Goal: Task Accomplishment & Management: Complete application form

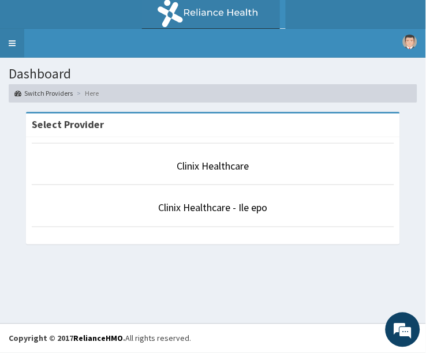
click at [14, 43] on link "Toggle navigation" at bounding box center [12, 43] width 24 height 29
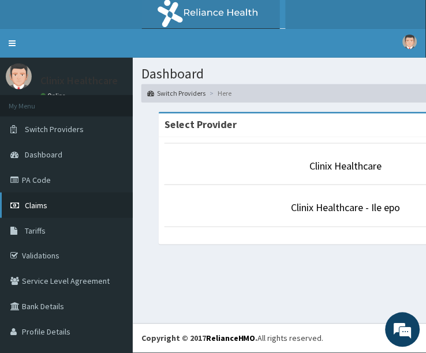
click at [59, 203] on link "Claims" at bounding box center [66, 205] width 133 height 25
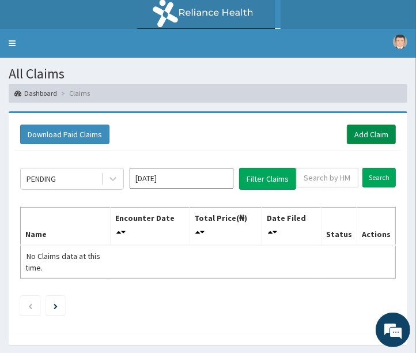
click at [373, 137] on link "Add Claim" at bounding box center [371, 135] width 49 height 20
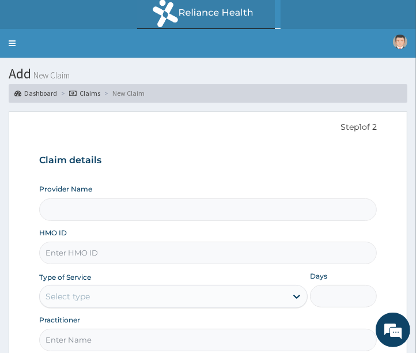
type input "Clinix Healthcare"
click at [129, 256] on input "HMO ID" at bounding box center [208, 253] width 339 height 22
paste input "GBZ/10435/B"
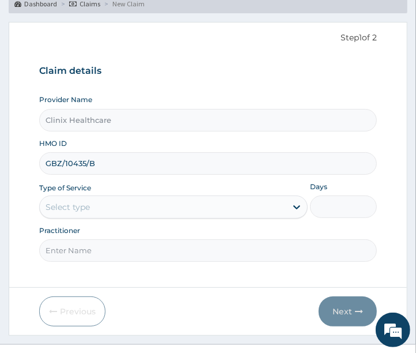
scroll to position [110, 0]
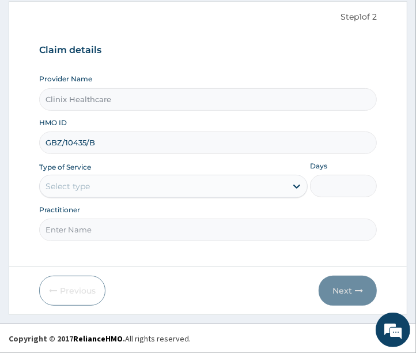
type input "GBZ/10435/B"
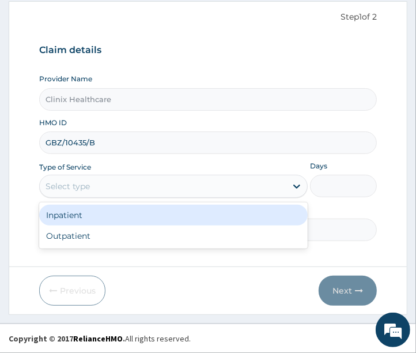
click at [131, 197] on div "Select type" at bounding box center [173, 186] width 269 height 23
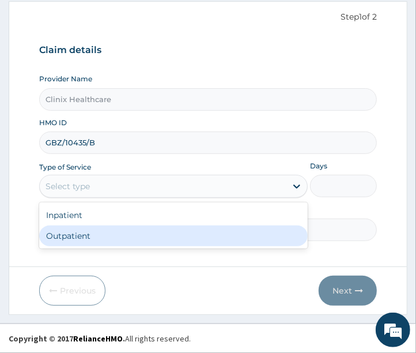
click at [106, 244] on div "Outpatient" at bounding box center [173, 235] width 269 height 21
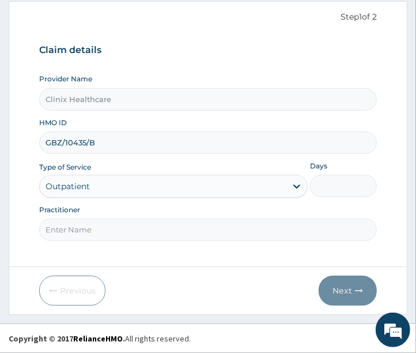
type input "1"
click at [108, 239] on input "Practitioner" at bounding box center [208, 230] width 339 height 22
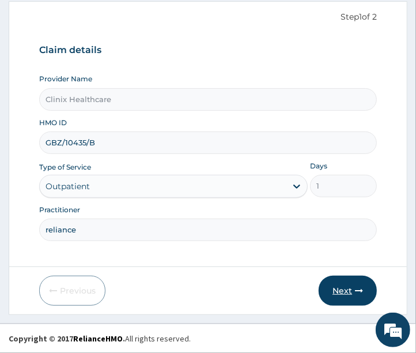
type input "reliance"
click at [337, 292] on button "Next" at bounding box center [348, 291] width 58 height 30
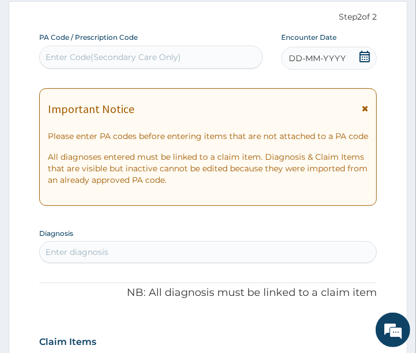
click at [174, 54] on div "Enter Code(Secondary Care Only)" at bounding box center [114, 57] width 136 height 12
paste input "PA/26ED75"
type input "PA/26ED75"
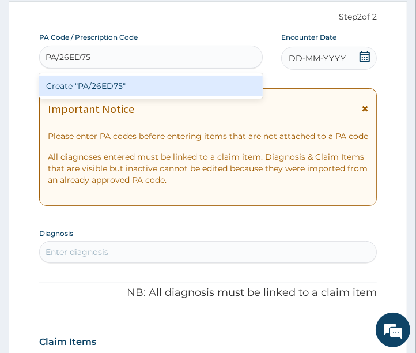
click at [179, 87] on div "Create "PA/26ED75"" at bounding box center [151, 86] width 224 height 21
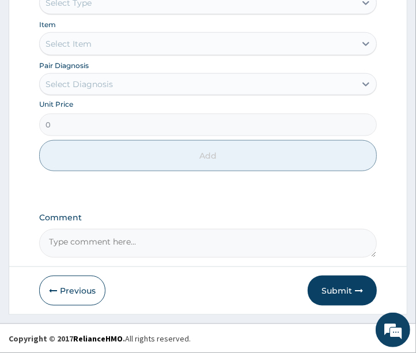
scroll to position [603, 0]
click at [334, 291] on button "Submit" at bounding box center [342, 291] width 69 height 30
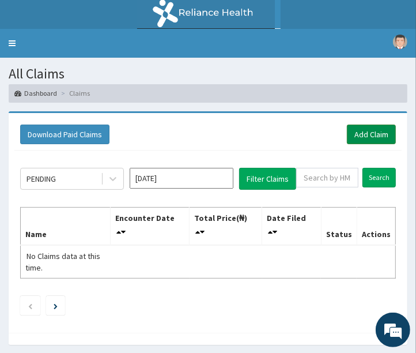
click at [373, 133] on link "Add Claim" at bounding box center [371, 135] width 49 height 20
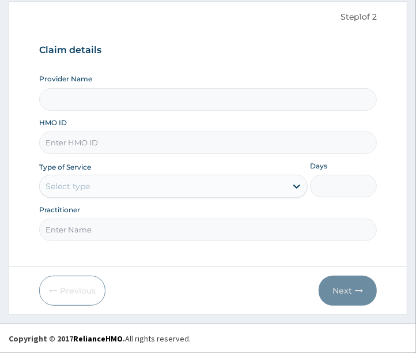
click at [99, 146] on input "HMO ID" at bounding box center [208, 142] width 339 height 22
type input "Clinix Healthcare"
paste input "AML/10536/A"
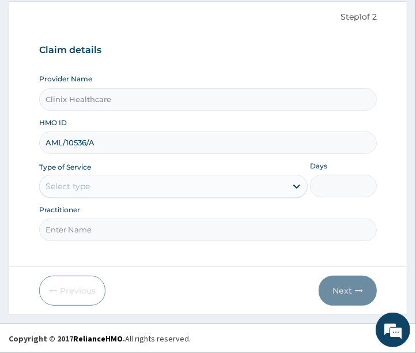
type input "AML/10536/A"
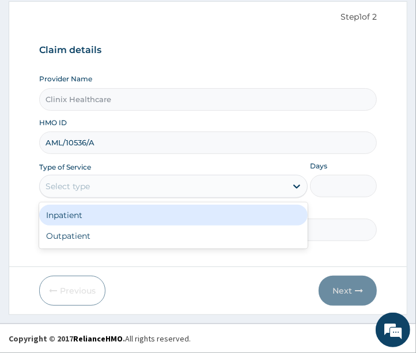
click at [88, 188] on div "Select type" at bounding box center [68, 187] width 44 height 12
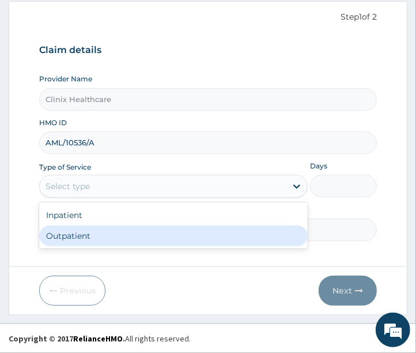
click at [95, 238] on div "Outpatient" at bounding box center [173, 235] width 269 height 21
type input "1"
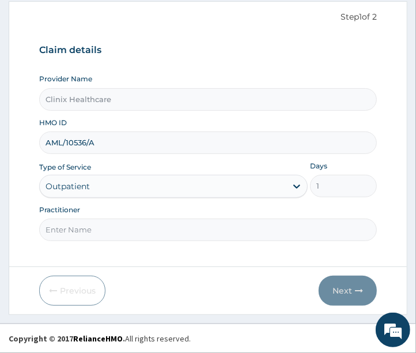
click at [97, 230] on input "Practitioner" at bounding box center [208, 230] width 339 height 22
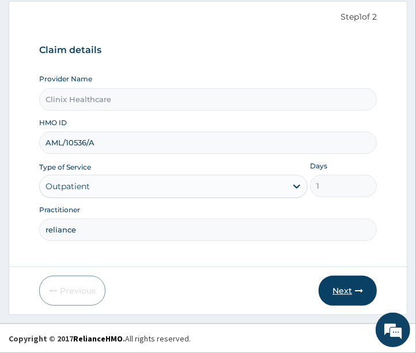
type input "reliance"
click at [348, 291] on button "Next" at bounding box center [348, 291] width 58 height 30
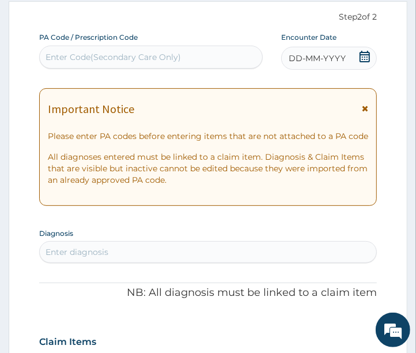
click at [110, 57] on div "Enter Code(Secondary Care Only)" at bounding box center [114, 57] width 136 height 12
paste input "PA/1678EE"
type input "PA/1678EE"
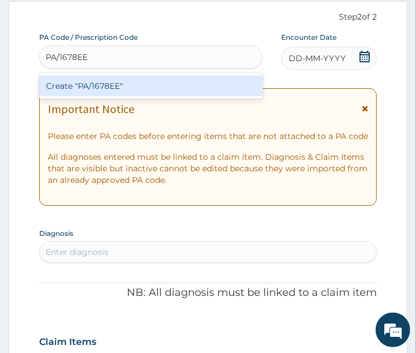
click at [118, 83] on div "Create "PA/1678EE"" at bounding box center [151, 86] width 224 height 21
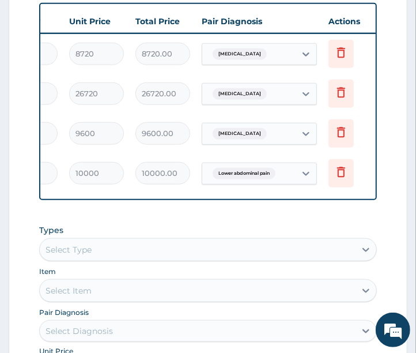
scroll to position [0, 239]
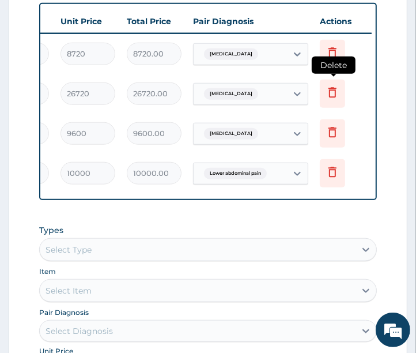
click at [330, 96] on icon at bounding box center [333, 93] width 8 height 10
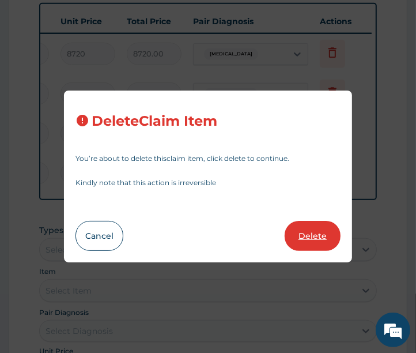
click at [306, 240] on button "Delete" at bounding box center [313, 236] width 56 height 30
type input "9600"
type input "9600.00"
type input "10000"
type input "10000.00"
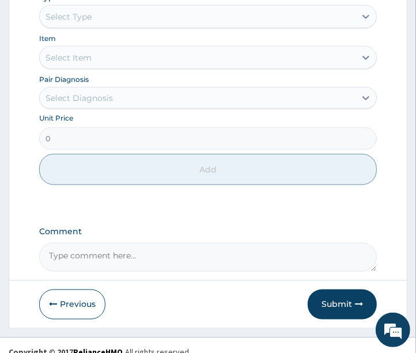
scroll to position [683, 0]
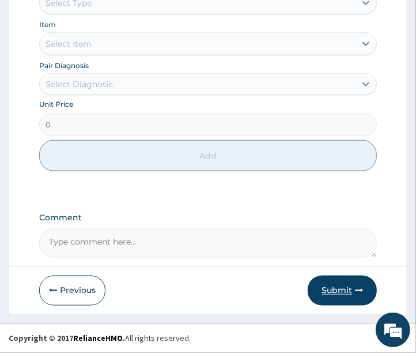
click at [341, 289] on button "Submit" at bounding box center [342, 291] width 69 height 30
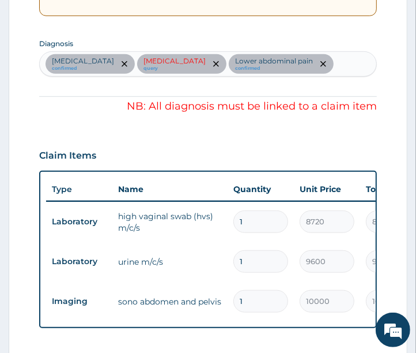
scroll to position [299, 0]
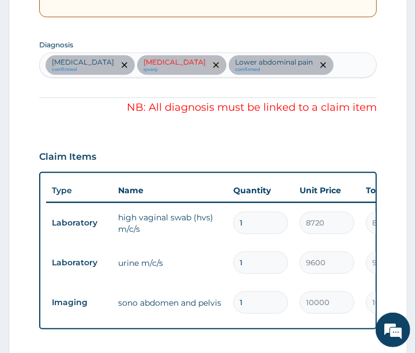
click at [211, 67] on span "remove selection option" at bounding box center [216, 65] width 10 height 10
click at [182, 76] on div "Vaginal discharge confirmed Psoriasis query Lower abdominal pain confirmed" at bounding box center [208, 65] width 337 height 24
click at [213, 64] on icon "remove selection option" at bounding box center [216, 65] width 6 height 6
click at [213, 62] on icon "remove selection option" at bounding box center [216, 65] width 6 height 6
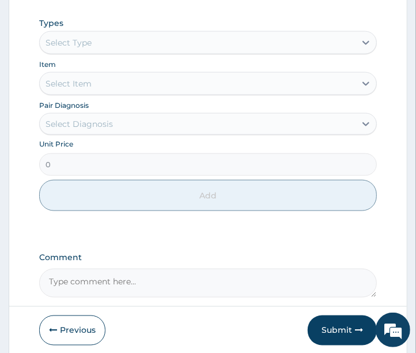
scroll to position [683, 0]
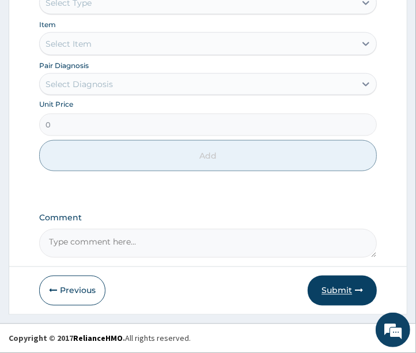
click at [335, 290] on button "Submit" at bounding box center [342, 291] width 69 height 30
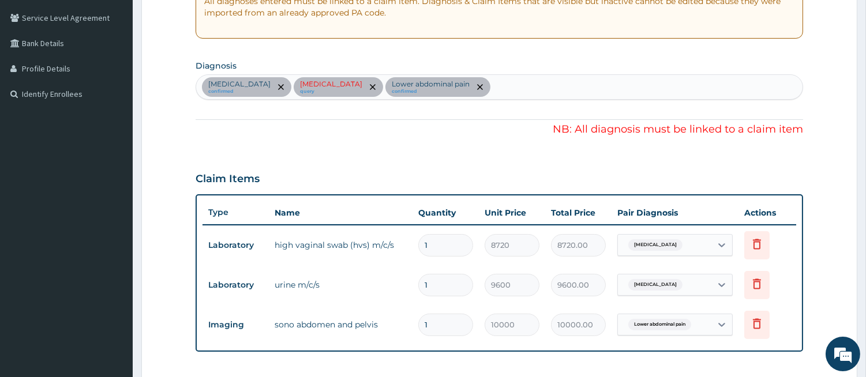
scroll to position [299, 0]
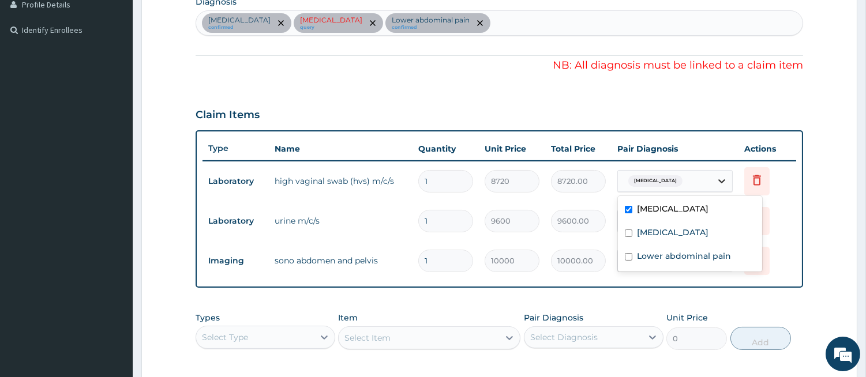
click at [416, 181] on icon at bounding box center [722, 181] width 12 height 12
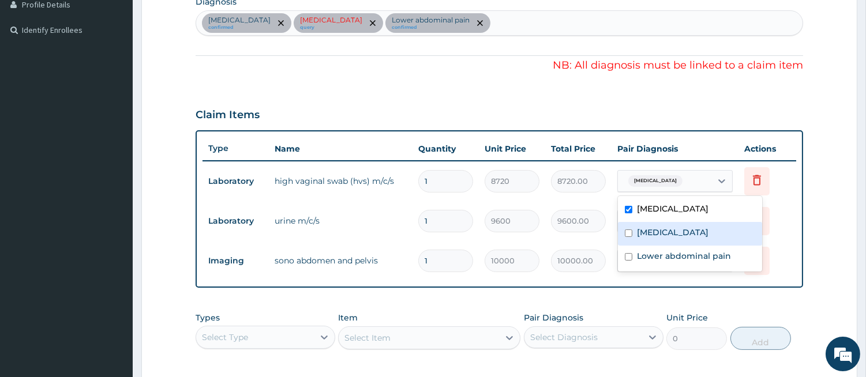
click at [416, 234] on td "9600.00" at bounding box center [578, 221] width 66 height 34
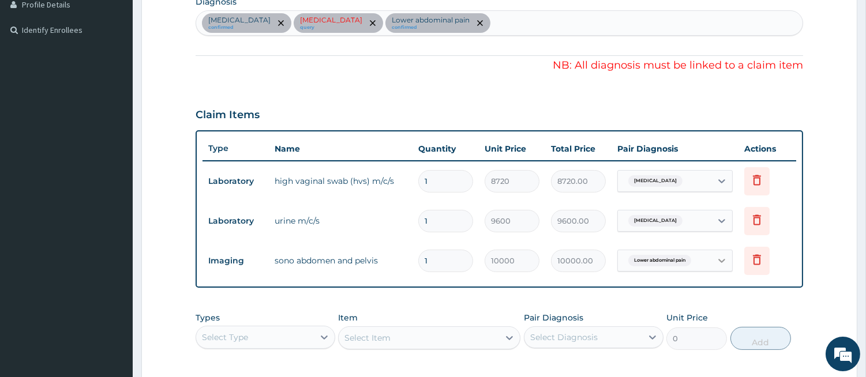
click at [416, 260] on icon at bounding box center [722, 261] width 12 height 12
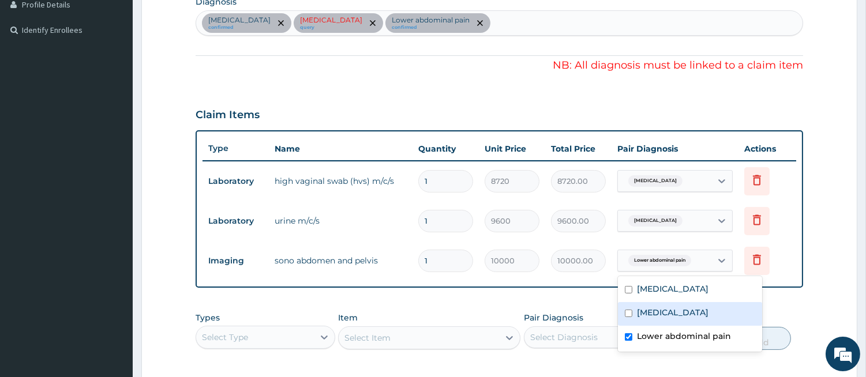
click at [416, 314] on input "checkbox" at bounding box center [628, 313] width 7 height 7
checkbox input "true"
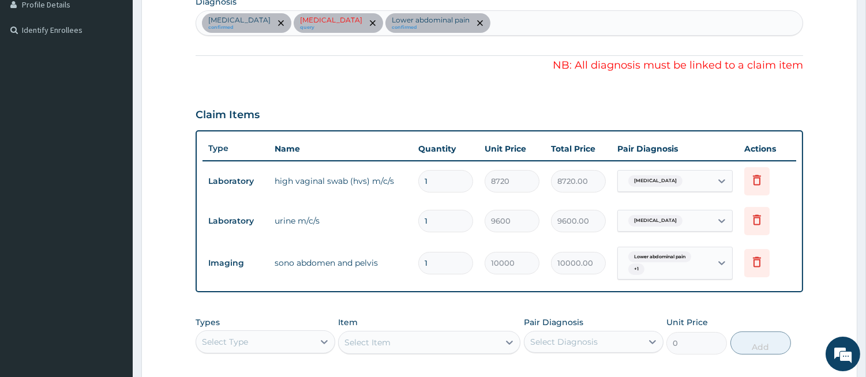
click at [416, 244] on tr "Imaging sono abdomen and pelvis 1 10000 10000.00 Lower abdominal pain + 1 Delete" at bounding box center [498, 263] width 593 height 45
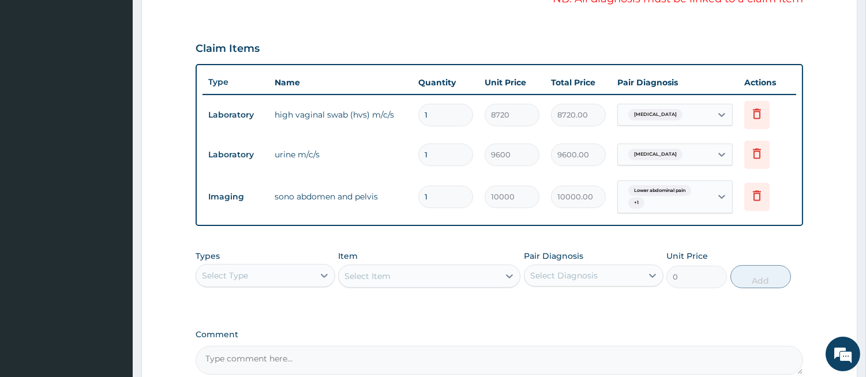
scroll to position [355, 0]
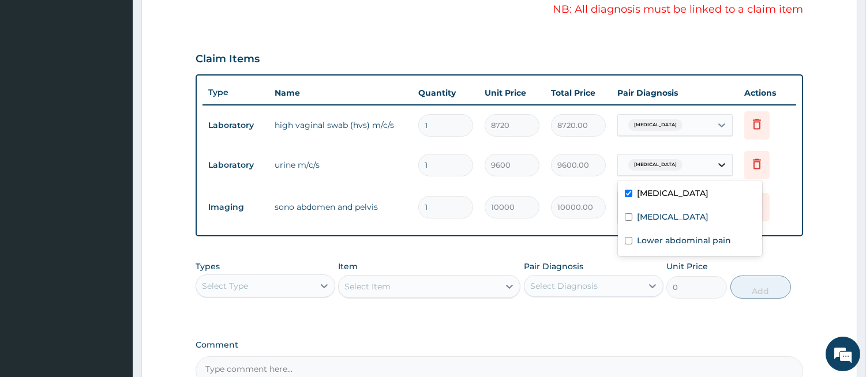
click at [416, 165] on icon at bounding box center [722, 165] width 12 height 12
click at [416, 175] on div "9600.00" at bounding box center [578, 165] width 55 height 22
click at [416, 209] on div "Lower abdominal pain + 1" at bounding box center [662, 208] width 78 height 28
click at [416, 303] on div "Types Select Type Item Select Item Pair Diagnosis Select Diagnosis Unit Price 0…" at bounding box center [499, 280] width 607 height 50
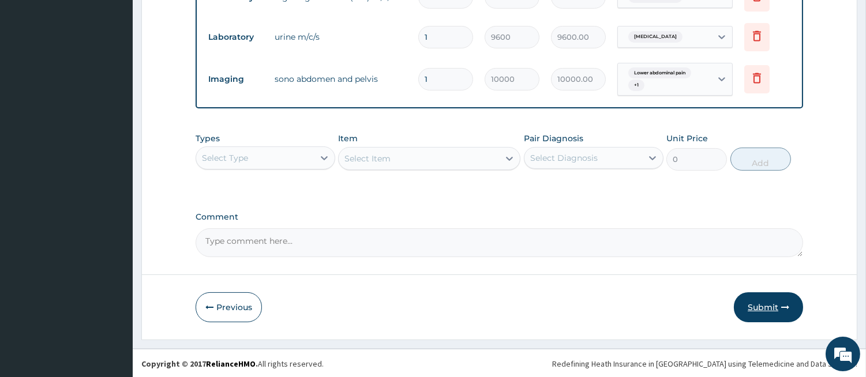
click at [416, 296] on button "Submit" at bounding box center [768, 307] width 69 height 30
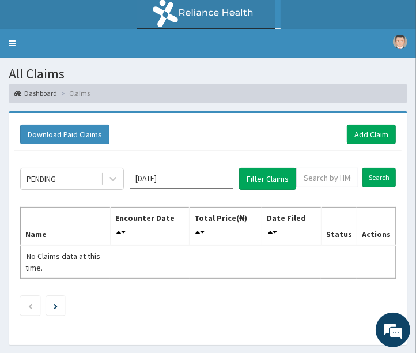
scroll to position [41, 0]
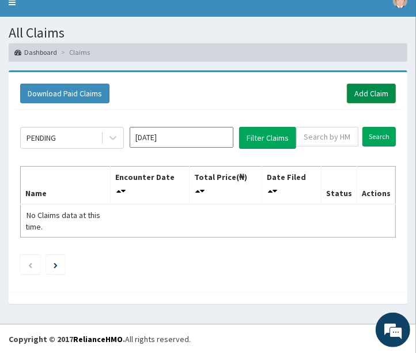
click at [364, 91] on link "Add Claim" at bounding box center [371, 94] width 49 height 20
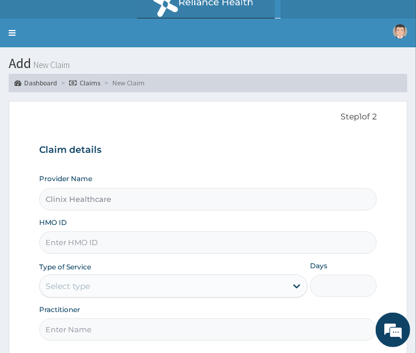
scroll to position [110, 0]
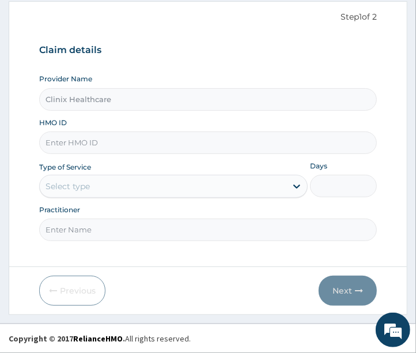
click at [99, 150] on input "HMO ID" at bounding box center [208, 142] width 339 height 22
paste input "LTR/10230/A"
type input "LTR/10230/A"
click at [130, 192] on div "Select type" at bounding box center [163, 186] width 247 height 18
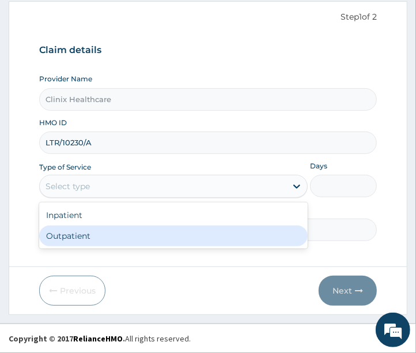
click at [138, 236] on div "Outpatient" at bounding box center [173, 235] width 269 height 21
type input "1"
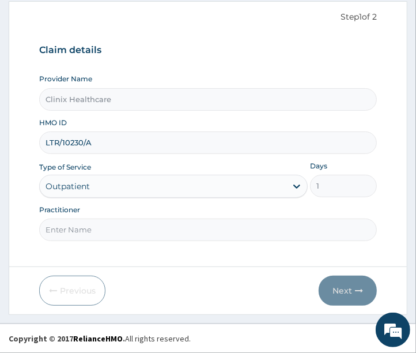
click at [95, 231] on input "Practitioner" at bounding box center [208, 230] width 339 height 22
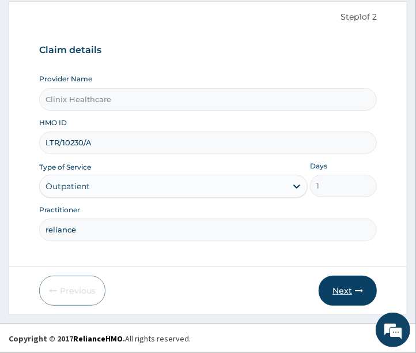
type input "reliance"
click at [341, 291] on button "Next" at bounding box center [348, 291] width 58 height 30
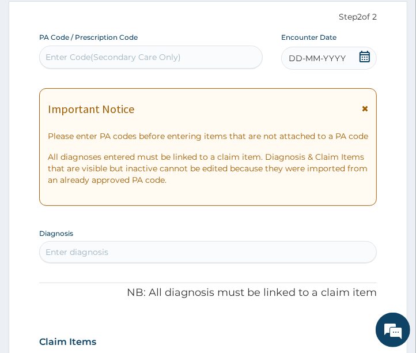
click at [71, 54] on div "Enter Code(Secondary Care Only)" at bounding box center [114, 57] width 136 height 12
paste input "PA/B932AD"
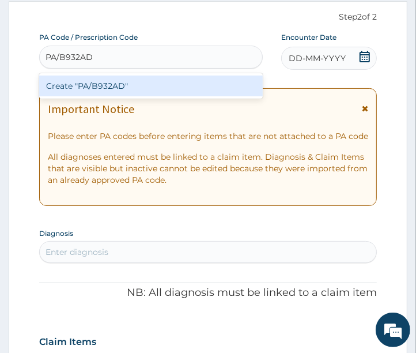
type input "PA/B932AD"
click at [78, 87] on div "Create "PA/B932AD"" at bounding box center [151, 86] width 224 height 21
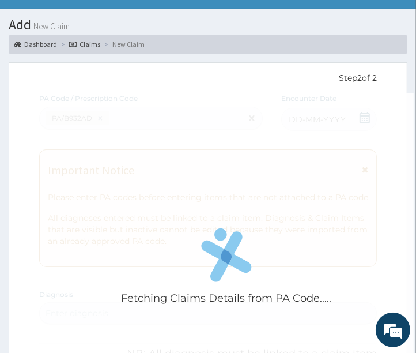
scroll to position [0, 0]
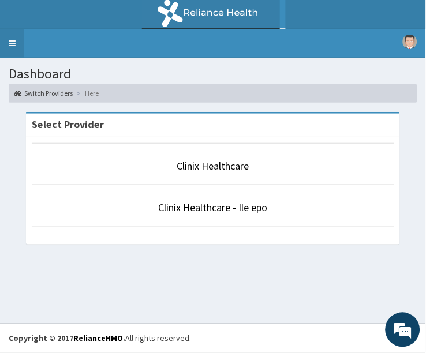
click at [16, 41] on link "Toggle navigation" at bounding box center [12, 43] width 24 height 29
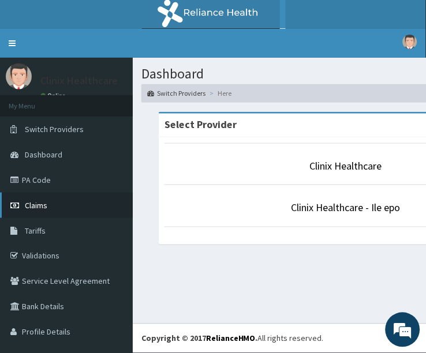
click at [56, 204] on link "Claims" at bounding box center [66, 205] width 133 height 25
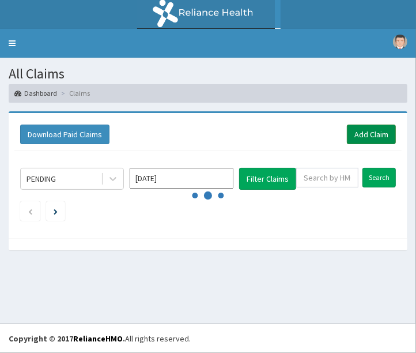
click at [366, 134] on link "Add Claim" at bounding box center [371, 135] width 49 height 20
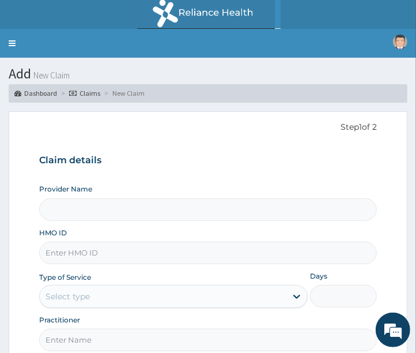
type input "Clinix Healthcare"
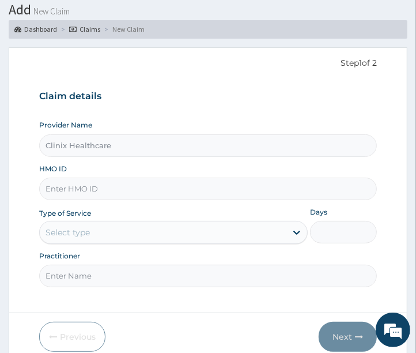
scroll to position [110, 0]
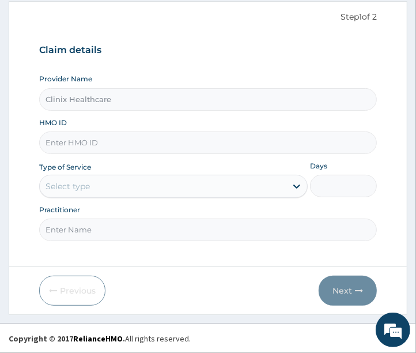
click at [72, 144] on input "HMO ID" at bounding box center [208, 142] width 339 height 22
paste input "LTR/10230/A"
type input "LTR/10230/A"
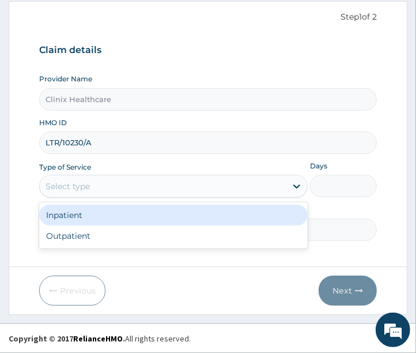
click at [171, 185] on div "Select type" at bounding box center [163, 186] width 247 height 18
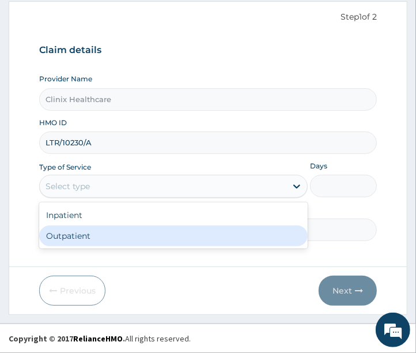
click at [120, 238] on div "Outpatient" at bounding box center [173, 235] width 269 height 21
type input "1"
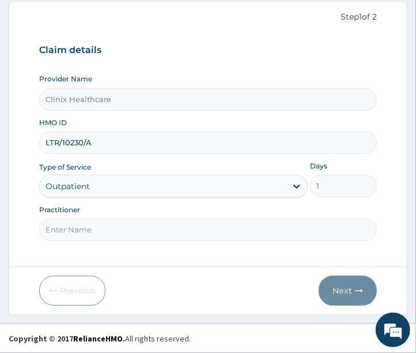
click at [123, 229] on input "Practitioner" at bounding box center [208, 230] width 339 height 22
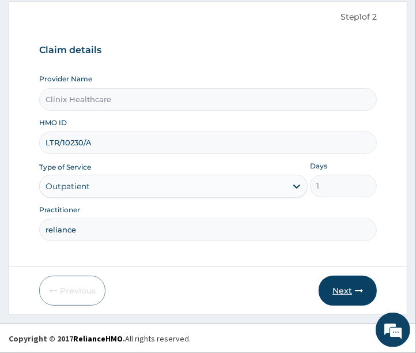
type input "reliance"
click at [348, 290] on button "Next" at bounding box center [348, 291] width 58 height 30
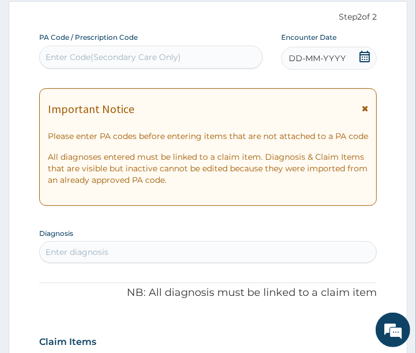
click at [104, 59] on div "Enter Code(Secondary Care Only)" at bounding box center [114, 57] width 136 height 12
paste input "PA/B932AD"
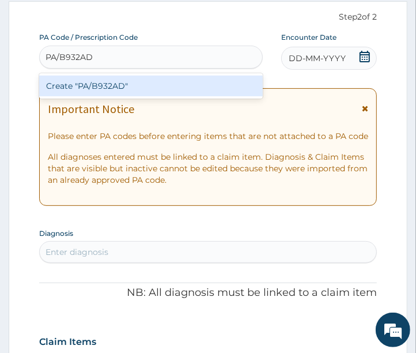
type input "PA/B932AD"
click at [118, 92] on div "Create "PA/B932AD"" at bounding box center [151, 86] width 224 height 21
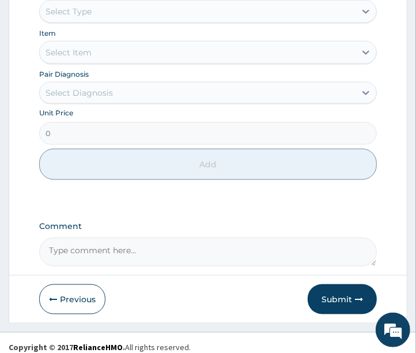
scroll to position [603, 0]
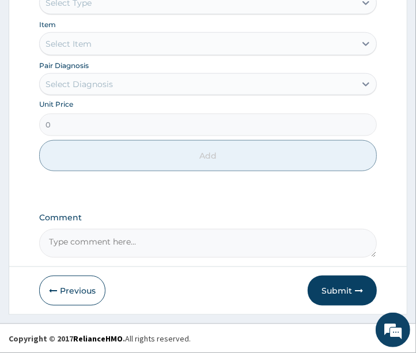
click at [343, 293] on button "Submit" at bounding box center [342, 291] width 69 height 30
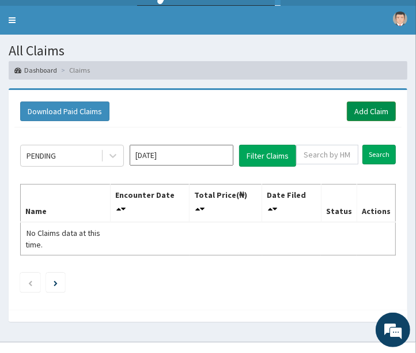
scroll to position [41, 0]
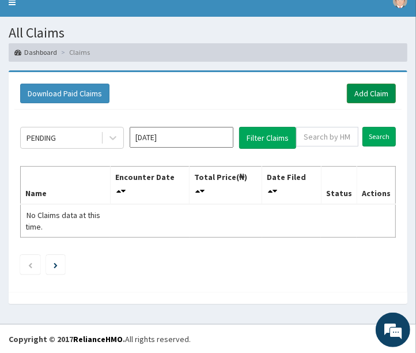
click at [368, 90] on link "Add Claim" at bounding box center [371, 94] width 49 height 20
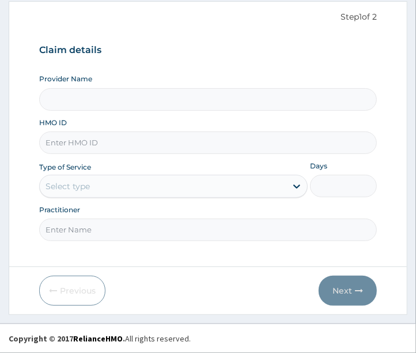
scroll to position [110, 0]
type input "Clinix Healthcare"
click at [96, 149] on input "HMO ID" at bounding box center [208, 142] width 339 height 22
paste input "ORV/10021/B"
type input "ORV/10021/B"
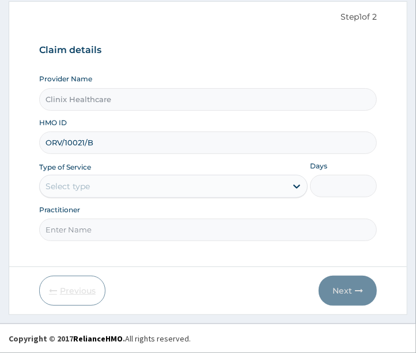
click at [90, 191] on div "Select type" at bounding box center [68, 187] width 44 height 12
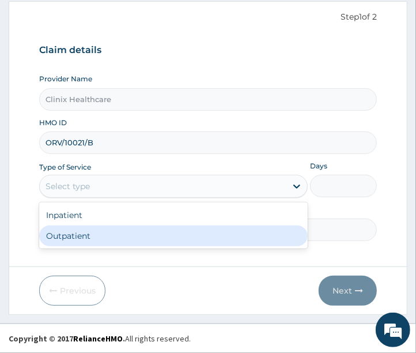
click at [88, 235] on div "Outpatient" at bounding box center [173, 235] width 269 height 21
type input "1"
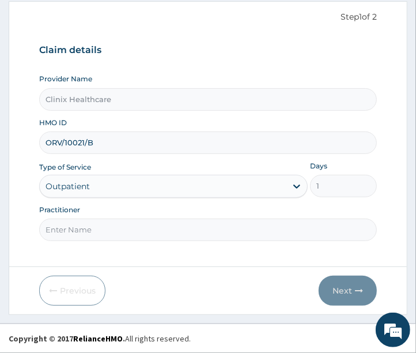
click at [88, 235] on input "Practitioner" at bounding box center [208, 230] width 339 height 22
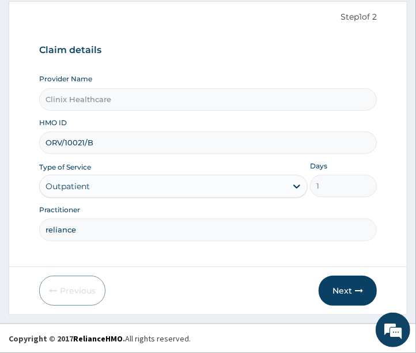
scroll to position [0, 0]
type input "reliance"
click at [342, 292] on button "Next" at bounding box center [348, 291] width 58 height 30
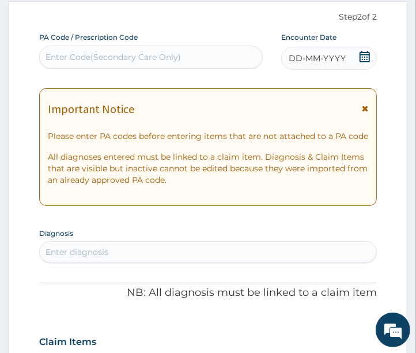
click at [70, 59] on div "Enter Code(Secondary Care Only)" at bounding box center [114, 57] width 136 height 12
paste input "PA/F50821"
type input "PA/F50821"
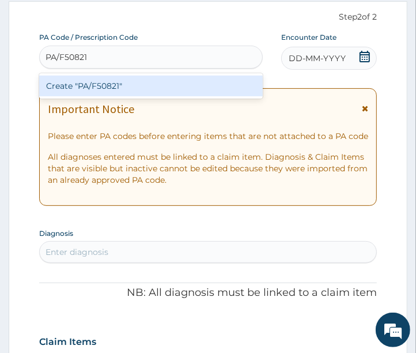
click at [95, 87] on div "Create "PA/F50821"" at bounding box center [151, 86] width 224 height 21
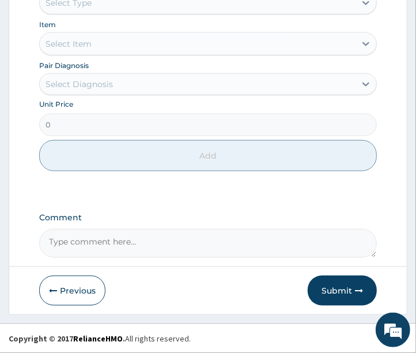
scroll to position [603, 0]
click at [337, 290] on button "Submit" at bounding box center [342, 291] width 69 height 30
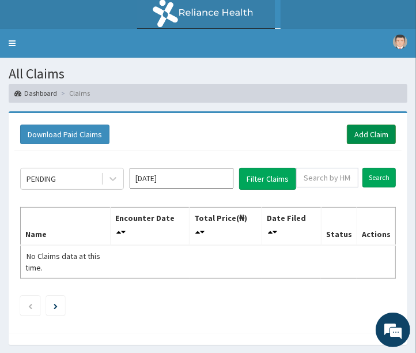
click at [364, 133] on link "Add Claim" at bounding box center [371, 135] width 49 height 20
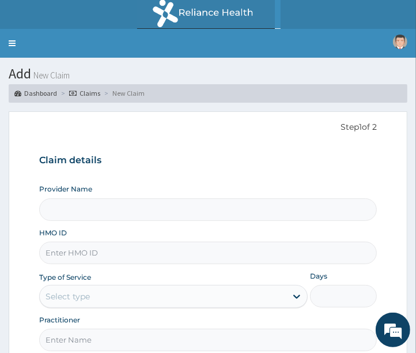
type input "Clinix Healthcare"
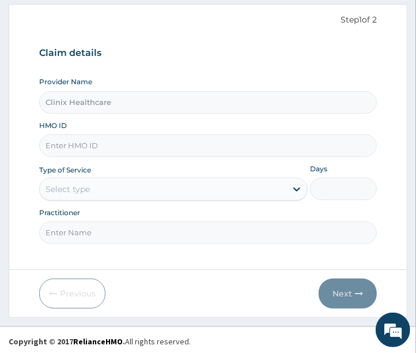
scroll to position [110, 0]
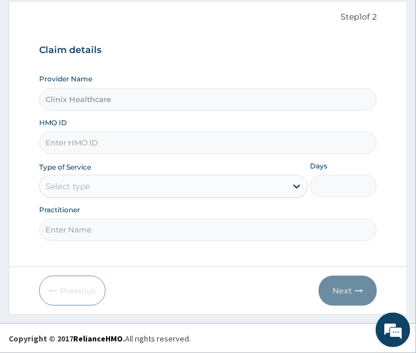
click at [100, 138] on input "HMO ID" at bounding box center [208, 142] width 339 height 22
paste input "BTR/10932/A"
type input "BTR/10932/A"
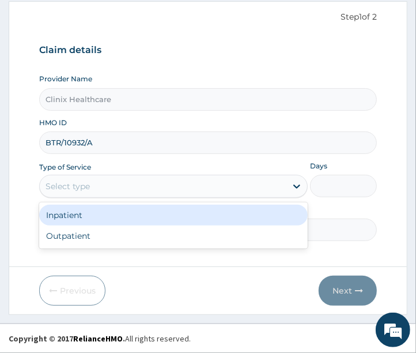
click at [206, 188] on div "Select type" at bounding box center [163, 186] width 247 height 18
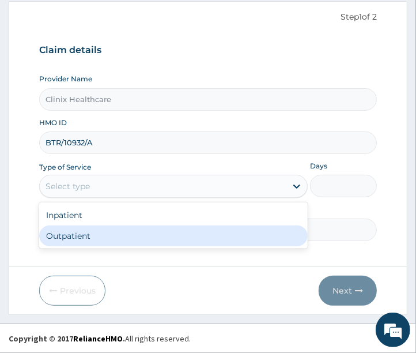
click at [103, 239] on div "Outpatient" at bounding box center [173, 235] width 269 height 21
type input "1"
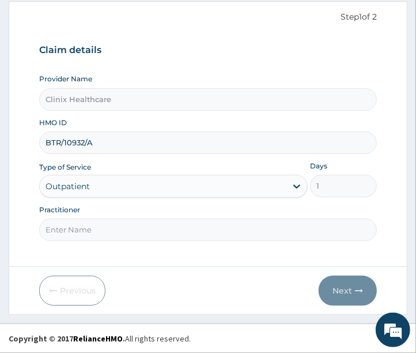
click at [103, 239] on input "Practitioner" at bounding box center [208, 230] width 339 height 22
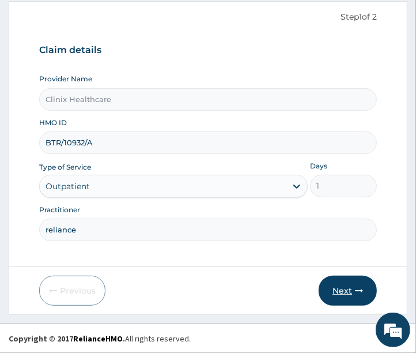
type input "reliance"
click at [344, 287] on button "Next" at bounding box center [348, 291] width 58 height 30
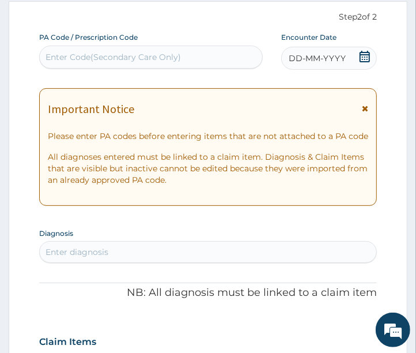
click at [89, 56] on div "Enter Code(Secondary Care Only)" at bounding box center [114, 57] width 136 height 12
paste input "PA/896C86"
type input "PA/896C86"
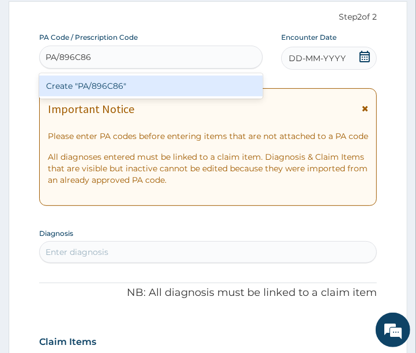
click at [100, 88] on div "Create "PA/896C86"" at bounding box center [151, 86] width 224 height 21
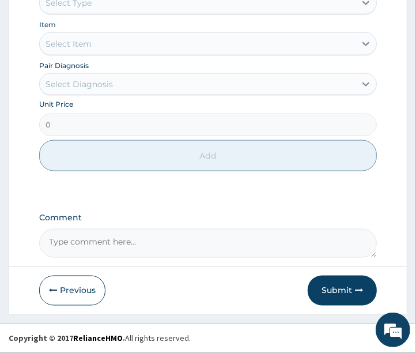
scroll to position [683, 0]
click at [337, 289] on button "Submit" at bounding box center [342, 291] width 69 height 30
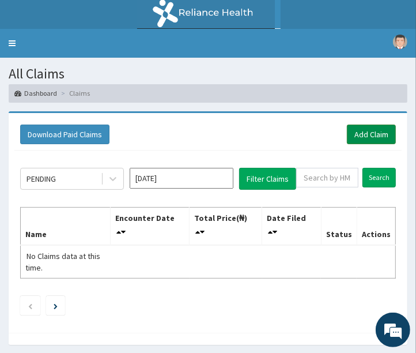
click at [371, 136] on link "Add Claim" at bounding box center [371, 135] width 49 height 20
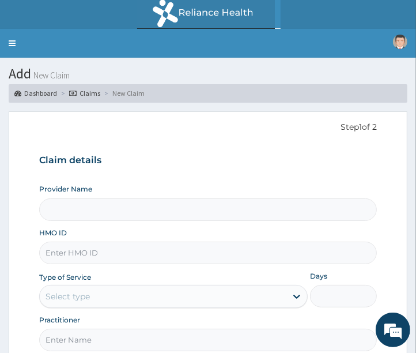
type input "Clinix Healthcare"
click at [91, 258] on input "HMO ID" at bounding box center [208, 253] width 339 height 22
paste input "HHH/10007/A"
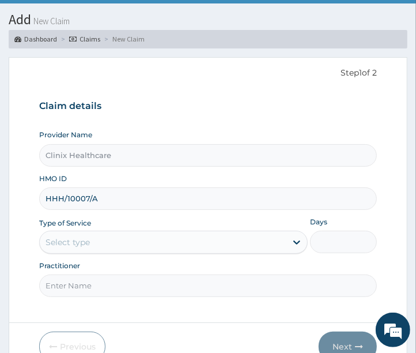
scroll to position [110, 0]
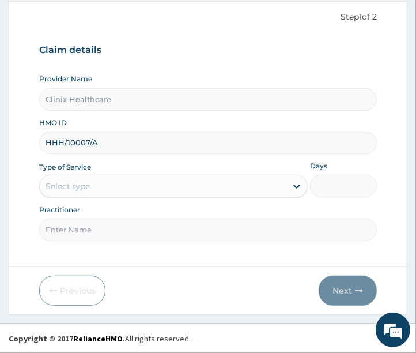
type input "HHH/10007/A"
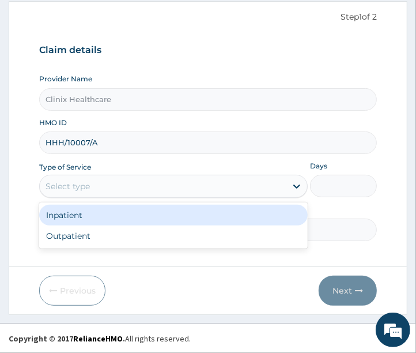
click at [74, 192] on div "Select type" at bounding box center [68, 187] width 44 height 12
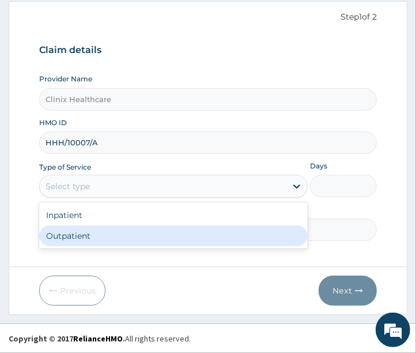
click at [62, 243] on div "Outpatient" at bounding box center [173, 235] width 269 height 21
type input "1"
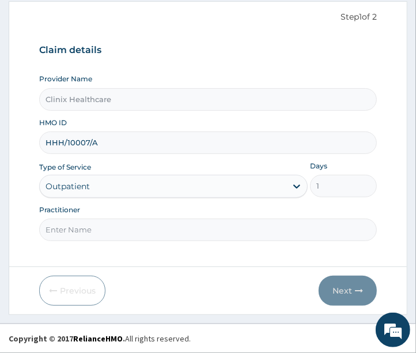
click at [67, 235] on input "Practitioner" at bounding box center [208, 230] width 339 height 22
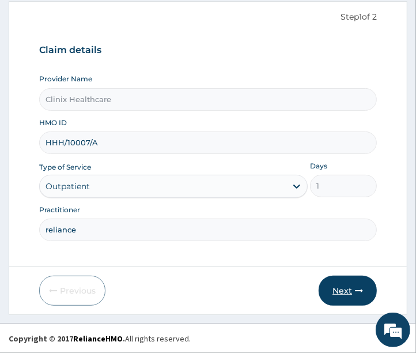
type input "reliance"
click at [343, 290] on button "Next" at bounding box center [348, 291] width 58 height 30
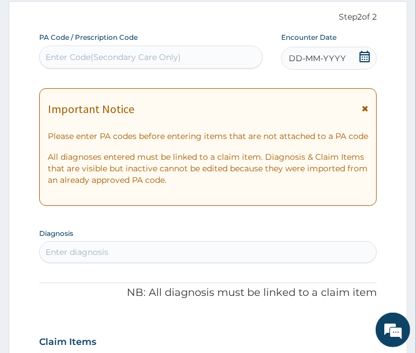
click at [72, 56] on div "Enter Code(Secondary Care Only)" at bounding box center [114, 57] width 136 height 12
click at [106, 59] on div "Enter Code(Secondary Care Only)" at bounding box center [114, 57] width 136 height 12
paste input "PA/9E9165"
type input "PA/9E9165"
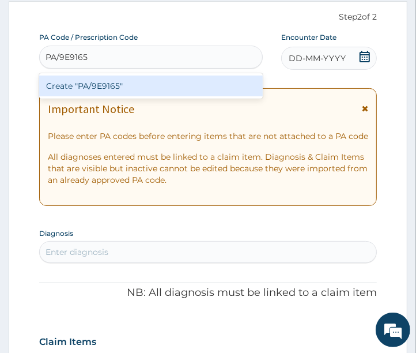
click at [143, 81] on div "Create "PA/9E9165"" at bounding box center [151, 86] width 224 height 21
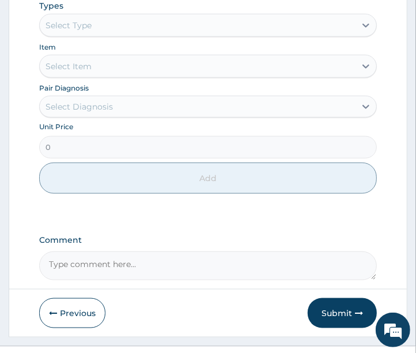
scroll to position [603, 0]
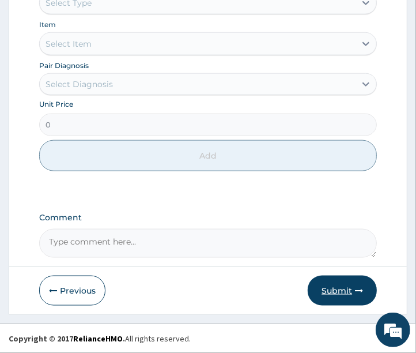
click at [327, 291] on button "Submit" at bounding box center [342, 291] width 69 height 30
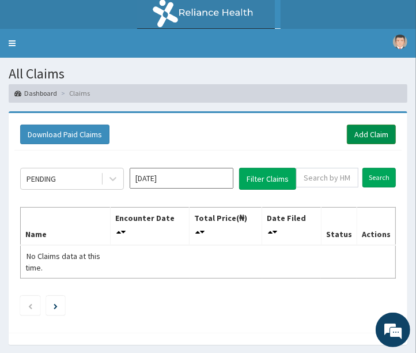
click at [364, 137] on link "Add Claim" at bounding box center [371, 135] width 49 height 20
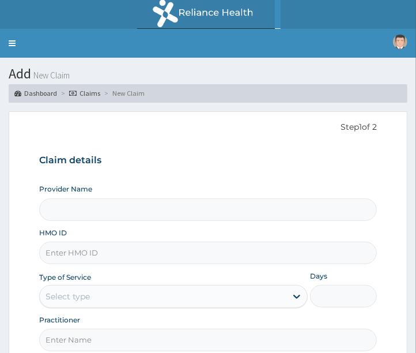
click at [71, 255] on input "HMO ID" at bounding box center [208, 253] width 339 height 22
type input "Clinix Healthcare"
paste input "LTR/10412/A"
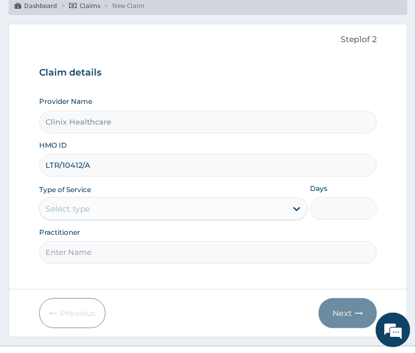
scroll to position [110, 0]
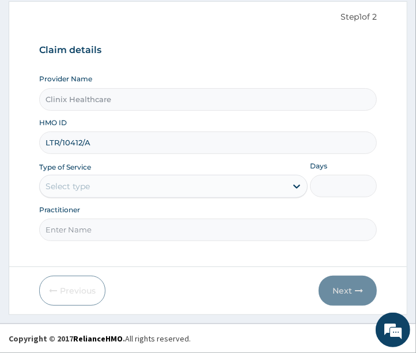
type input "LTR/10412/A"
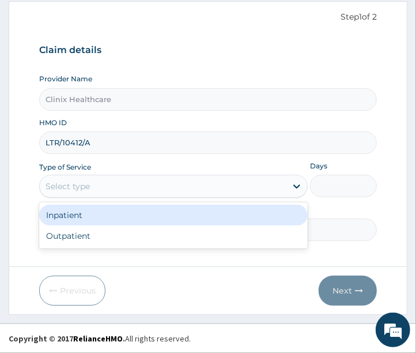
click at [119, 185] on div "Select type" at bounding box center [163, 186] width 247 height 18
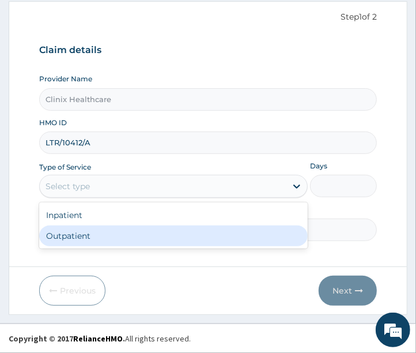
click at [87, 234] on div "Outpatient" at bounding box center [173, 235] width 269 height 21
type input "1"
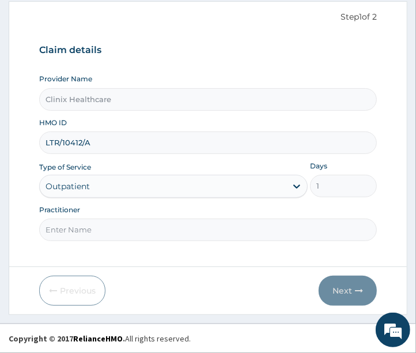
click at [85, 235] on input "Practitioner" at bounding box center [208, 230] width 339 height 22
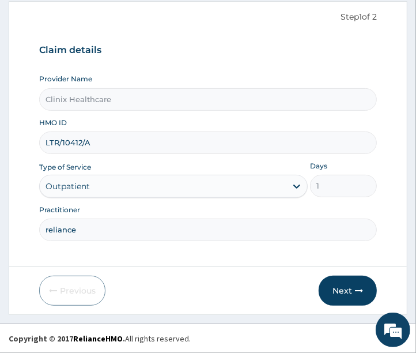
scroll to position [0, 0]
type input "reliance"
click at [345, 291] on button "Next" at bounding box center [348, 291] width 58 height 30
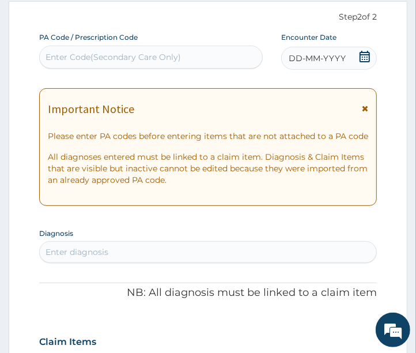
click at [79, 58] on div "Enter Code(Secondary Care Only)" at bounding box center [114, 57] width 136 height 12
paste input "PA/21A846"
type input "PA/21A846"
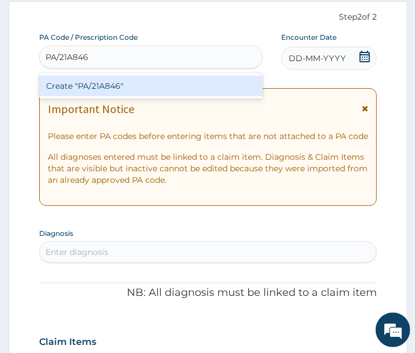
click at [98, 84] on div "Create "PA/21A846"" at bounding box center [151, 86] width 224 height 21
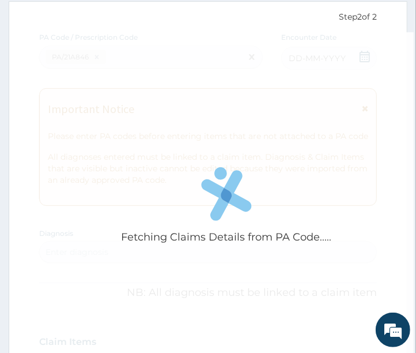
scroll to position [457, 0]
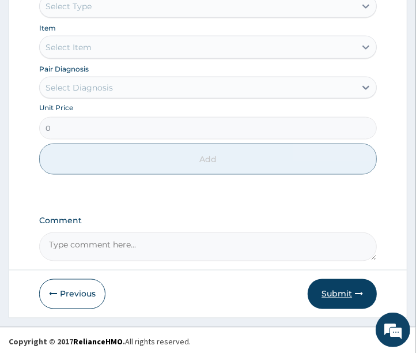
click at [343, 291] on button "Submit" at bounding box center [342, 294] width 69 height 30
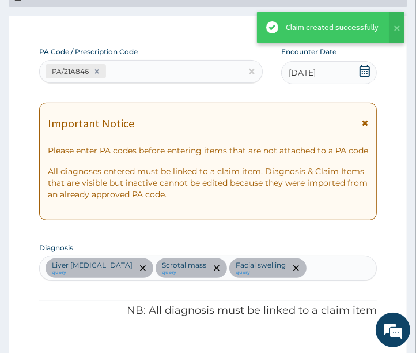
scroll to position [719, 0]
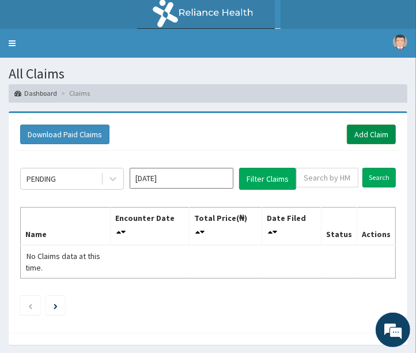
click at [356, 129] on link "Add Claim" at bounding box center [371, 135] width 49 height 20
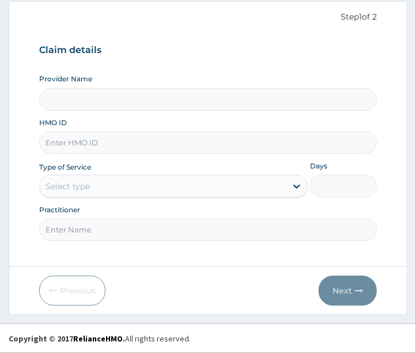
type input "Clinix Healthcare"
click at [66, 144] on input "HMO ID" at bounding box center [208, 142] width 339 height 22
paste input "VNT/10041/A"
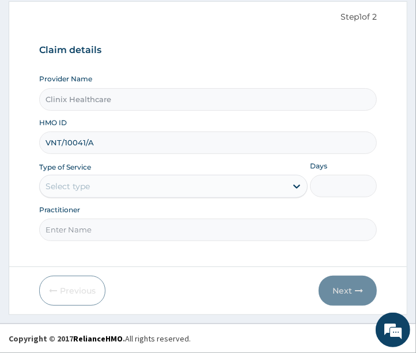
type input "VNT/10041/A"
click at [134, 195] on div "Select type" at bounding box center [163, 186] width 247 height 18
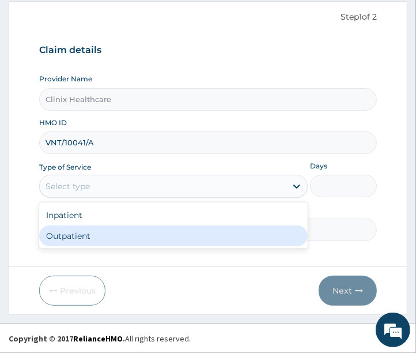
click at [85, 238] on div "Outpatient" at bounding box center [173, 235] width 269 height 21
type input "1"
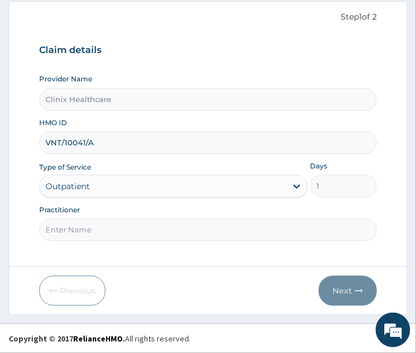
click at [85, 238] on input "Practitioner" at bounding box center [208, 230] width 339 height 22
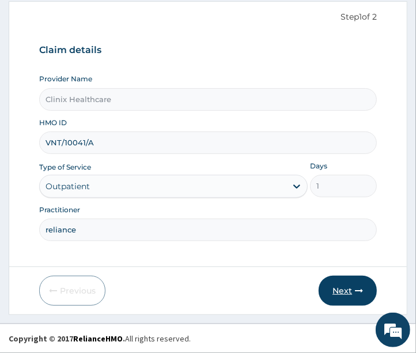
type input "reliance"
click at [341, 290] on button "Next" at bounding box center [348, 291] width 58 height 30
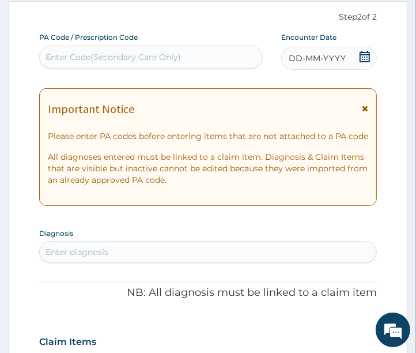
click at [85, 58] on div "Enter Code(Secondary Care Only)" at bounding box center [114, 57] width 136 height 12
paste input "PA/D4A566"
type input "PA/D4A566"
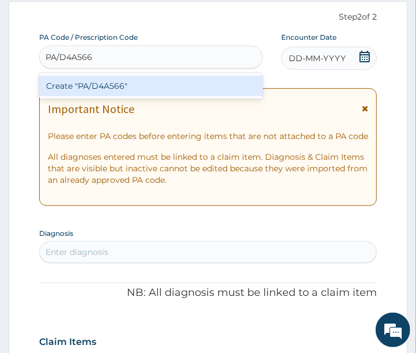
click at [90, 84] on div "Create "PA/D4A566"" at bounding box center [151, 86] width 224 height 21
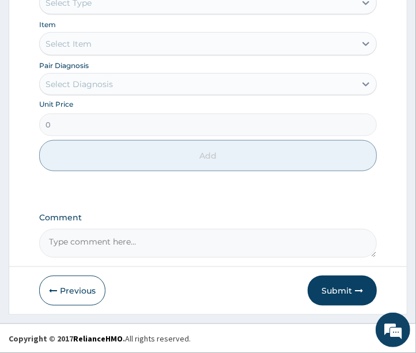
scroll to position [603, 0]
click at [334, 287] on button "Submit" at bounding box center [342, 291] width 69 height 30
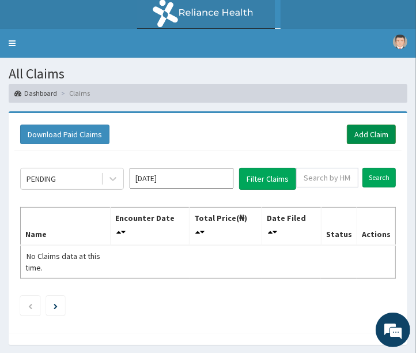
click at [376, 136] on link "Add Claim" at bounding box center [371, 135] width 49 height 20
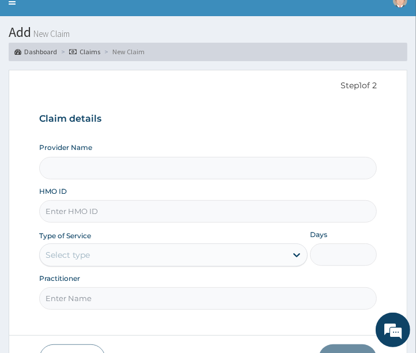
scroll to position [64, 0]
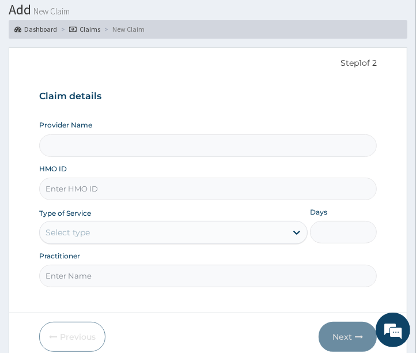
type input "Clinix Healthcare"
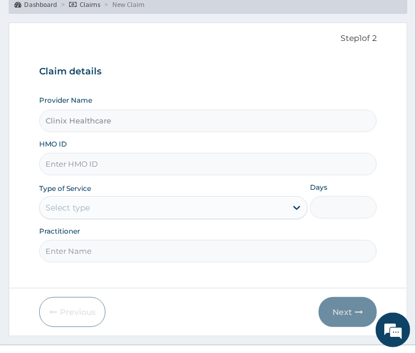
scroll to position [110, 0]
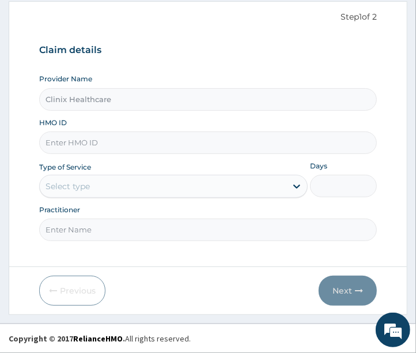
click at [111, 142] on input "HMO ID" at bounding box center [208, 142] width 339 height 22
paste input "XMG/10344/A"
type input "XMG/10344/A"
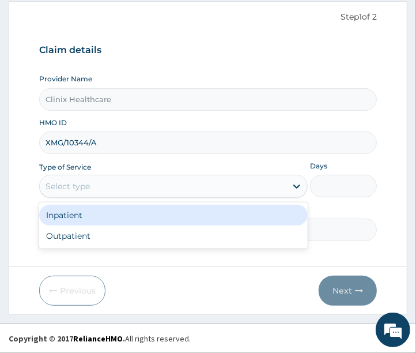
click at [81, 191] on div "Select type" at bounding box center [68, 187] width 44 height 12
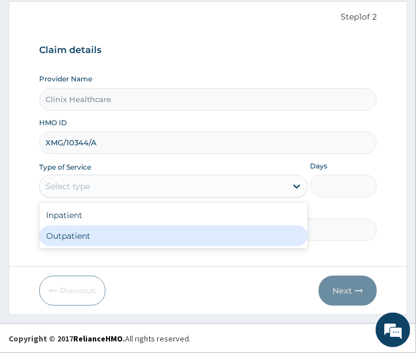
click at [79, 237] on div "Outpatient" at bounding box center [173, 235] width 269 height 21
type input "1"
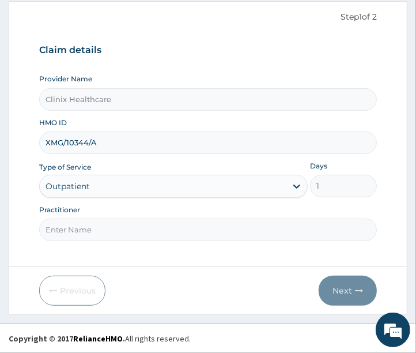
click at [79, 237] on input "Practitioner" at bounding box center [208, 230] width 339 height 22
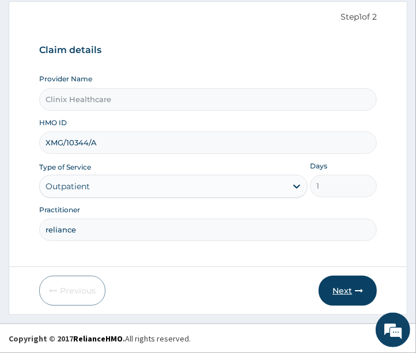
type input "reliance"
click at [343, 291] on button "Next" at bounding box center [348, 291] width 58 height 30
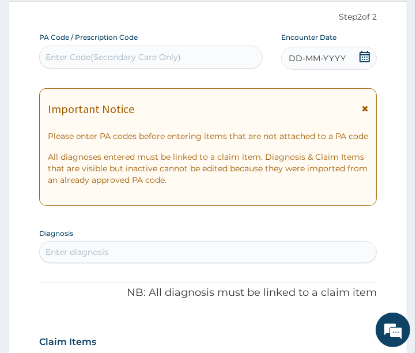
click at [78, 59] on div "Enter Code(Secondary Care Only)" at bounding box center [114, 57] width 136 height 12
paste input "PA/84C351"
type input "PA/84C351"
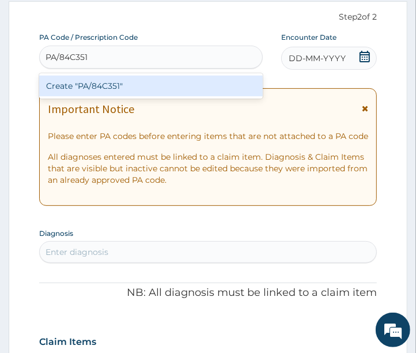
click at [78, 88] on div "Create "PA/84C351"" at bounding box center [151, 86] width 224 height 21
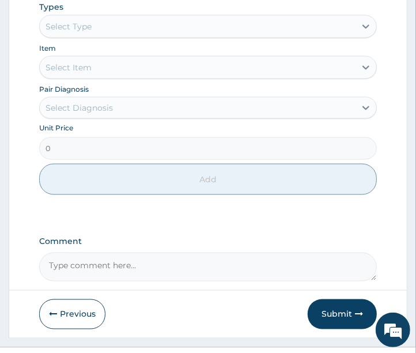
scroll to position [649, 0]
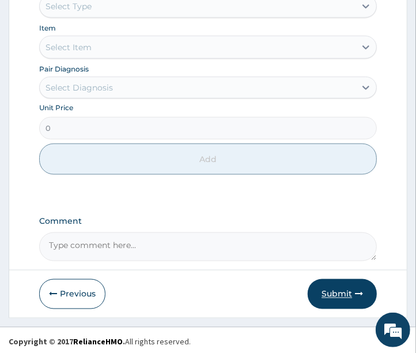
click at [348, 287] on button "Submit" at bounding box center [342, 294] width 69 height 30
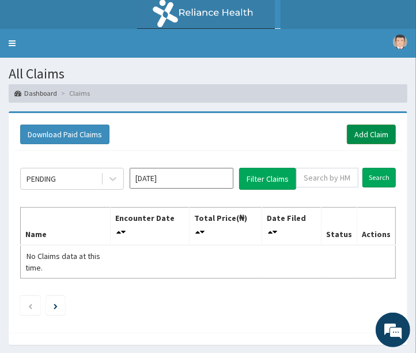
click at [373, 134] on link "Add Claim" at bounding box center [371, 135] width 49 height 20
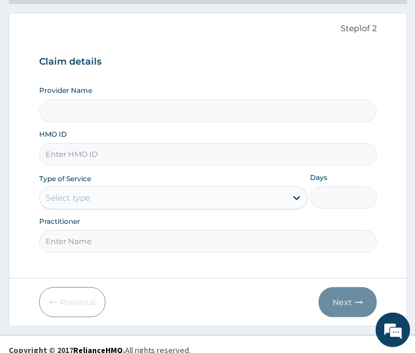
scroll to position [110, 0]
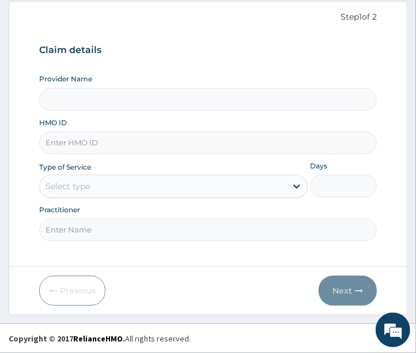
type input "Clinix Healthcare"
click at [100, 145] on input "HMO ID" at bounding box center [208, 142] width 339 height 22
paste input "IYALLA"
type input "I"
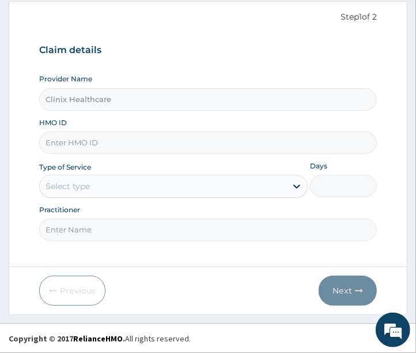
click at [93, 145] on input "HMO ID" at bounding box center [208, 142] width 339 height 22
paste input "PTE/10059/B"
type input "PTE/10059/B"
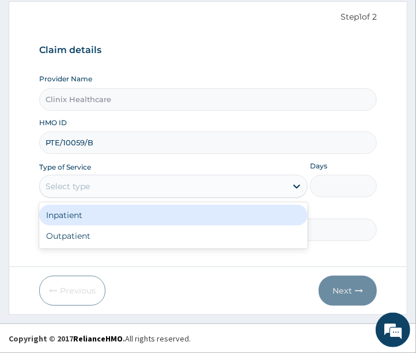
click at [199, 185] on div "Select type" at bounding box center [163, 186] width 247 height 18
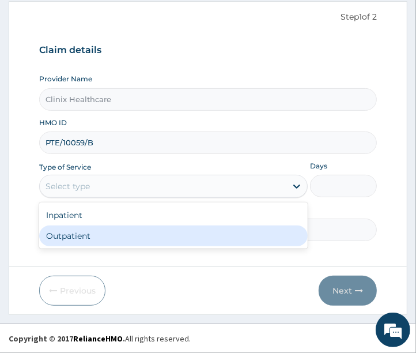
click at [112, 234] on div "Outpatient" at bounding box center [173, 235] width 269 height 21
type input "1"
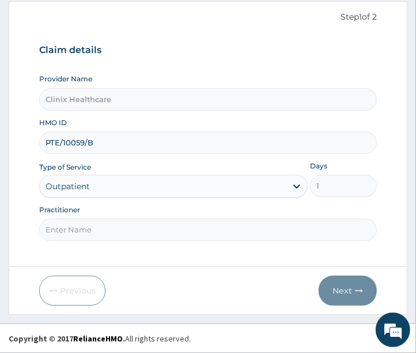
click at [112, 228] on input "Practitioner" at bounding box center [208, 230] width 339 height 22
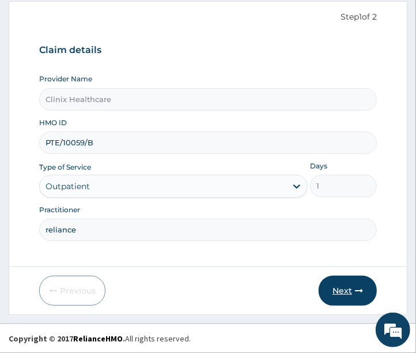
type input "reliance"
click at [336, 290] on button "Next" at bounding box center [348, 291] width 58 height 30
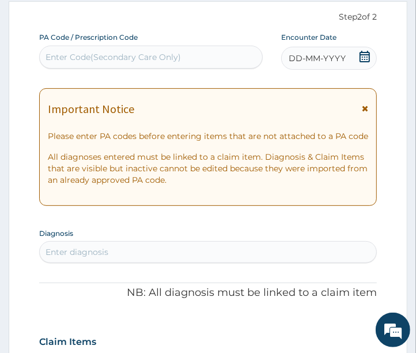
click at [73, 55] on div "Enter Code(Secondary Care Only)" at bounding box center [114, 57] width 136 height 12
paste input "PTE/10059/B"
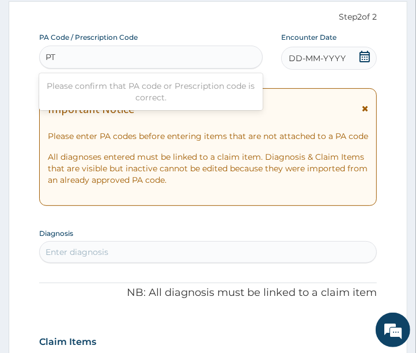
type input "P"
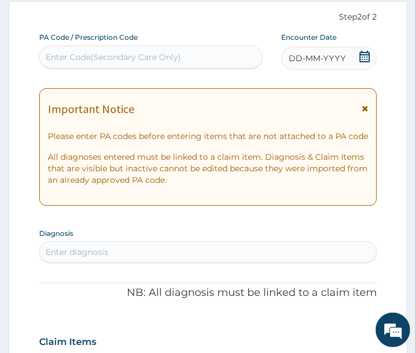
click at [80, 61] on div "Enter Code(Secondary Care Only)" at bounding box center [114, 57] width 136 height 12
paste input "PA/9A948A"
type input "PA/9A948A"
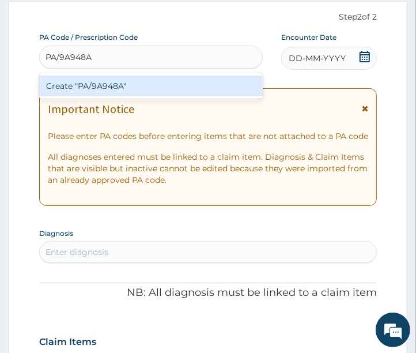
click at [100, 82] on div "Create "PA/9A948A"" at bounding box center [151, 86] width 224 height 21
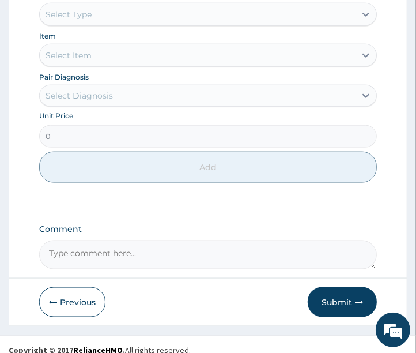
scroll to position [603, 0]
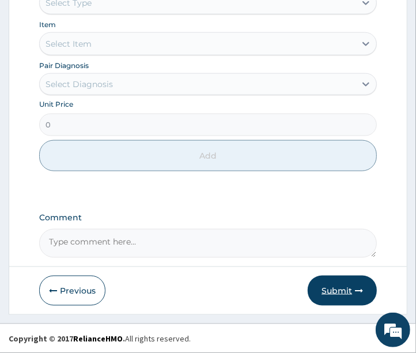
click at [343, 289] on button "Submit" at bounding box center [342, 291] width 69 height 30
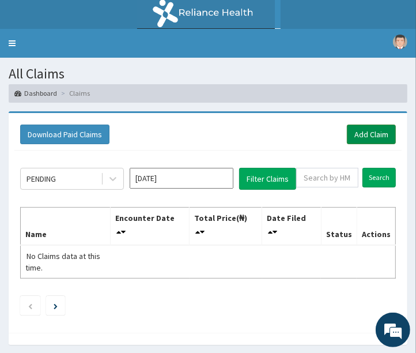
click at [360, 137] on link "Add Claim" at bounding box center [371, 135] width 49 height 20
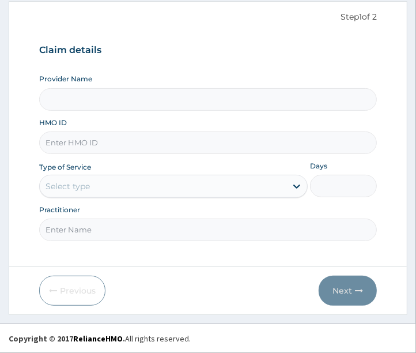
type input "Clinix Healthcare"
click at [100, 141] on input "HMO ID" at bounding box center [208, 142] width 339 height 22
click at [99, 141] on input "HMO ID" at bounding box center [208, 142] width 339 height 22
paste input "BTD/10051/A"
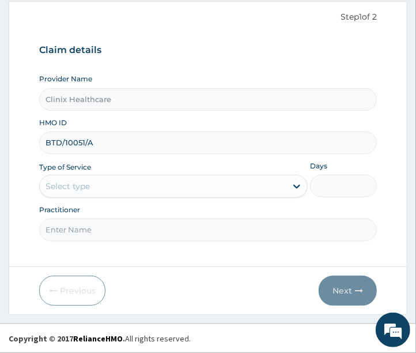
type input "BTD/10051/A"
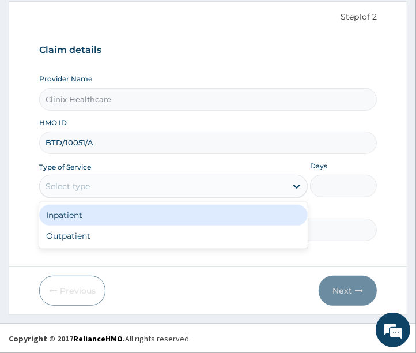
click at [223, 189] on div "Select type" at bounding box center [163, 186] width 247 height 18
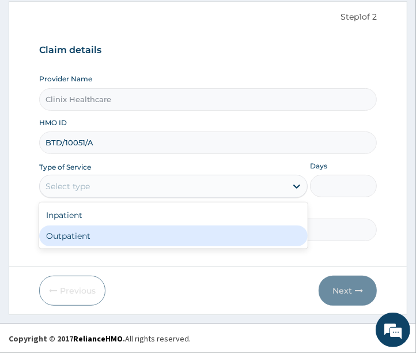
click at [152, 232] on div "Outpatient" at bounding box center [173, 235] width 269 height 21
type input "1"
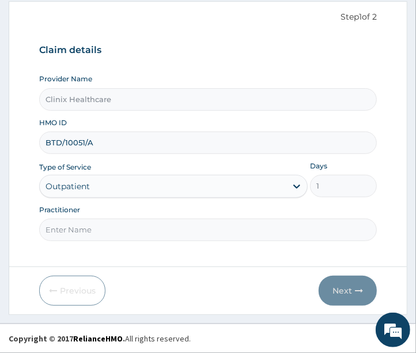
click at [134, 231] on input "Practitioner" at bounding box center [208, 230] width 339 height 22
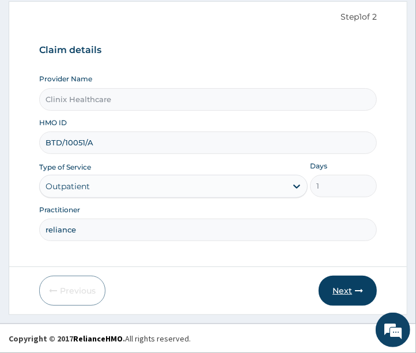
type input "reliance"
click at [342, 285] on button "Next" at bounding box center [348, 291] width 58 height 30
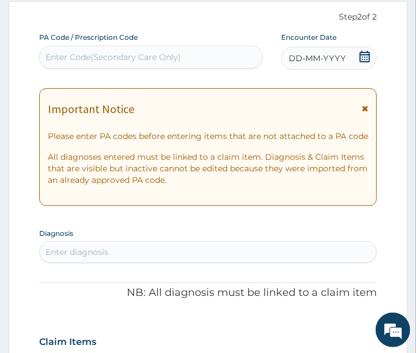
click at [56, 58] on div "Enter Code(Secondary Care Only)" at bounding box center [114, 57] width 136 height 12
paste input "PA/1272DE"
type input "PA/1272DE"
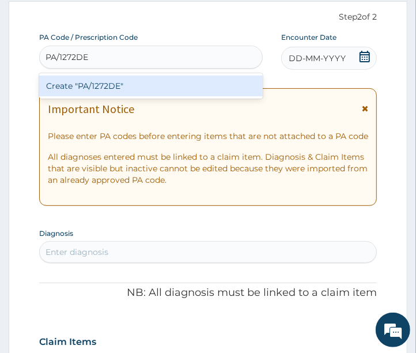
click at [95, 82] on div "Create "PA/1272DE"" at bounding box center [151, 86] width 224 height 21
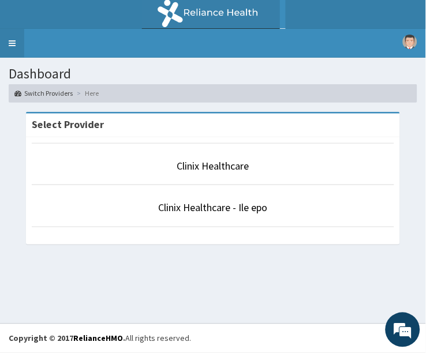
click at [7, 40] on link "Toggle navigation" at bounding box center [12, 43] width 24 height 29
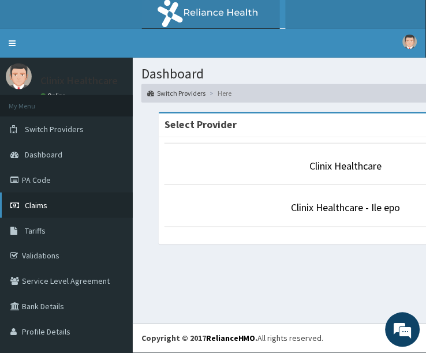
click at [58, 205] on link "Claims" at bounding box center [66, 205] width 133 height 25
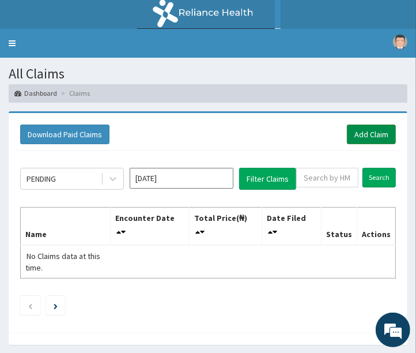
click at [354, 136] on link "Add Claim" at bounding box center [371, 135] width 49 height 20
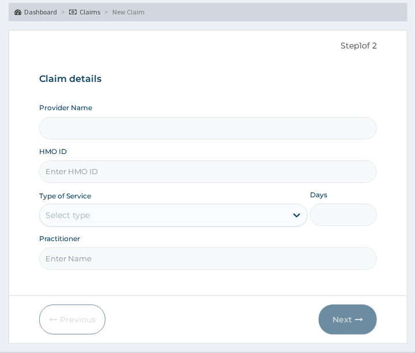
scroll to position [110, 0]
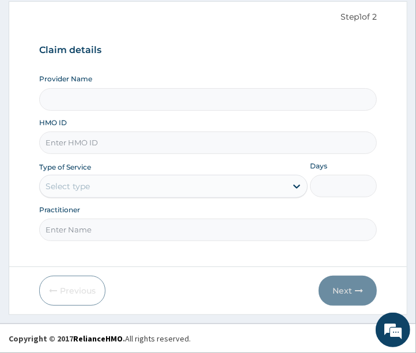
click at [116, 145] on input "HMO ID" at bounding box center [208, 142] width 339 height 22
type input "Clinix Healthcare"
paste input "BTD/10051/A"
type input "BTD/10051/A"
click at [118, 185] on div "Select type" at bounding box center [163, 186] width 247 height 18
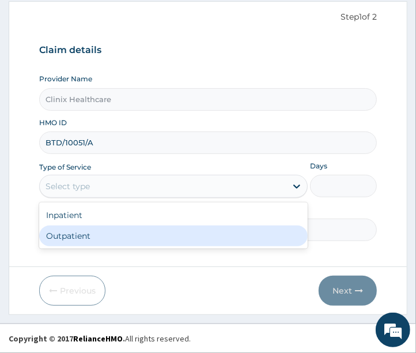
click at [89, 243] on div "Outpatient" at bounding box center [173, 235] width 269 height 21
type input "1"
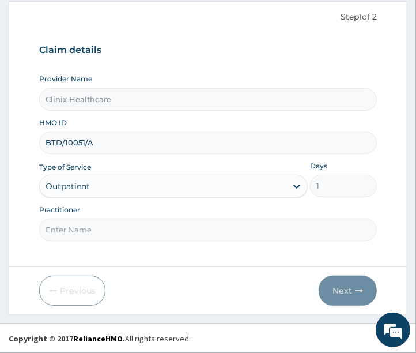
click at [89, 238] on input "Practitioner" at bounding box center [208, 230] width 339 height 22
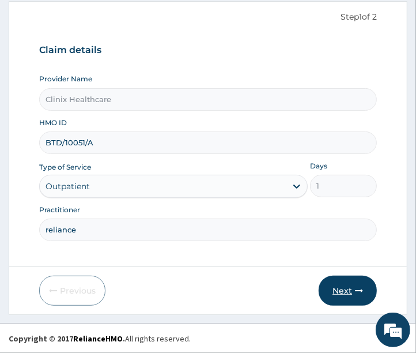
type input "reliance"
click at [340, 291] on button "Next" at bounding box center [348, 291] width 58 height 30
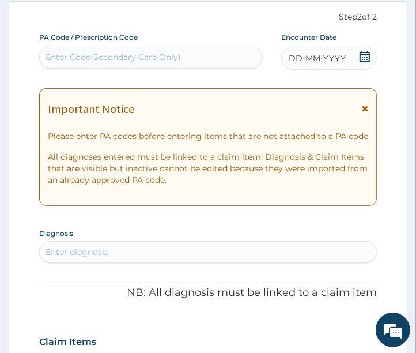
scroll to position [0, 0]
click at [97, 53] on div "Enter Code(Secondary Care Only)" at bounding box center [114, 57] width 136 height 12
paste input "PA/1272DE"
type input "PA/1272DE"
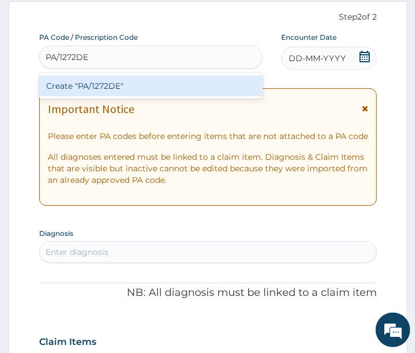
click at [101, 84] on div "Create "PA/1272DE"" at bounding box center [151, 86] width 224 height 21
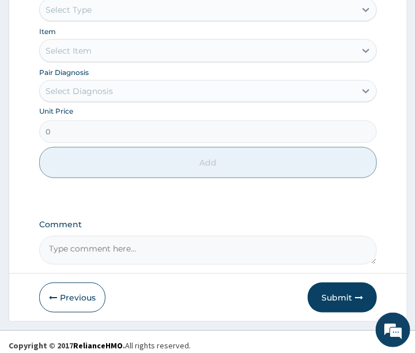
scroll to position [603, 0]
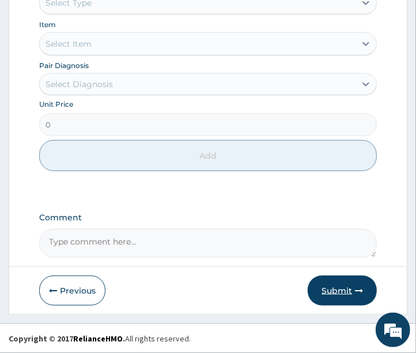
click at [330, 290] on button "Submit" at bounding box center [342, 291] width 69 height 30
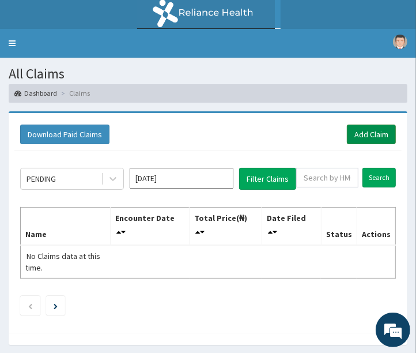
click at [363, 131] on link "Add Claim" at bounding box center [371, 135] width 49 height 20
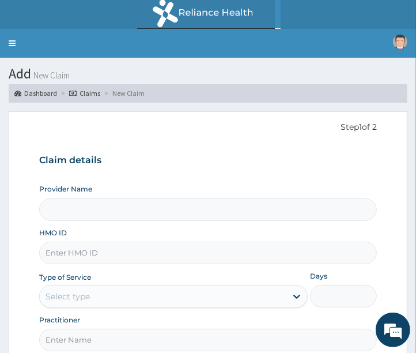
type input "Clinix Healthcare"
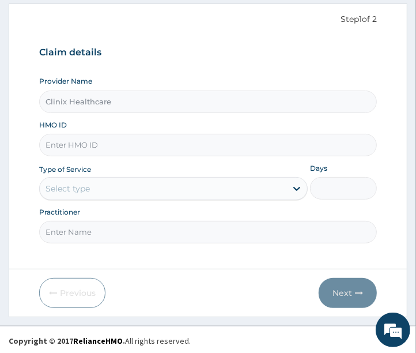
scroll to position [110, 0]
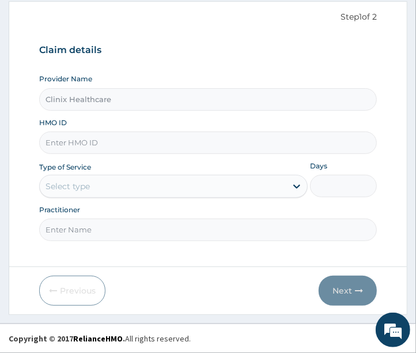
click at [93, 148] on input "HMO ID" at bounding box center [208, 142] width 339 height 22
paste input "CYA/10029/A"
type input "CYA/10029/A"
click at [106, 181] on div "Select type" at bounding box center [163, 186] width 247 height 18
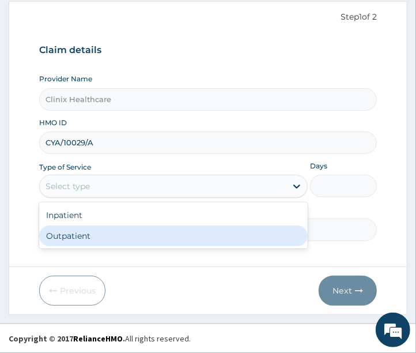
click at [103, 238] on div "Outpatient" at bounding box center [173, 235] width 269 height 21
type input "1"
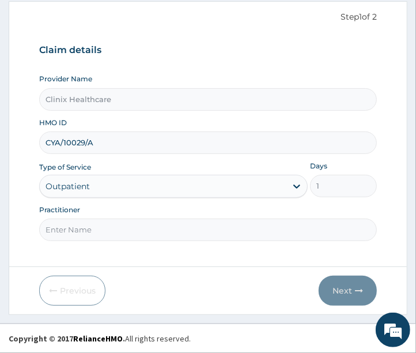
click at [104, 231] on input "Practitioner" at bounding box center [208, 230] width 339 height 22
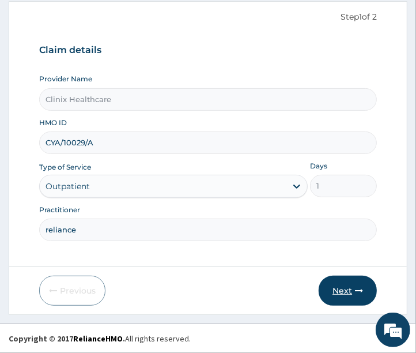
type input "reliance"
click at [337, 292] on button "Next" at bounding box center [348, 291] width 58 height 30
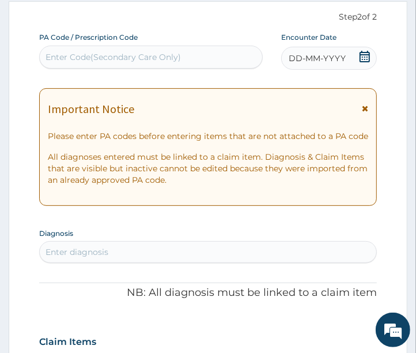
click at [90, 51] on div "Enter Code(Secondary Care Only)" at bounding box center [114, 57] width 136 height 12
paste input "PA/95FE71"
type input "PA/95FE71"
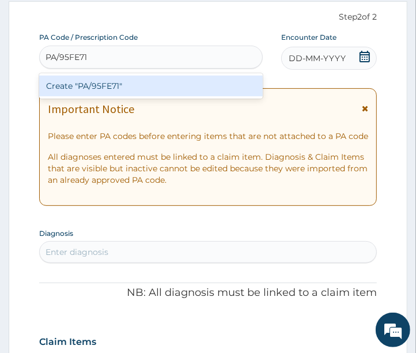
click at [94, 87] on div "Create "PA/95FE71"" at bounding box center [151, 86] width 224 height 21
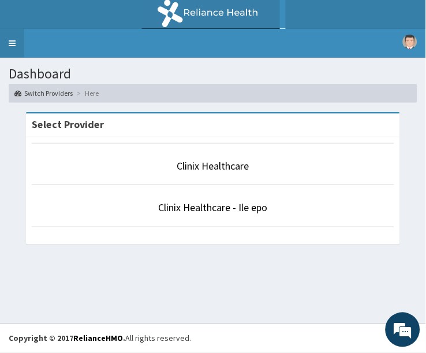
click at [12, 42] on link "Toggle navigation" at bounding box center [12, 43] width 24 height 29
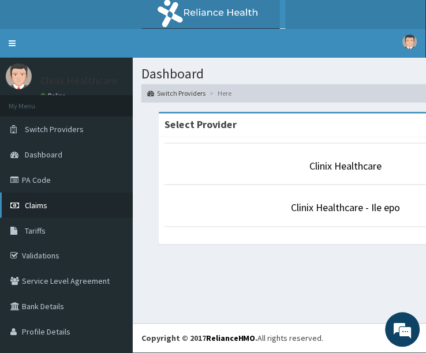
click at [54, 206] on link "Claims" at bounding box center [66, 205] width 133 height 25
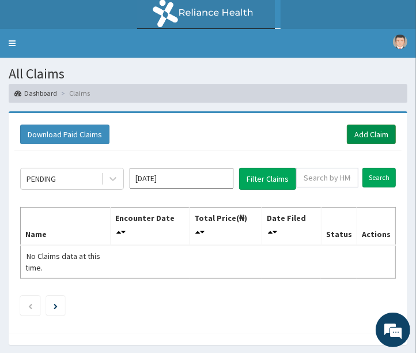
click at [370, 137] on link "Add Claim" at bounding box center [371, 135] width 49 height 20
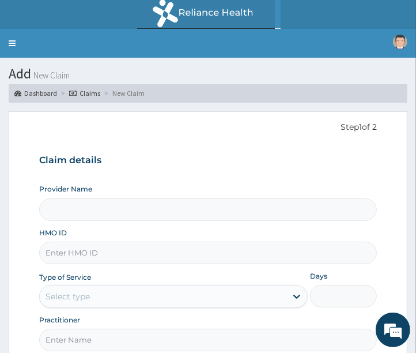
type input "Clinix Healthcare"
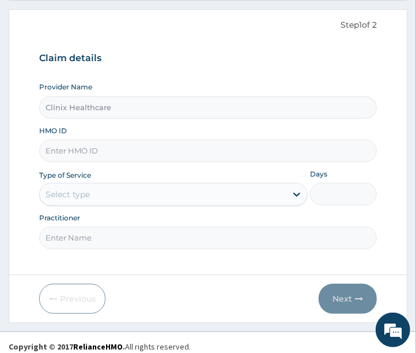
scroll to position [110, 0]
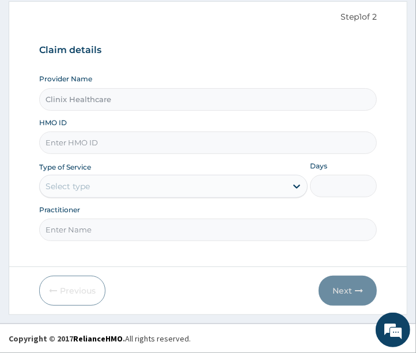
click at [119, 142] on input "HMO ID" at bounding box center [208, 142] width 339 height 22
paste input "PA/95FE71"
type input "P"
click at [96, 142] on input "HMO ID" at bounding box center [208, 142] width 339 height 22
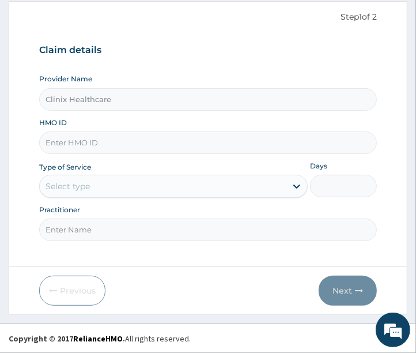
paste input "CYA/10029/A"
type input "CYA/10029/A"
click at [105, 188] on div "Select type" at bounding box center [163, 186] width 247 height 18
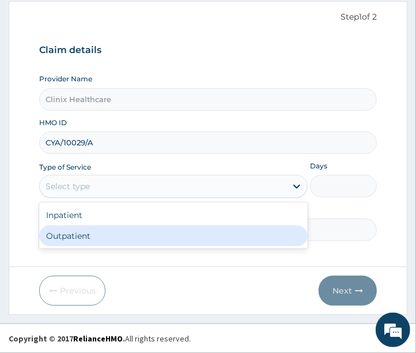
click at [88, 233] on div "Outpatient" at bounding box center [173, 235] width 269 height 21
type input "1"
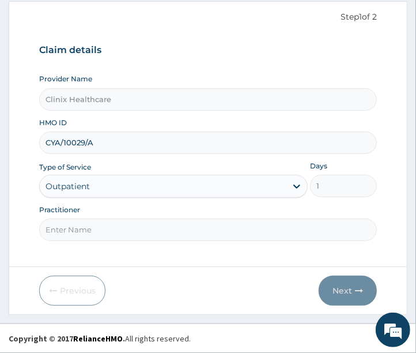
click at [88, 233] on input "Practitioner" at bounding box center [208, 230] width 339 height 22
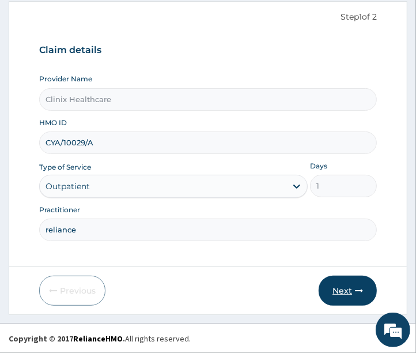
type input "reliance"
click at [341, 290] on button "Next" at bounding box center [348, 291] width 58 height 30
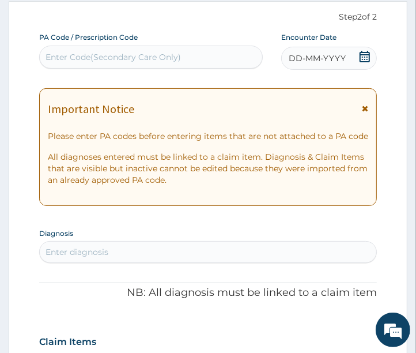
click at [66, 57] on div "Enter Code(Secondary Care Only)" at bounding box center [114, 57] width 136 height 12
paste input "PA/95FE71"
type input "PA/95FE71"
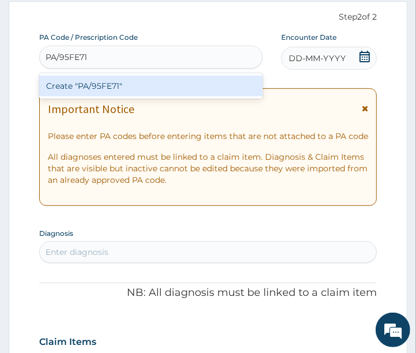
click at [82, 87] on div "Create "PA/95FE71"" at bounding box center [151, 86] width 224 height 21
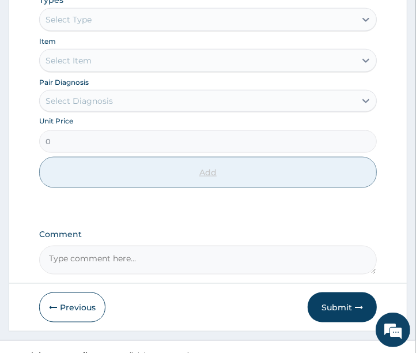
scroll to position [601, 0]
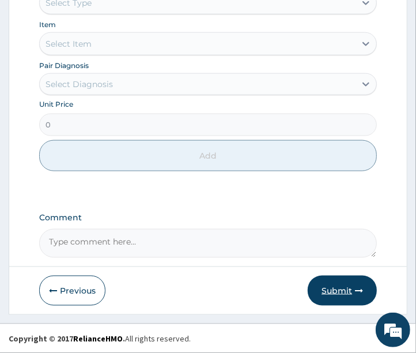
click at [345, 291] on button "Submit" at bounding box center [342, 291] width 69 height 30
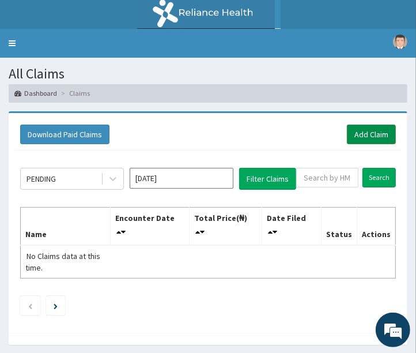
click at [365, 134] on link "Add Claim" at bounding box center [371, 135] width 49 height 20
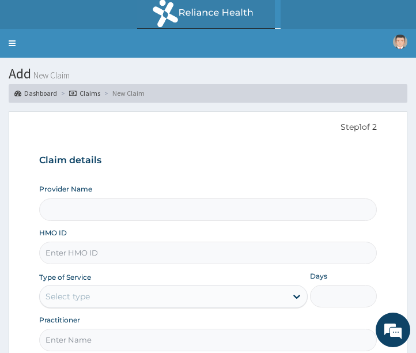
type input "Clinix Healthcare"
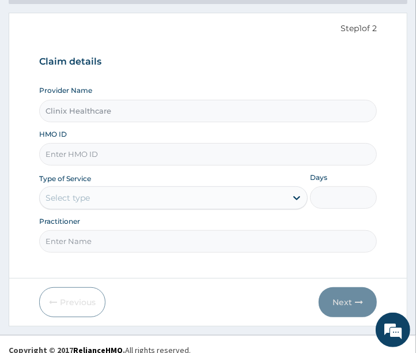
scroll to position [110, 0]
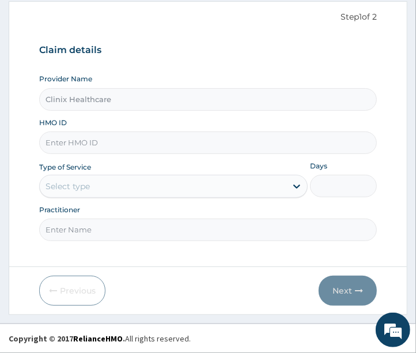
click at [89, 145] on input "HMO ID" at bounding box center [208, 142] width 339 height 22
paste input "BTR/10303/A"
type input "BTR/10303/A"
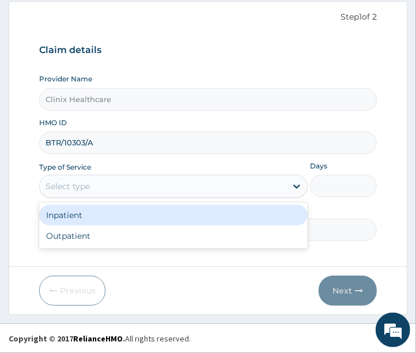
click at [97, 183] on div "Select type" at bounding box center [163, 186] width 247 height 18
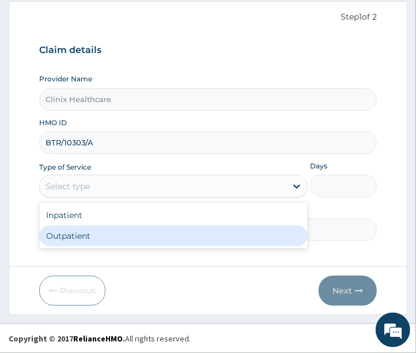
click at [91, 233] on div "Outpatient" at bounding box center [173, 235] width 269 height 21
type input "1"
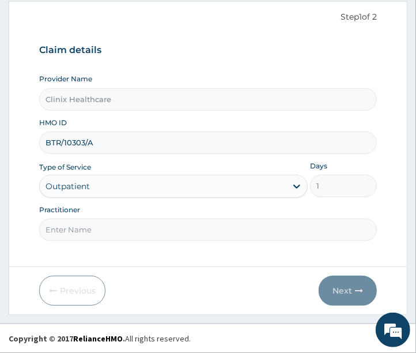
click at [96, 227] on input "Practitioner" at bounding box center [208, 230] width 339 height 22
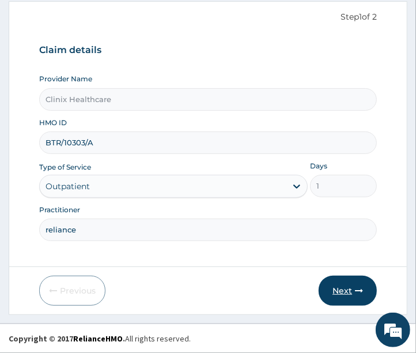
type input "reliance"
click at [347, 292] on button "Next" at bounding box center [348, 291] width 58 height 30
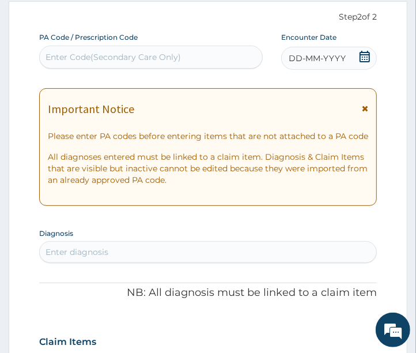
click at [89, 61] on div "Enter Code(Secondary Care Only)" at bounding box center [114, 57] width 136 height 12
paste input "PA/D6942A"
type input "PA/D6942A"
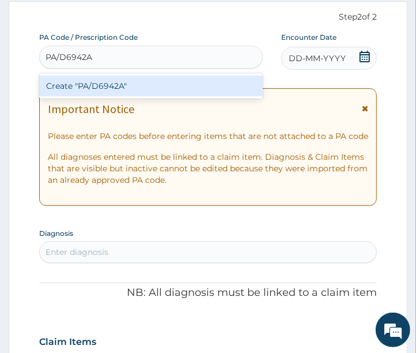
click at [108, 82] on div "Create "PA/D6942A"" at bounding box center [151, 86] width 224 height 21
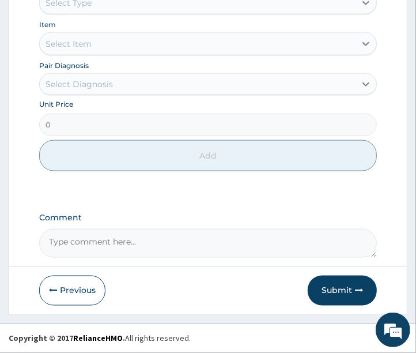
scroll to position [683, 0]
click at [342, 289] on button "Submit" at bounding box center [342, 291] width 69 height 30
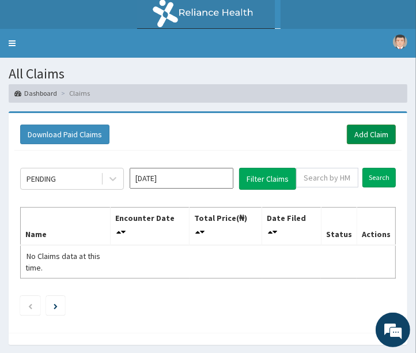
click at [377, 125] on link "Add Claim" at bounding box center [371, 135] width 49 height 20
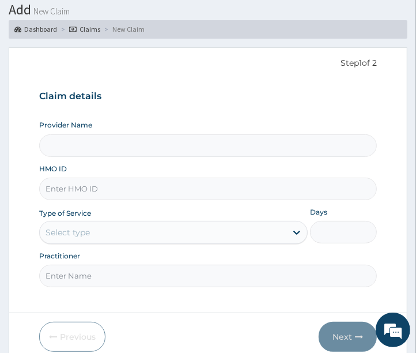
scroll to position [110, 0]
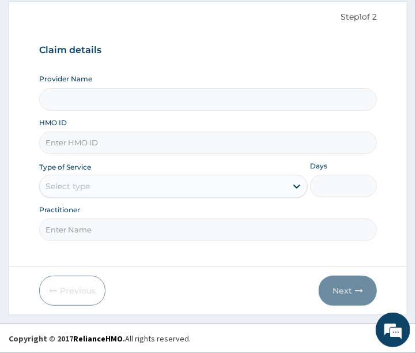
click at [87, 136] on input "HMO ID" at bounding box center [208, 142] width 339 height 22
type input "Clinix Healthcare"
paste input "NKK/10172/B"
type input "NKK/10172/B"
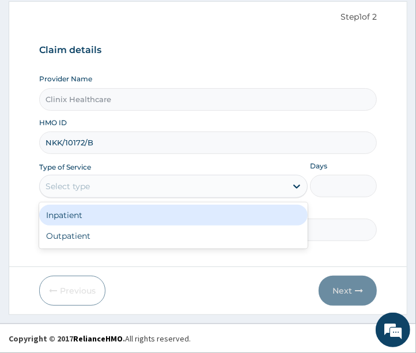
drag, startPoint x: 127, startPoint y: 182, endPoint x: 119, endPoint y: 205, distance: 24.8
click at [127, 182] on div "Select type" at bounding box center [163, 186] width 247 height 18
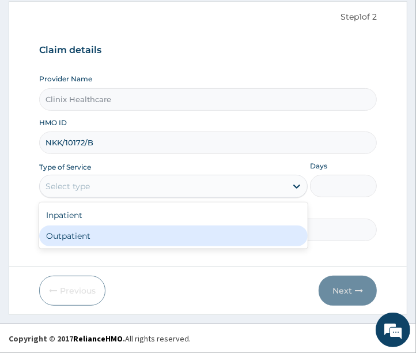
click at [89, 234] on div "Outpatient" at bounding box center [173, 235] width 269 height 21
type input "1"
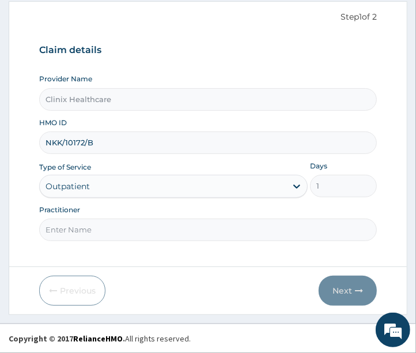
click at [89, 234] on input "Practitioner" at bounding box center [208, 230] width 339 height 22
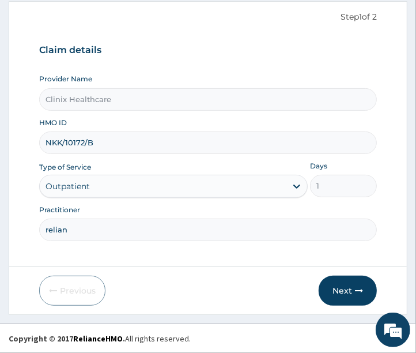
scroll to position [0, 0]
type input "reliane"
click at [336, 287] on button "Next" at bounding box center [348, 291] width 58 height 30
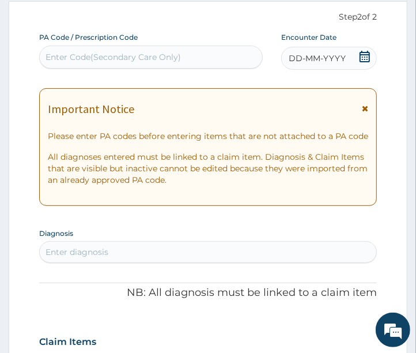
click at [74, 58] on div "Enter Code(Secondary Care Only)" at bounding box center [114, 57] width 136 height 12
paste input "PA/5E5EA4"
type input "PA/5E5EA4"
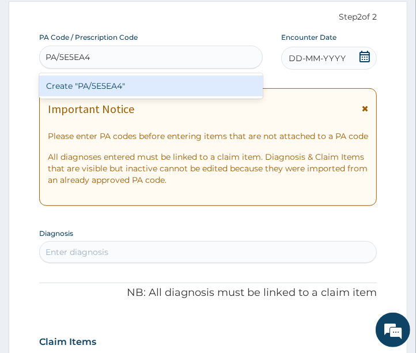
click at [106, 87] on div "Create "PA/5E5EA4"" at bounding box center [151, 86] width 224 height 21
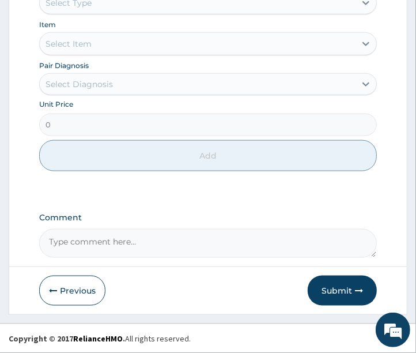
scroll to position [603, 0]
click at [334, 290] on button "Submit" at bounding box center [342, 291] width 69 height 30
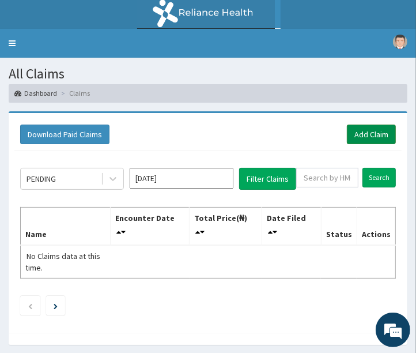
click at [367, 136] on link "Add Claim" at bounding box center [371, 135] width 49 height 20
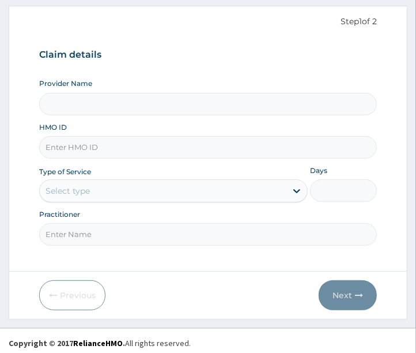
scroll to position [110, 0]
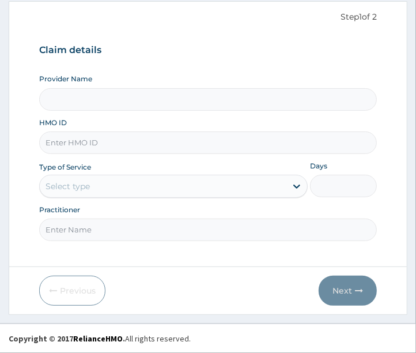
type input "Clinix Healthcare"
click at [95, 146] on input "HMO ID" at bounding box center [208, 142] width 339 height 22
paste input "IOD/10018/B"
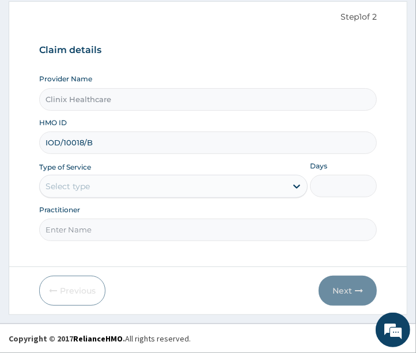
type input "IOD/10018/B"
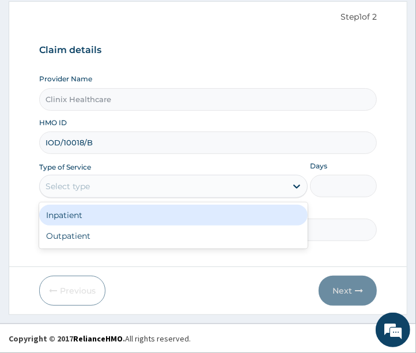
click at [146, 191] on div "Select type" at bounding box center [163, 186] width 247 height 18
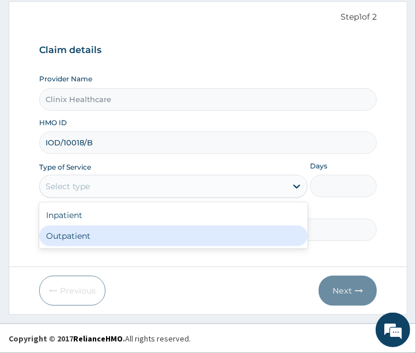
click at [87, 235] on div "Outpatient" at bounding box center [173, 235] width 269 height 21
type input "1"
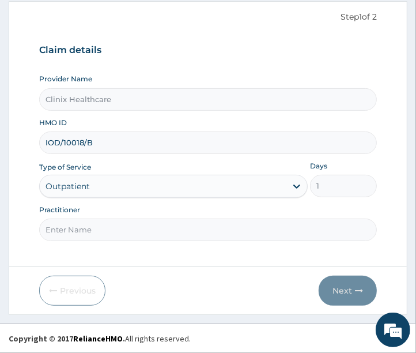
click at [63, 231] on input "Practitioner" at bounding box center [208, 230] width 339 height 22
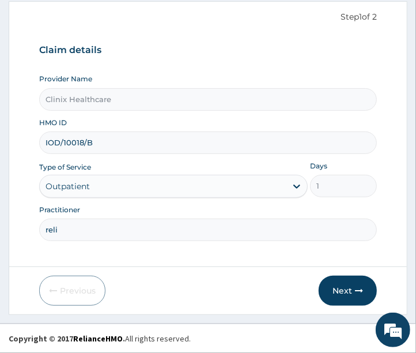
scroll to position [0, 0]
type input "reliance"
click at [341, 294] on button "Next" at bounding box center [348, 291] width 58 height 30
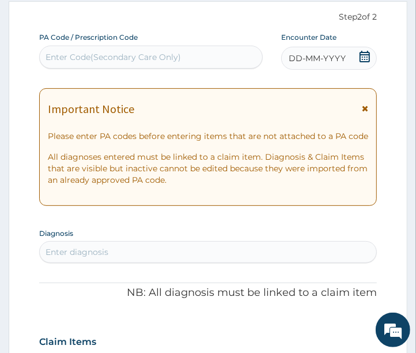
click at [107, 60] on div "Enter Code(Secondary Care Only)" at bounding box center [114, 57] width 136 height 12
paste input "PA/4BF1E5"
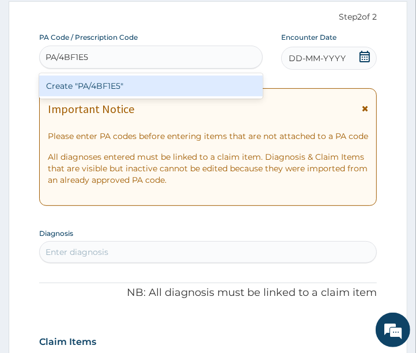
type input "PA/4BF1E5"
click at [116, 89] on div "Create "PA/4BF1E5"" at bounding box center [151, 86] width 224 height 21
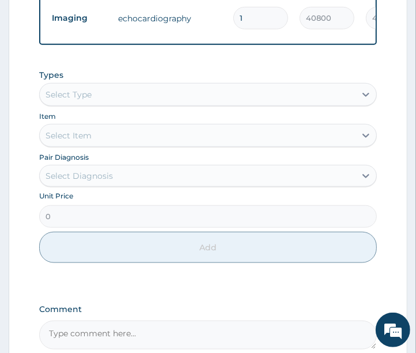
scroll to position [537, 0]
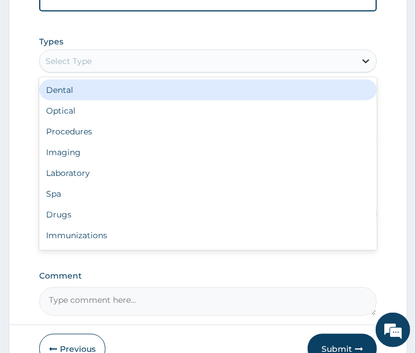
click at [360, 63] on icon at bounding box center [366, 61] width 12 height 12
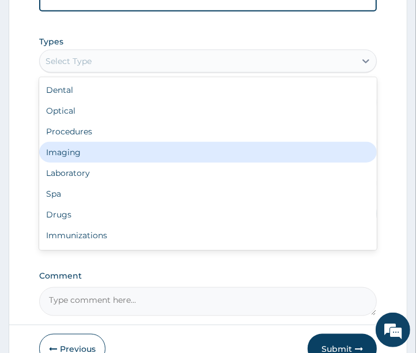
click at [116, 163] on div "Imaging" at bounding box center [208, 152] width 339 height 21
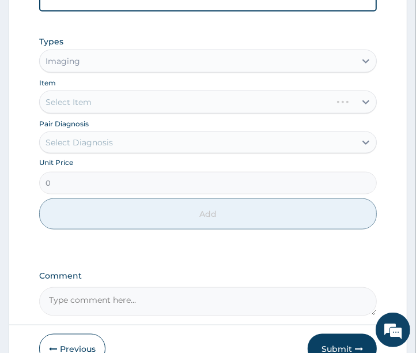
click at [129, 108] on div "Select Item" at bounding box center [208, 102] width 339 height 23
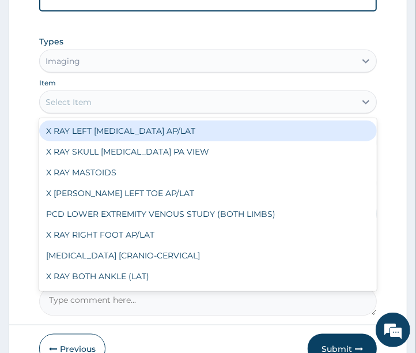
click at [138, 111] on div "Select Item" at bounding box center [198, 102] width 317 height 18
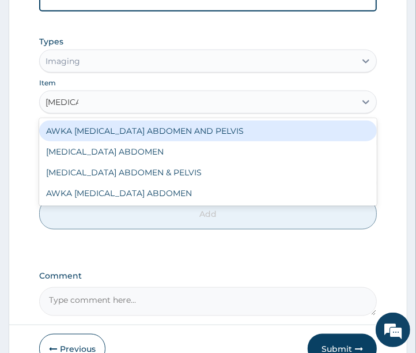
type input "mri abdo"
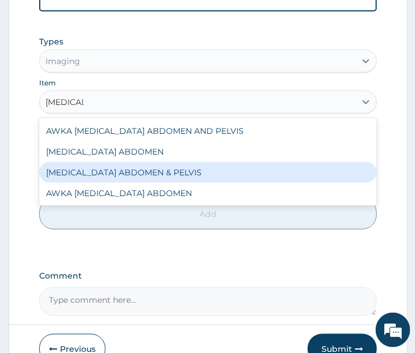
click at [133, 181] on div "MRI ABDOMEN & PELVIS" at bounding box center [208, 172] width 339 height 21
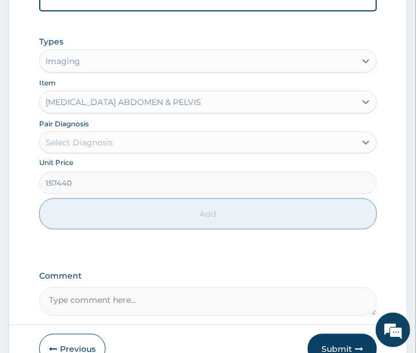
type input "157440"
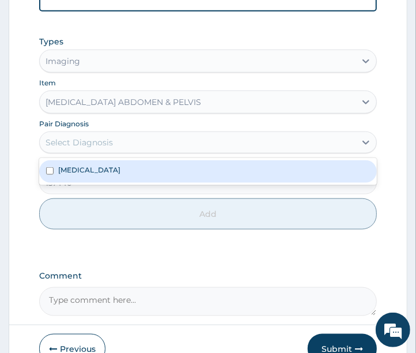
click at [204, 152] on div "Select Diagnosis" at bounding box center [198, 142] width 317 height 18
click at [157, 179] on div "Ischemic heart disease" at bounding box center [208, 171] width 339 height 22
checkbox input "true"
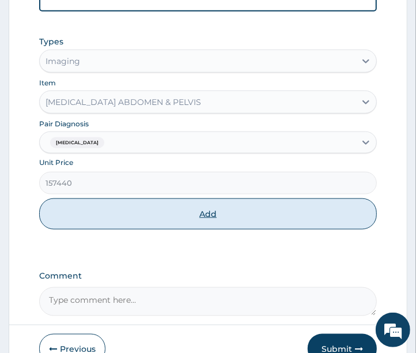
click at [131, 217] on button "Add" at bounding box center [208, 213] width 339 height 31
type input "0"
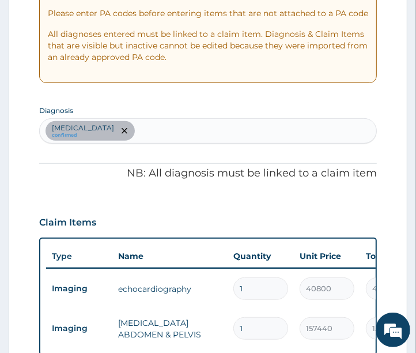
scroll to position [152, 0]
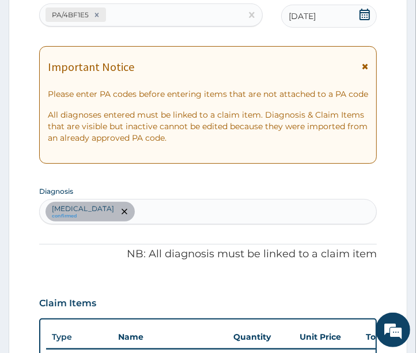
click at [164, 213] on div "Ischemic heart disease confirmed" at bounding box center [208, 212] width 337 height 24
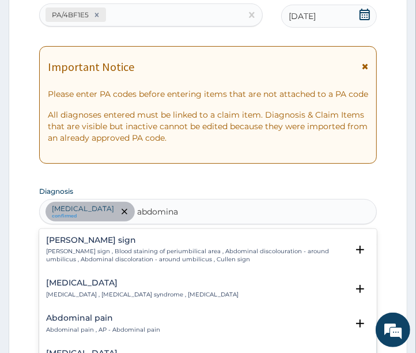
type input "abdominal"
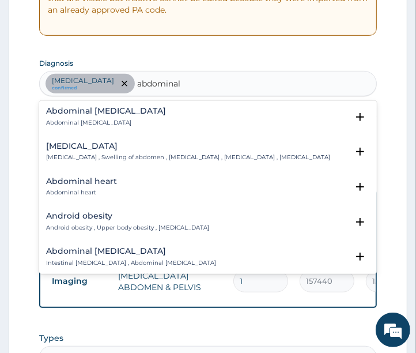
scroll to position [64, 0]
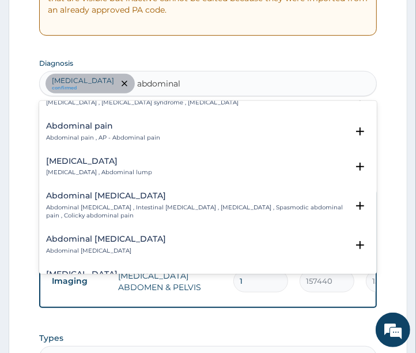
click at [84, 165] on h4 "Abdominal mass" at bounding box center [99, 161] width 106 height 9
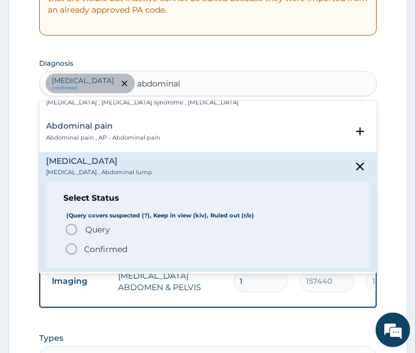
click at [75, 231] on icon "status option query" at bounding box center [72, 230] width 14 height 14
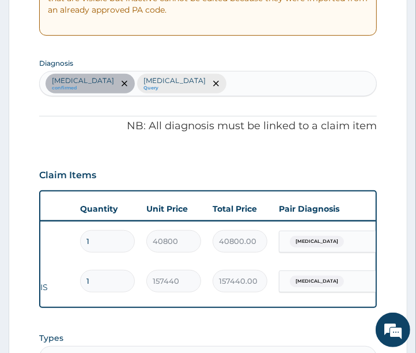
scroll to position [0, 179]
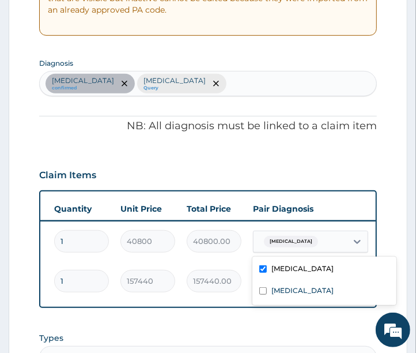
click at [346, 239] on div "Ischemic heart disease" at bounding box center [300, 242] width 93 height 20
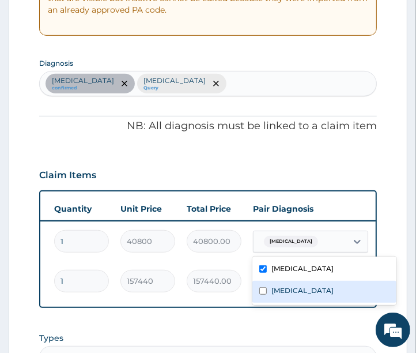
click at [261, 291] on input "checkbox" at bounding box center [263, 290] width 7 height 7
checkbox input "true"
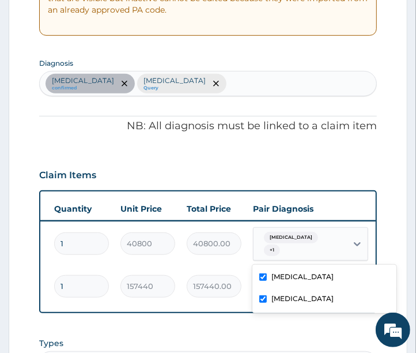
click at [265, 273] on input "checkbox" at bounding box center [263, 276] width 7 height 7
click at [267, 277] on div "Ischemic heart disease" at bounding box center [325, 278] width 144 height 22
click at [262, 277] on input "checkbox" at bounding box center [263, 276] width 7 height 7
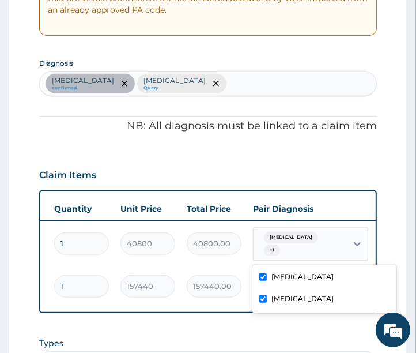
click at [262, 277] on input "checkbox" at bounding box center [263, 276] width 7 height 7
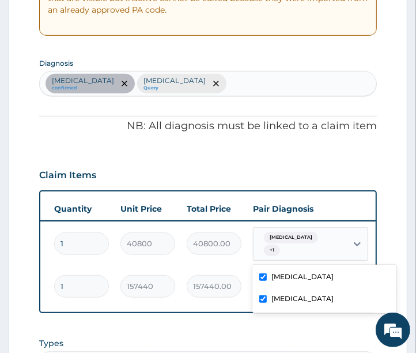
click at [262, 277] on input "checkbox" at bounding box center [263, 276] width 7 height 7
checkbox input "true"
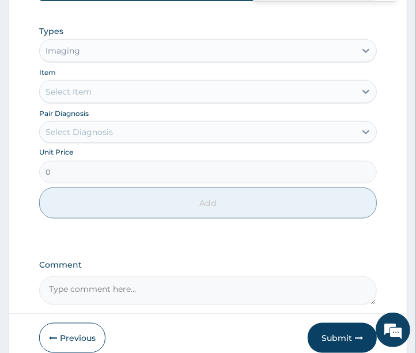
scroll to position [601, 0]
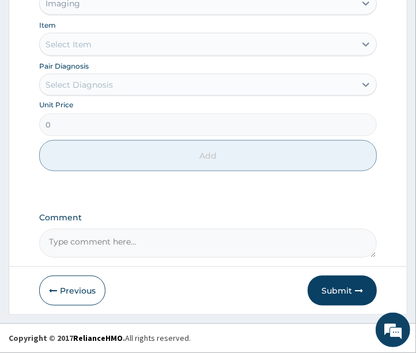
scroll to position [648, 0]
click at [339, 292] on button "Submit" at bounding box center [342, 291] width 69 height 30
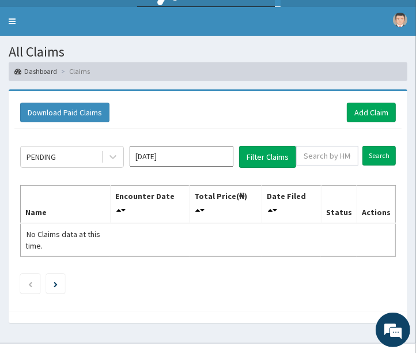
scroll to position [41, 0]
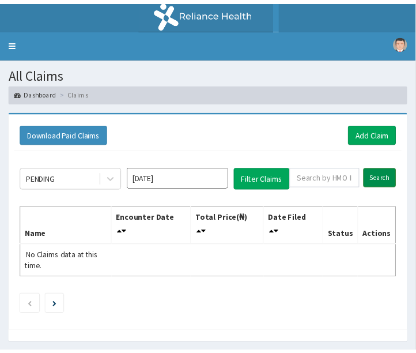
scroll to position [41, 0]
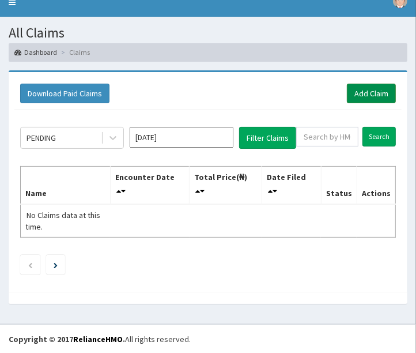
click at [359, 96] on link "Add Claim" at bounding box center [371, 94] width 49 height 20
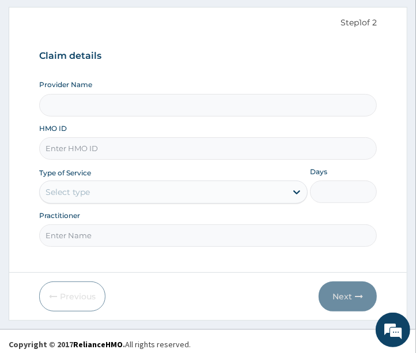
scroll to position [110, 0]
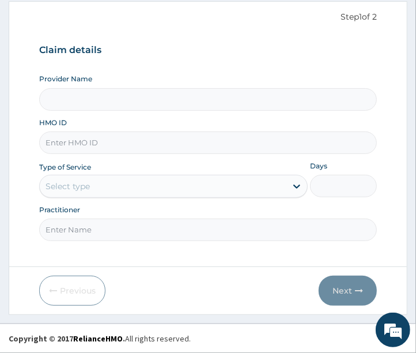
type input "Clinix Healthcare"
click at [102, 145] on input "HMO ID" at bounding box center [208, 142] width 339 height 22
paste input "GTC/10176/A"
type input "GTC/10176/A"
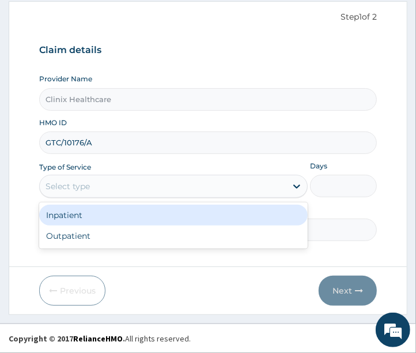
click at [96, 189] on div "Select type" at bounding box center [163, 186] width 247 height 18
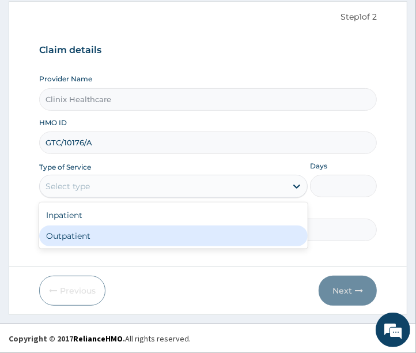
click at [60, 235] on div "Outpatient" at bounding box center [173, 235] width 269 height 21
type input "1"
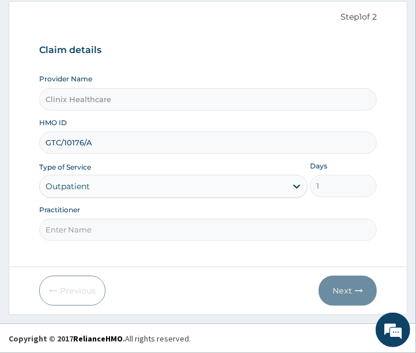
click at [64, 229] on input "Practitioner" at bounding box center [208, 230] width 339 height 22
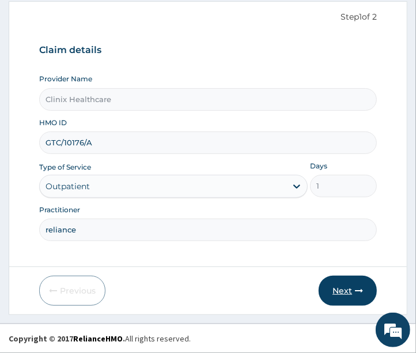
type input "reliance"
click at [347, 292] on button "Next" at bounding box center [348, 291] width 58 height 30
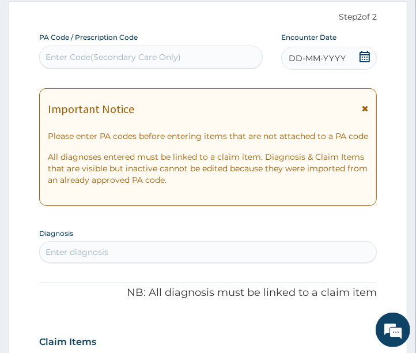
click at [136, 55] on div "Enter Code(Secondary Care Only)" at bounding box center [114, 57] width 136 height 12
paste input "PA/031FCD"
type input "PA/031FCD"
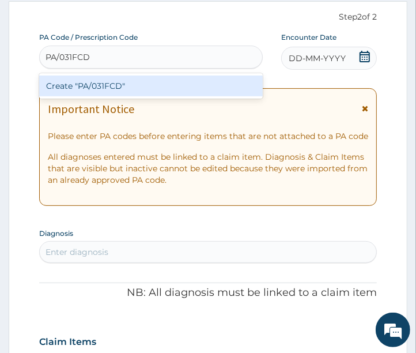
click at [144, 91] on div "Create "PA/031FCD"" at bounding box center [151, 86] width 224 height 21
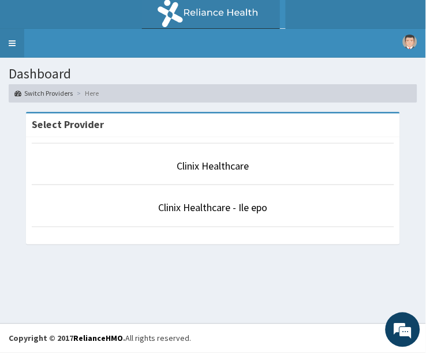
click at [6, 47] on link "Toggle navigation" at bounding box center [12, 43] width 24 height 29
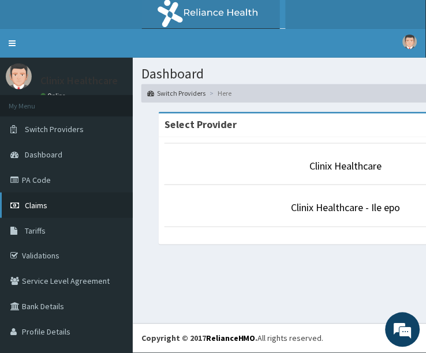
click at [33, 200] on span "Claims" at bounding box center [36, 205] width 22 height 10
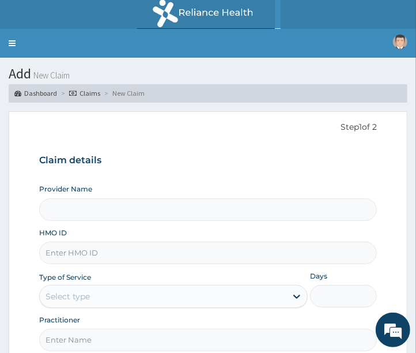
type input "Clinix Healthcare"
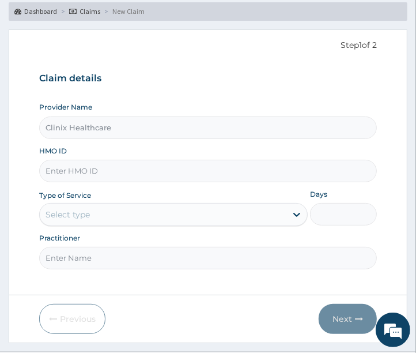
scroll to position [110, 0]
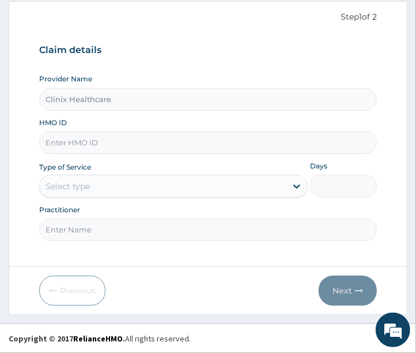
click at [187, 149] on input "HMO ID" at bounding box center [208, 142] width 339 height 22
paste input "GTC/10176/A"
type input "GTC/10176/A"
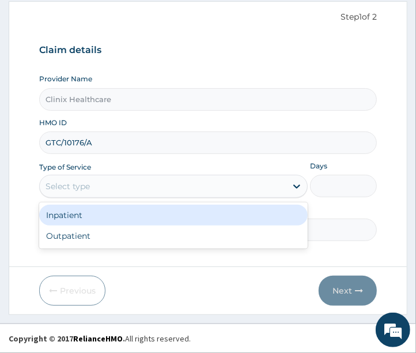
click at [133, 190] on div "Select type" at bounding box center [163, 186] width 247 height 18
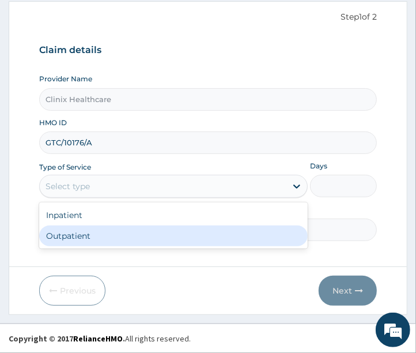
click at [112, 238] on div "Outpatient" at bounding box center [173, 235] width 269 height 21
type input "1"
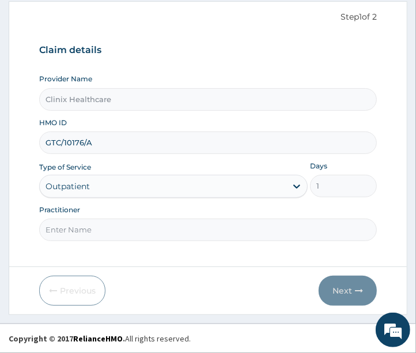
click at [112, 231] on input "Practitioner" at bounding box center [208, 230] width 339 height 22
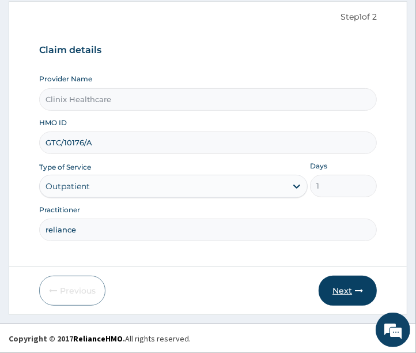
type input "reliance"
click at [337, 291] on button "Next" at bounding box center [348, 291] width 58 height 30
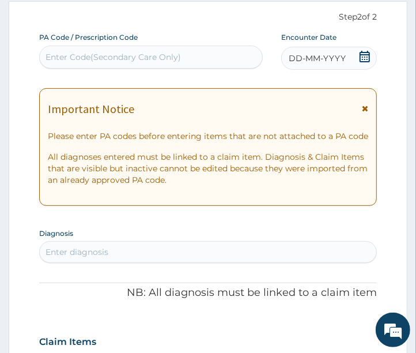
click at [134, 58] on div "Enter Code(Secondary Care Only)" at bounding box center [114, 57] width 136 height 12
paste input "PA/031FCD"
type input "PA/031FCD"
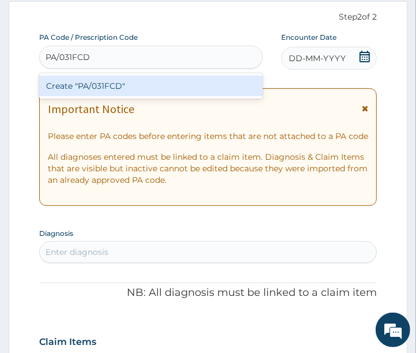
click at [131, 85] on div "Create "PA/031FCD"" at bounding box center [151, 86] width 224 height 21
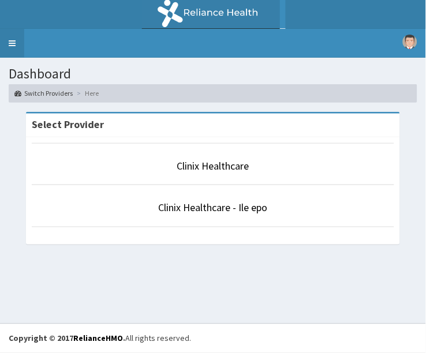
click at [13, 51] on link "Toggle navigation" at bounding box center [12, 43] width 24 height 29
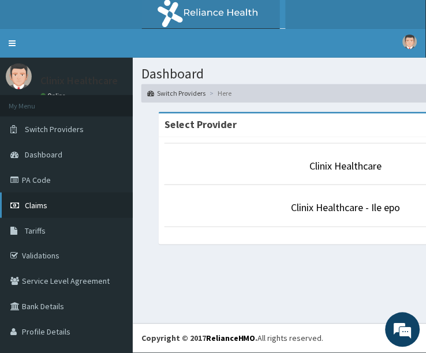
click at [44, 205] on span "Claims" at bounding box center [36, 205] width 22 height 10
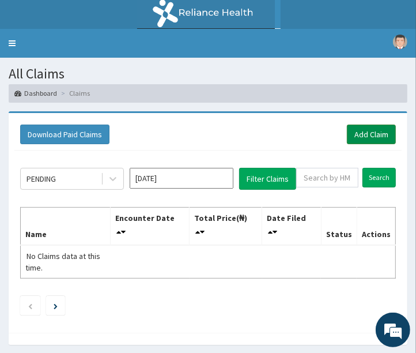
click at [376, 129] on link "Add Claim" at bounding box center [371, 135] width 49 height 20
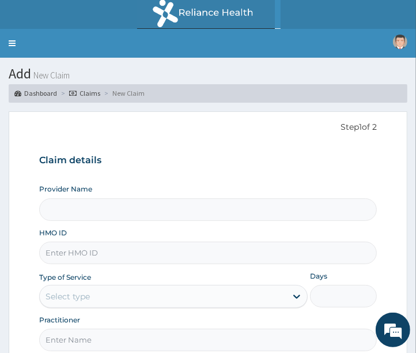
type input "Clinix Healthcare"
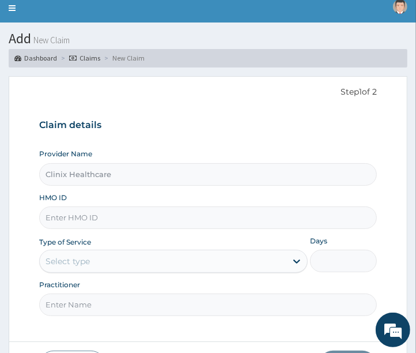
scroll to position [110, 0]
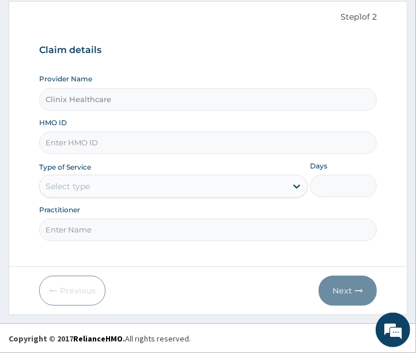
click at [114, 143] on input "HMO ID" at bounding box center [208, 142] width 339 height 22
paste input "GTC/10176/A"
type input "GTC/10176/A"
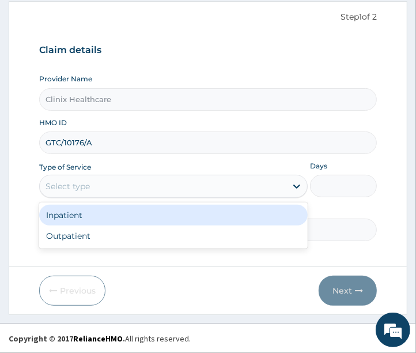
click at [110, 189] on div "Select type" at bounding box center [163, 186] width 247 height 18
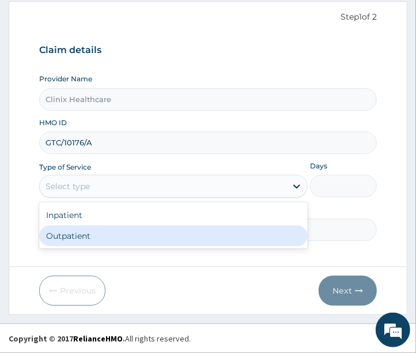
drag, startPoint x: 84, startPoint y: 240, endPoint x: 87, endPoint y: 226, distance: 14.3
click at [85, 234] on div "Outpatient" at bounding box center [173, 235] width 269 height 21
type input "1"
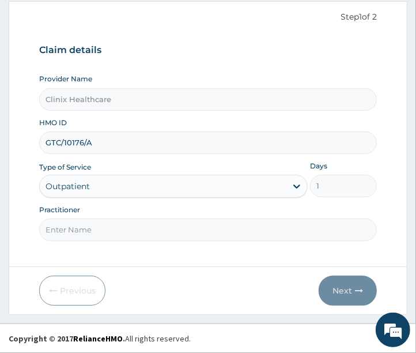
click at [87, 226] on input "Practitioner" at bounding box center [208, 230] width 339 height 22
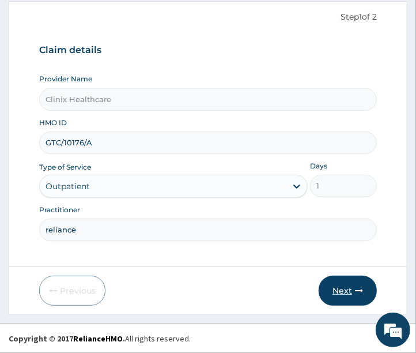
scroll to position [0, 0]
type input "reliance"
click at [342, 296] on button "Next" at bounding box center [348, 291] width 58 height 30
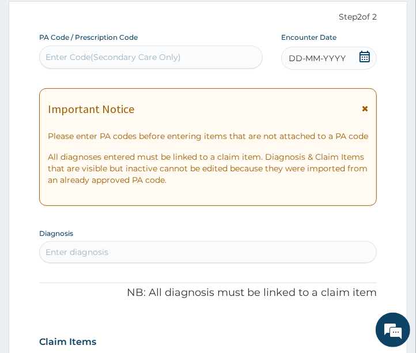
click at [101, 62] on div "Enter Code(Secondary Care Only)" at bounding box center [151, 57] width 223 height 18
paste input "PA/031FCD"
type input "PA/031FCD"
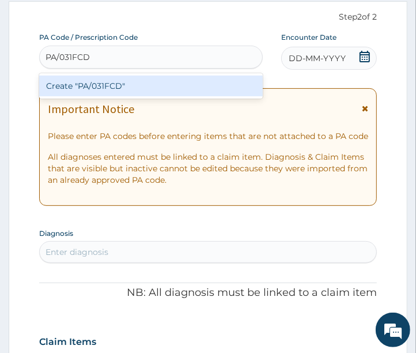
click at [106, 79] on div "Create "PA/031FCD"" at bounding box center [151, 86] width 224 height 21
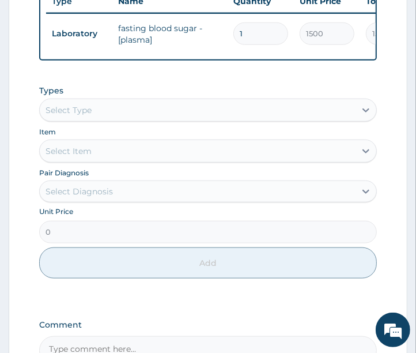
scroll to position [537, 0]
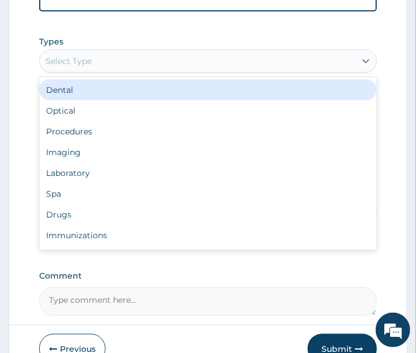
click at [122, 68] on div "Select Type" at bounding box center [198, 61] width 317 height 18
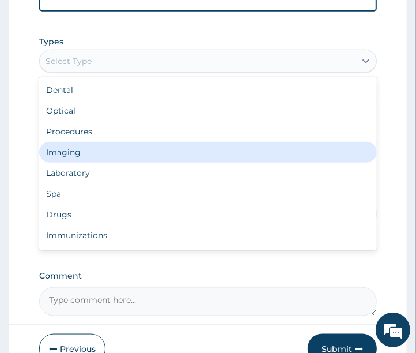
click at [99, 159] on div "Imaging" at bounding box center [208, 152] width 339 height 21
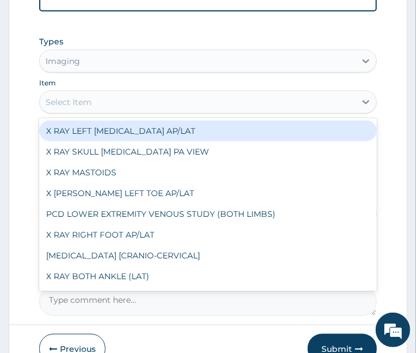
click at [94, 111] on div "Select Item" at bounding box center [198, 102] width 317 height 18
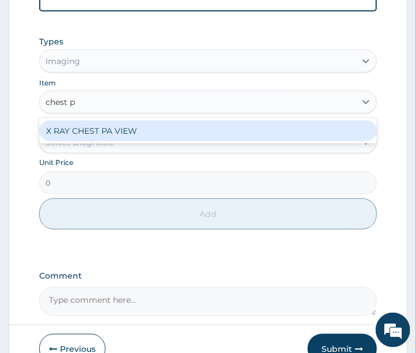
type input "chest pa"
click at [89, 141] on div "X RAY CHEST PA VIEW" at bounding box center [208, 131] width 339 height 21
type input "6200"
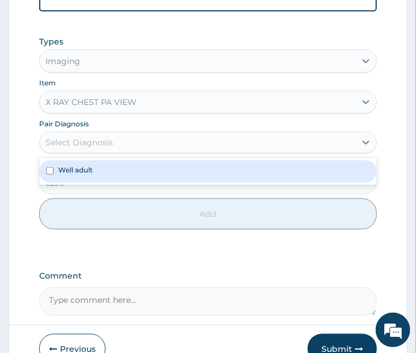
click at [87, 148] on div "Select Diagnosis" at bounding box center [79, 143] width 67 height 12
click at [72, 175] on label "Well adult" at bounding box center [75, 170] width 35 height 10
checkbox input "true"
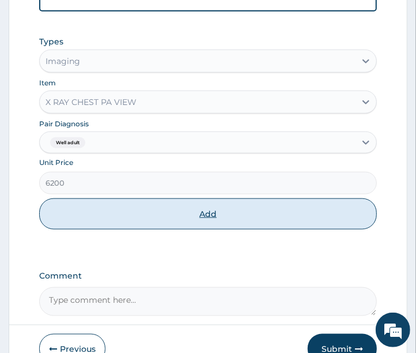
click at [72, 223] on button "Add" at bounding box center [208, 213] width 339 height 31
type input "0"
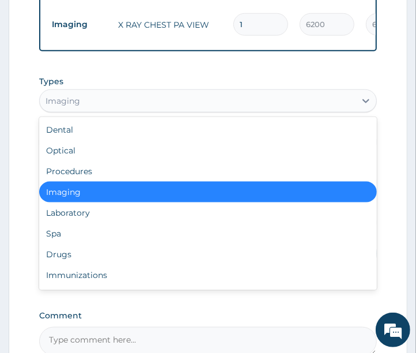
click at [99, 110] on div "Imaging" at bounding box center [198, 101] width 317 height 18
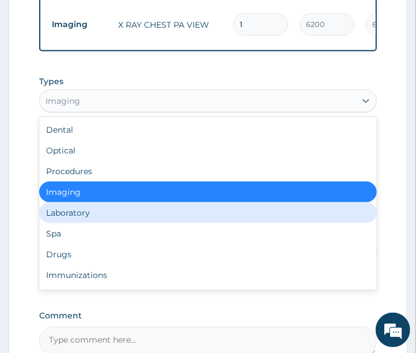
click at [60, 215] on div "Laboratory" at bounding box center [208, 212] width 339 height 21
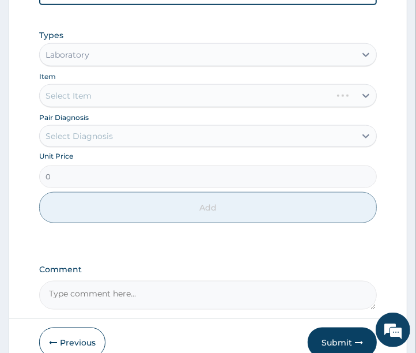
scroll to position [644, 0]
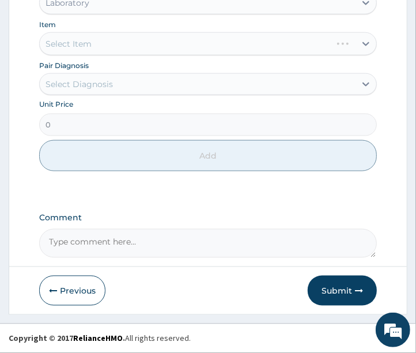
click at [89, 42] on div "Select Item" at bounding box center [208, 43] width 339 height 23
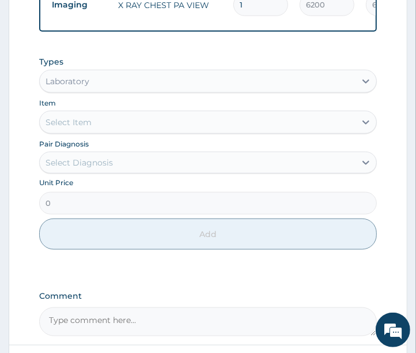
scroll to position [580, 0]
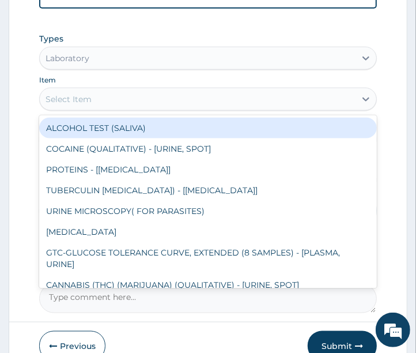
click at [96, 108] on div "Select Item" at bounding box center [198, 99] width 317 height 18
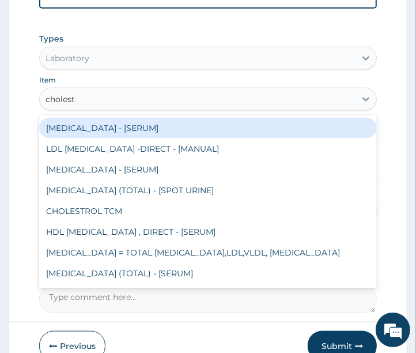
type input "choleste"
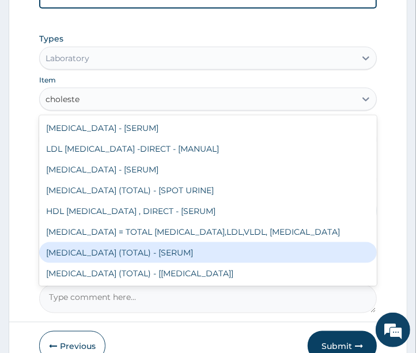
click at [129, 257] on div "CHOLESTEROL (TOTAL) - [SERUM]" at bounding box center [208, 252] width 339 height 21
type input "3000"
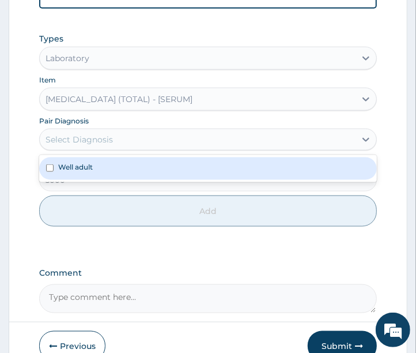
click at [120, 149] on div "Select Diagnosis" at bounding box center [198, 139] width 317 height 18
click at [111, 178] on div "Well adult" at bounding box center [208, 168] width 339 height 22
checkbox input "true"
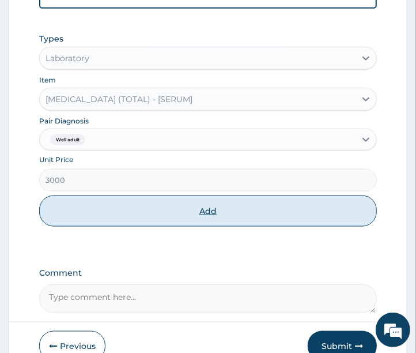
click at [107, 225] on button "Add" at bounding box center [208, 211] width 339 height 31
type input "0"
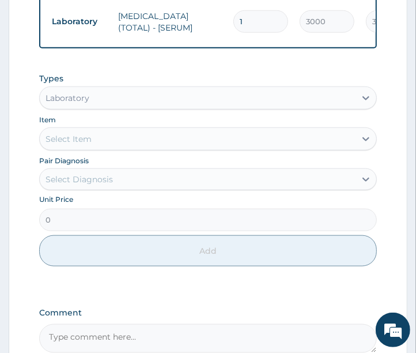
click at [137, 148] on div "Select Item" at bounding box center [198, 139] width 317 height 18
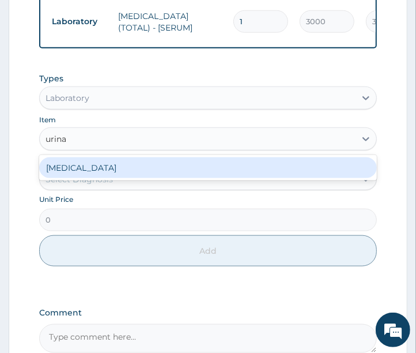
type input "urinal"
click at [118, 175] on div "URINALYSIS" at bounding box center [208, 167] width 339 height 21
type input "2100"
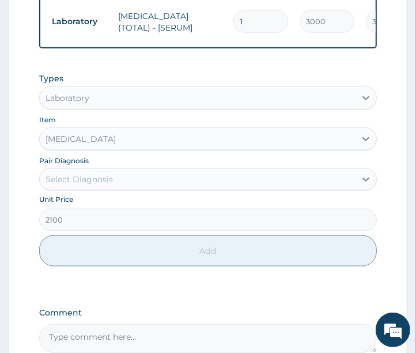
click at [93, 189] on div "Select Diagnosis" at bounding box center [198, 179] width 317 height 18
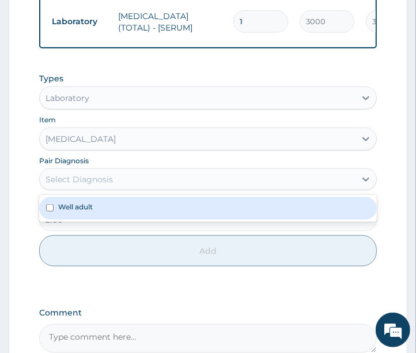
click at [91, 212] on label "Well adult" at bounding box center [75, 207] width 35 height 10
checkbox input "true"
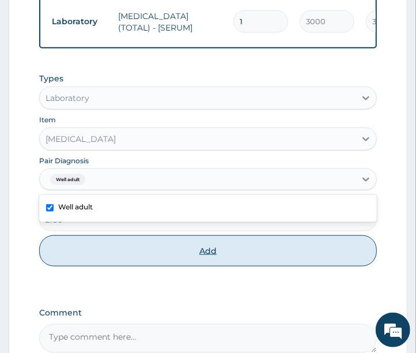
click at [97, 261] on button "Add" at bounding box center [208, 250] width 339 height 31
type input "0"
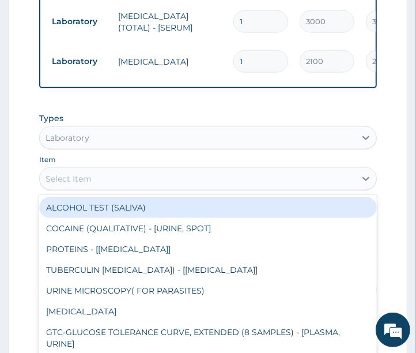
click at [102, 188] on div "Select Item" at bounding box center [198, 179] width 317 height 18
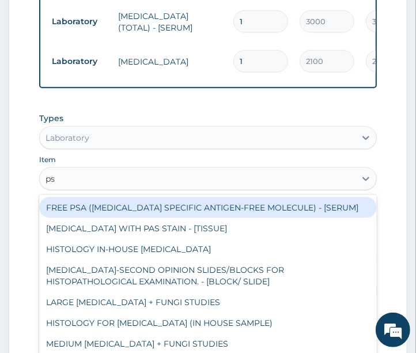
type input "psa"
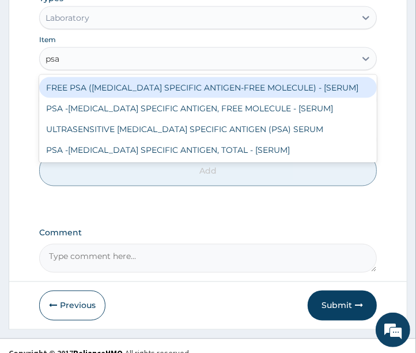
scroll to position [724, 0]
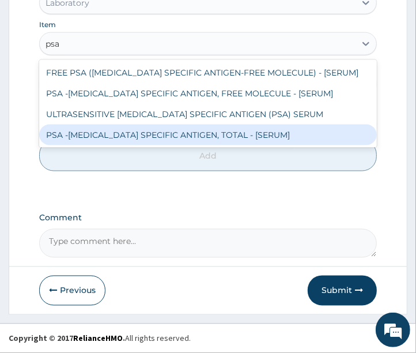
click at [106, 142] on div "PSA -PROSTATE SPECIFIC ANTIGEN, TOTAL - [SERUM]" at bounding box center [208, 135] width 339 height 21
type input "17280"
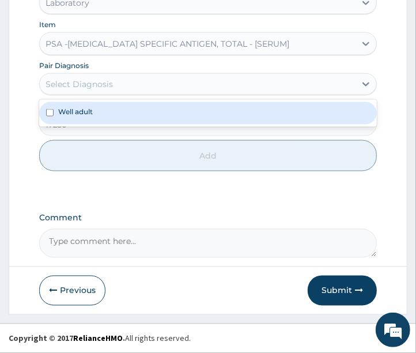
click at [88, 87] on div "Select Diagnosis" at bounding box center [79, 84] width 67 height 12
click at [80, 117] on div "Well adult" at bounding box center [208, 113] width 339 height 22
checkbox input "true"
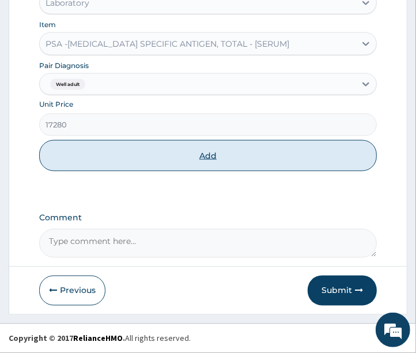
click at [82, 151] on button "Add" at bounding box center [208, 155] width 339 height 31
type input "0"
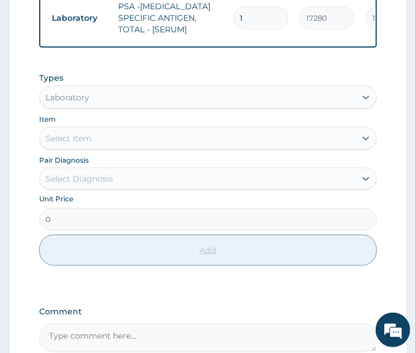
scroll to position [700, 0]
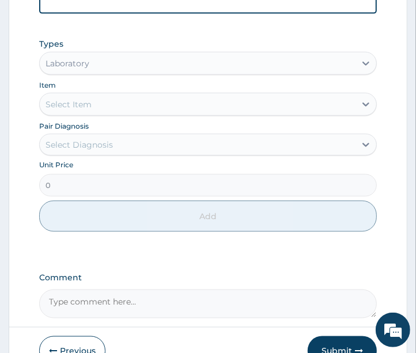
click at [127, 108] on div "Select Item" at bounding box center [198, 104] width 317 height 18
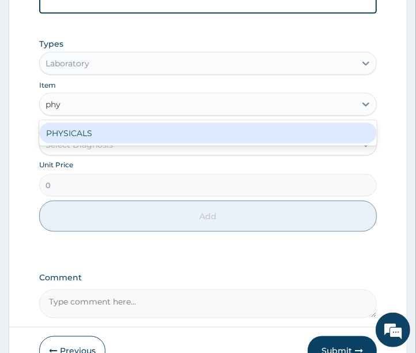
type input "phys"
click at [116, 137] on div "PHYSICALS" at bounding box center [208, 133] width 339 height 21
type input "2000"
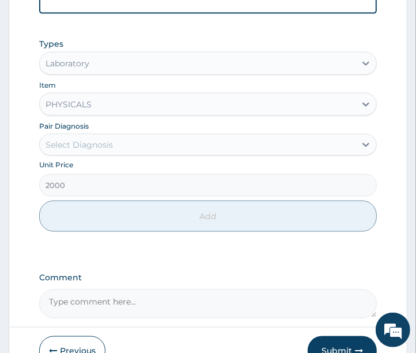
click at [110, 148] on div "Select Diagnosis" at bounding box center [79, 145] width 67 height 12
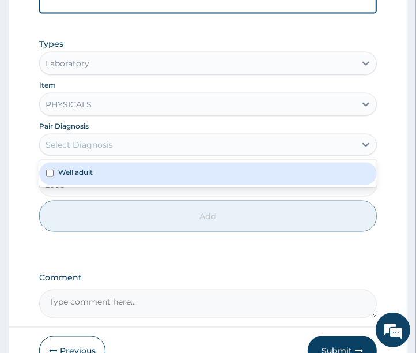
click at [95, 181] on div "Well adult" at bounding box center [208, 174] width 339 height 22
checkbox input "true"
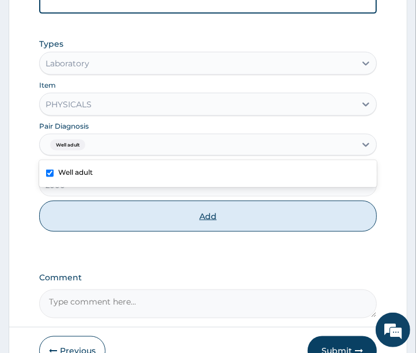
click at [91, 230] on button "Add" at bounding box center [208, 216] width 339 height 31
type input "0"
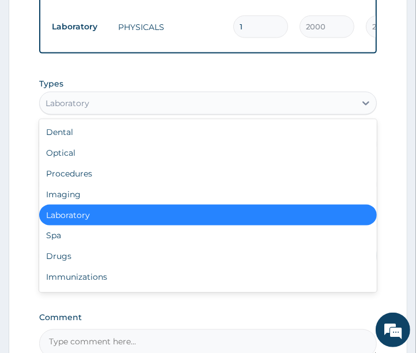
click at [59, 109] on div "Laboratory" at bounding box center [68, 103] width 44 height 12
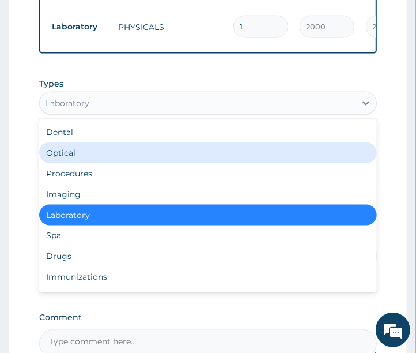
click at [69, 160] on div "Optical" at bounding box center [208, 152] width 339 height 21
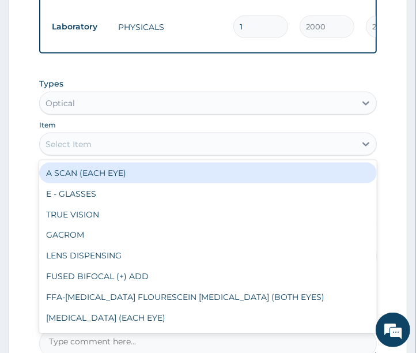
click at [114, 153] on div "Select Item" at bounding box center [198, 144] width 317 height 18
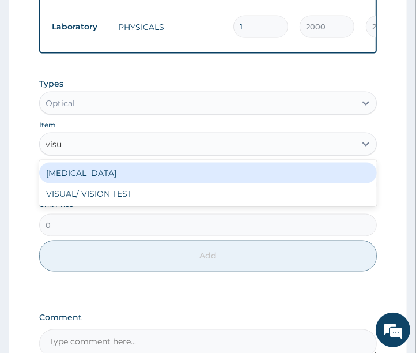
type input "visua"
click at [82, 183] on div "VISUAL ACUITY" at bounding box center [208, 173] width 339 height 21
type input "500"
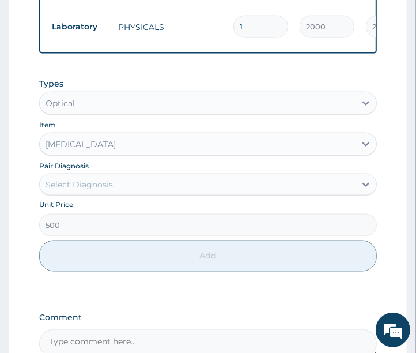
click at [81, 189] on div "Select Diagnosis" at bounding box center [79, 185] width 67 height 12
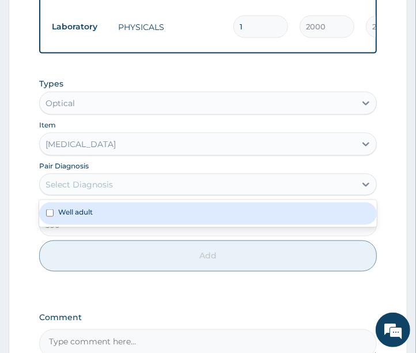
click at [78, 217] on label "Well adult" at bounding box center [75, 212] width 35 height 10
checkbox input "true"
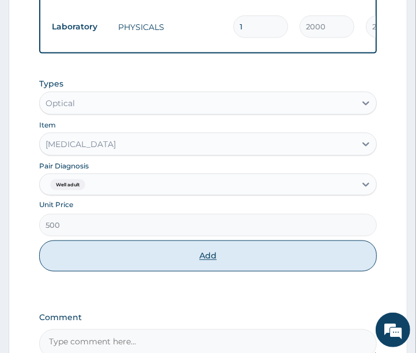
click at [88, 272] on button "Add" at bounding box center [208, 255] width 339 height 31
type input "0"
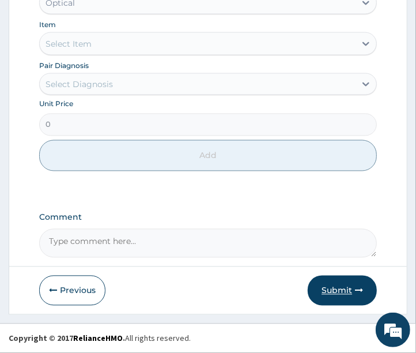
click at [341, 290] on button "Submit" at bounding box center [342, 291] width 69 height 30
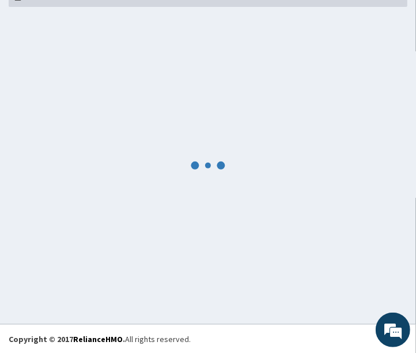
scroll to position [850, 0]
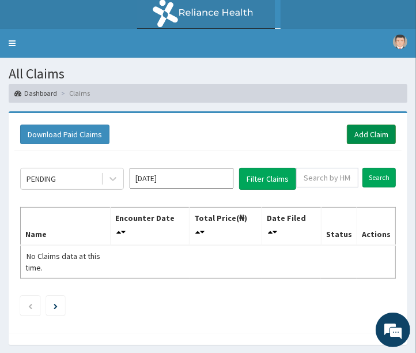
click at [373, 140] on link "Add Claim" at bounding box center [371, 135] width 49 height 20
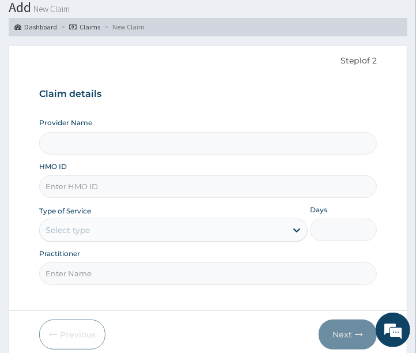
scroll to position [110, 0]
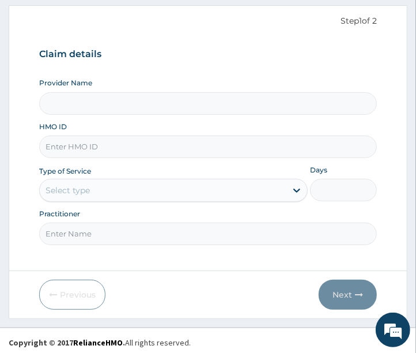
type input "Clinix Healthcare"
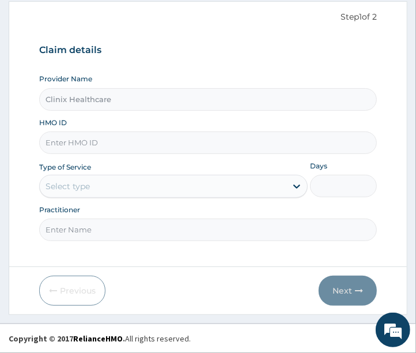
click at [90, 140] on input "HMO ID" at bounding box center [208, 142] width 339 height 22
paste input "REL/10412/A"
type input "REL/10412/A"
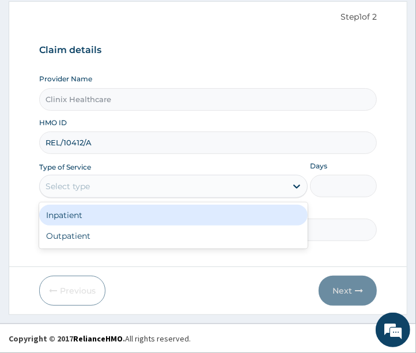
click at [91, 186] on div "Select type" at bounding box center [163, 186] width 247 height 18
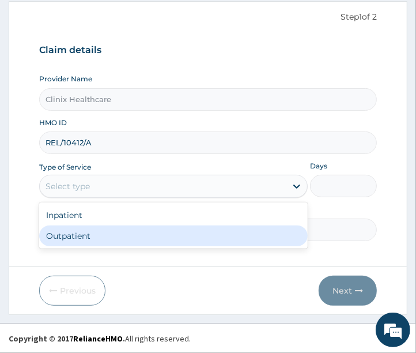
click at [84, 237] on div "Outpatient" at bounding box center [173, 235] width 269 height 21
type input "1"
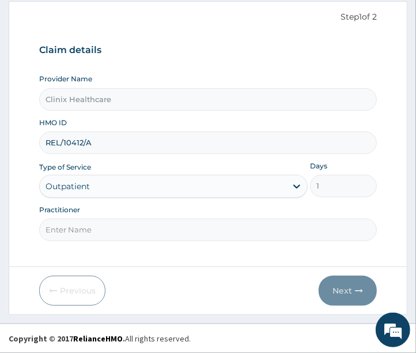
click at [82, 231] on input "Practitioner" at bounding box center [208, 230] width 339 height 22
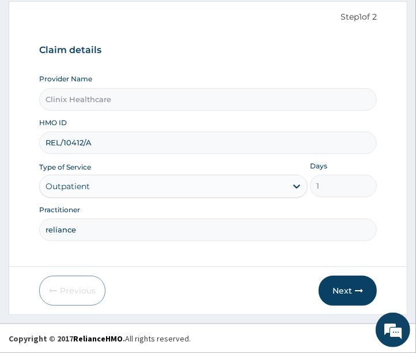
scroll to position [0, 0]
type input "reliance"
click at [345, 287] on button "Next" at bounding box center [348, 291] width 58 height 30
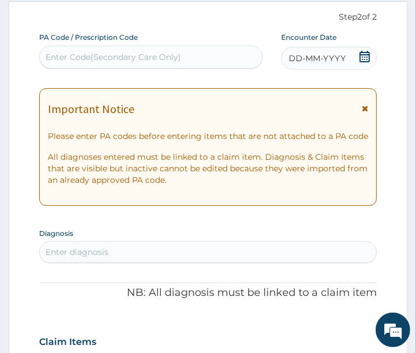
click at [128, 62] on div "Enter Code(Secondary Care Only)" at bounding box center [151, 57] width 223 height 18
paste input "PA/AED160"
type input "PA/AED160"
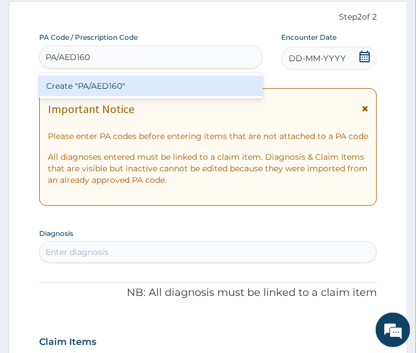
click at [123, 85] on div "Create "PA/AED160"" at bounding box center [151, 86] width 224 height 21
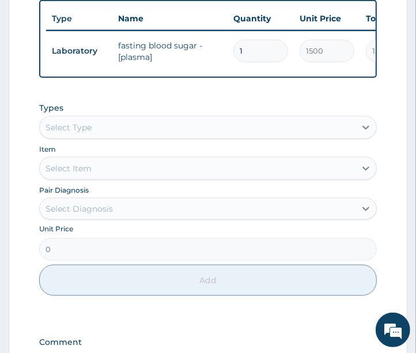
scroll to position [473, 0]
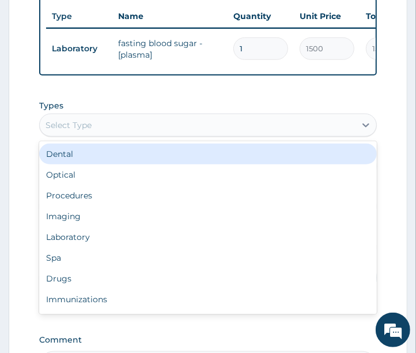
click at [131, 134] on div "Select Type" at bounding box center [198, 125] width 317 height 18
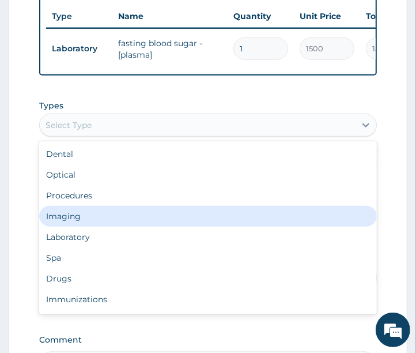
click at [85, 226] on div "Imaging" at bounding box center [208, 216] width 339 height 21
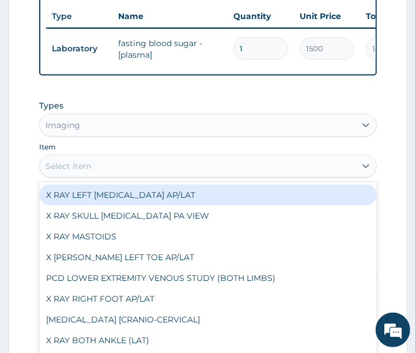
click at [170, 175] on div "Select Item" at bounding box center [198, 166] width 317 height 18
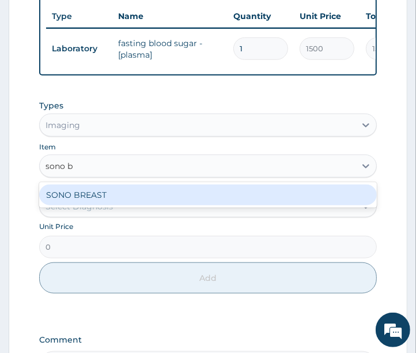
type input "sono br"
click at [159, 204] on div "SONO BREAST" at bounding box center [208, 195] width 339 height 21
type input "10880"
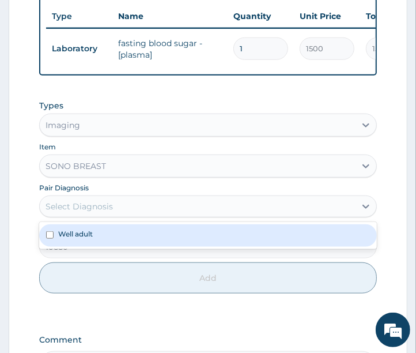
click at [130, 216] on div "Select Diagnosis" at bounding box center [198, 206] width 317 height 18
click at [76, 239] on label "Well adult" at bounding box center [75, 234] width 35 height 10
checkbox input "true"
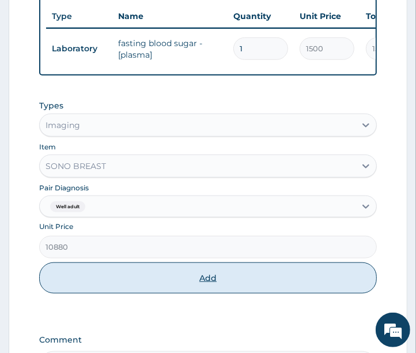
click at [82, 280] on button "Add" at bounding box center [208, 277] width 339 height 31
type input "0"
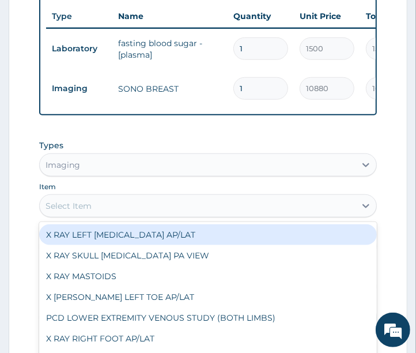
click at [66, 212] on div "Select Item" at bounding box center [69, 206] width 46 height 12
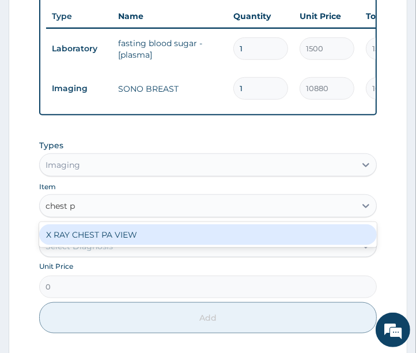
type input "chest pa"
click at [82, 242] on div "X RAY CHEST PA VIEW" at bounding box center [208, 234] width 339 height 21
type input "6200"
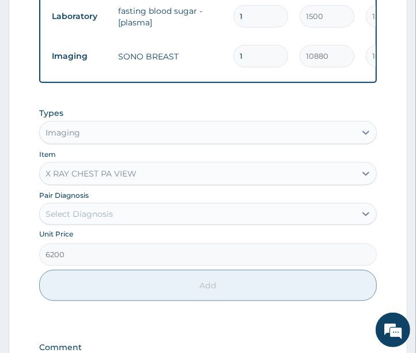
scroll to position [537, 0]
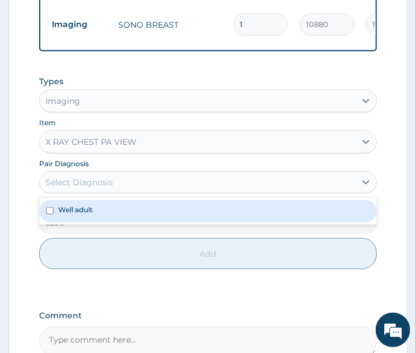
click at [93, 188] on div "Select Diagnosis" at bounding box center [79, 182] width 67 height 12
click at [72, 222] on div "Well adult" at bounding box center [208, 211] width 339 height 22
checkbox input "true"
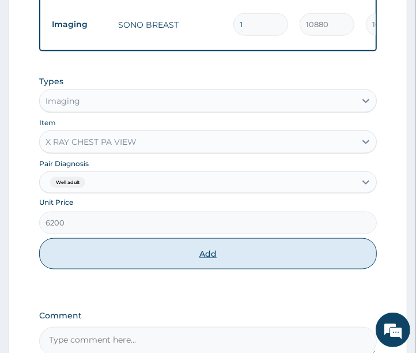
click at [76, 258] on button "Add" at bounding box center [208, 253] width 339 height 31
type input "0"
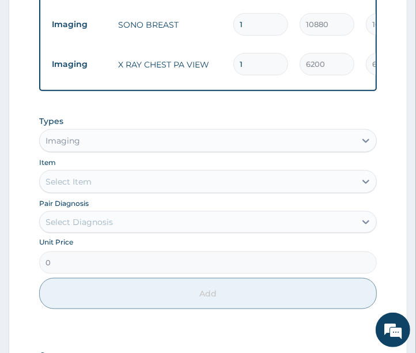
click at [121, 150] on div "Imaging" at bounding box center [198, 140] width 317 height 18
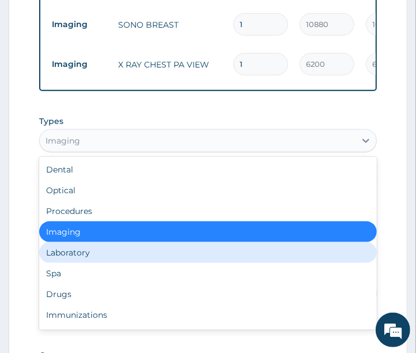
click at [66, 261] on div "Laboratory" at bounding box center [208, 252] width 339 height 21
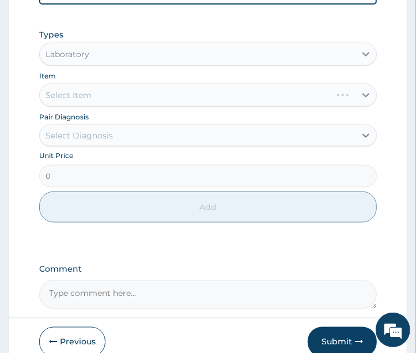
scroll to position [601, 0]
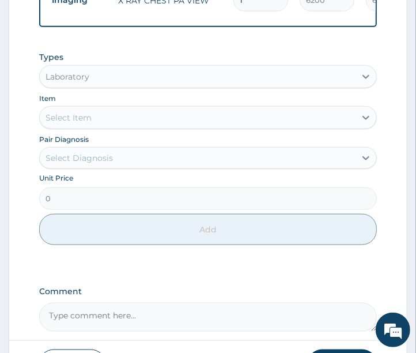
click at [110, 123] on div "Select Item" at bounding box center [198, 117] width 317 height 18
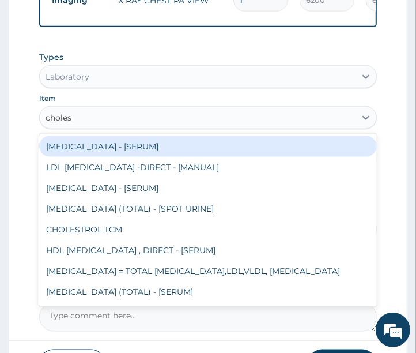
type input "cholest"
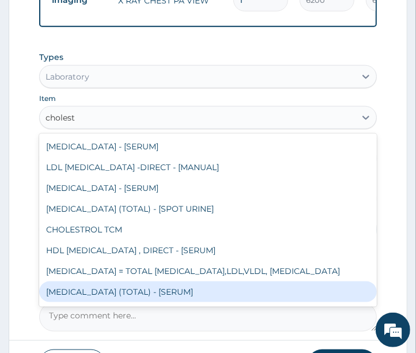
click at [133, 300] on div "CHOLESTEROL (TOTAL) - [SERUM]" at bounding box center [208, 291] width 339 height 21
type input "3000"
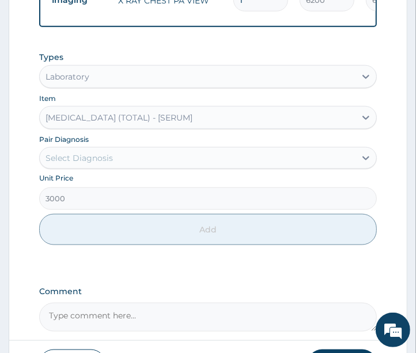
click at [78, 164] on div "Select Diagnosis" at bounding box center [79, 158] width 67 height 12
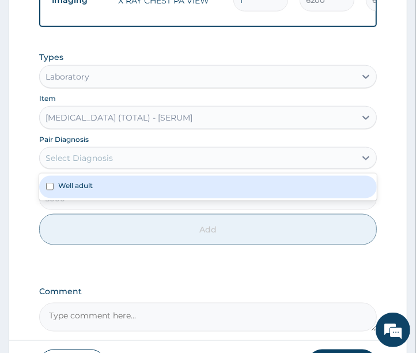
click at [76, 198] on div "Well adult" at bounding box center [208, 187] width 339 height 22
checkbox input "true"
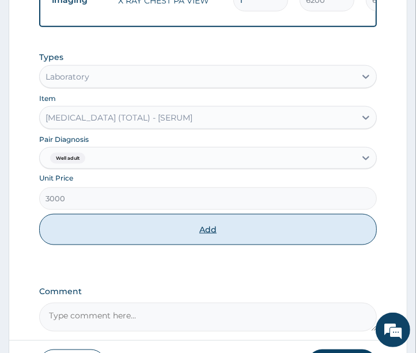
click at [65, 244] on button "Add" at bounding box center [208, 229] width 339 height 31
type input "0"
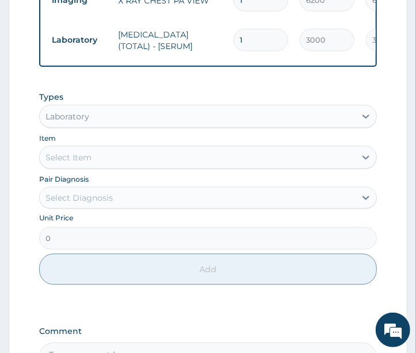
click at [102, 167] on div "Select Item" at bounding box center [198, 157] width 317 height 18
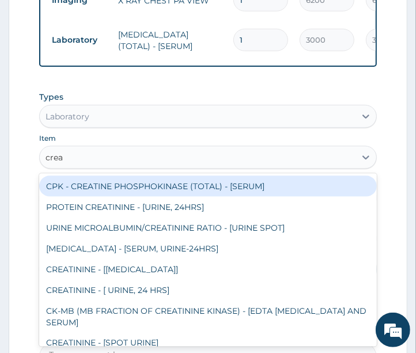
type input "creat"
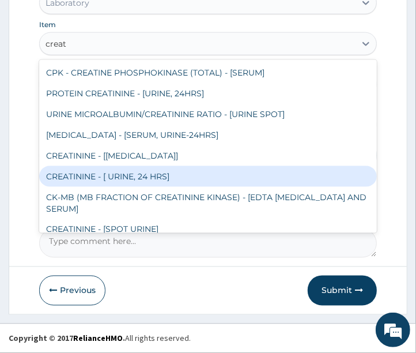
scroll to position [82, 0]
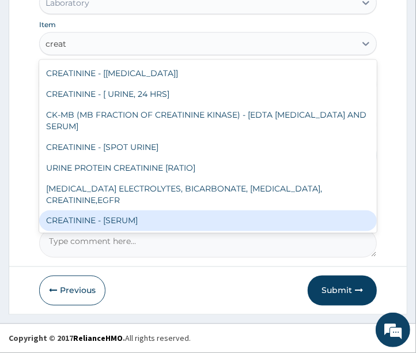
click at [101, 223] on div "CREATININE - [SERUM]" at bounding box center [208, 220] width 339 height 21
type input "2400"
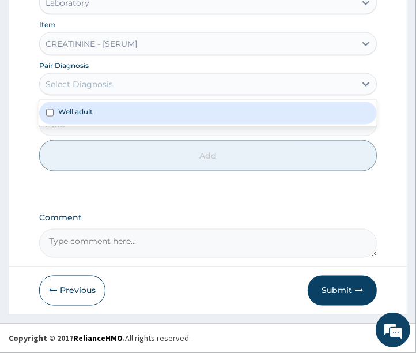
click at [93, 88] on div "Select Diagnosis" at bounding box center [79, 84] width 67 height 12
click at [88, 116] on label "Well adult" at bounding box center [75, 112] width 35 height 10
checkbox input "true"
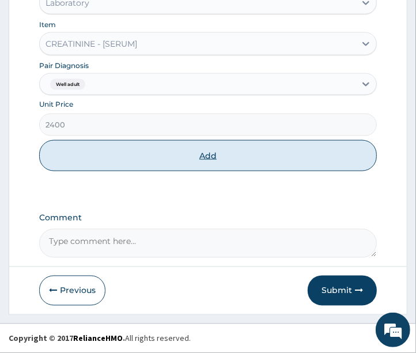
click at [76, 157] on button "Add" at bounding box center [208, 155] width 339 height 31
type input "0"
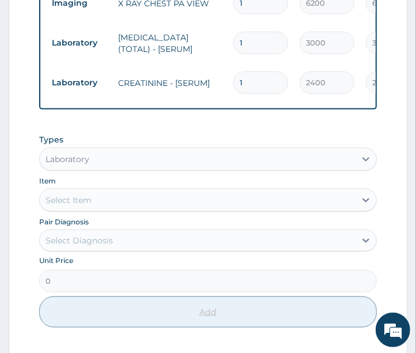
scroll to position [697, 0]
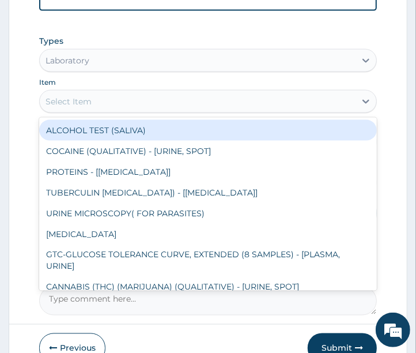
click at [83, 107] on div "Select Item" at bounding box center [69, 102] width 46 height 12
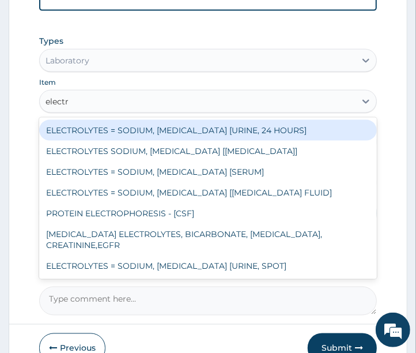
type input "electro"
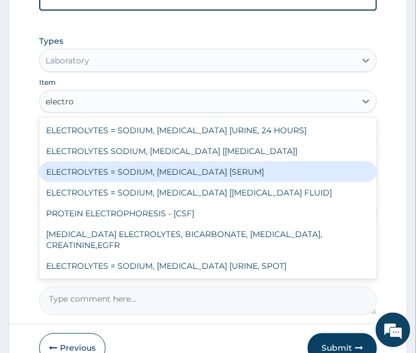
click at [102, 182] on div "ELECTROLYTES = SODIUM, POTASSIUM, CHLORIDE [SERUM]" at bounding box center [208, 171] width 339 height 21
type input "5670"
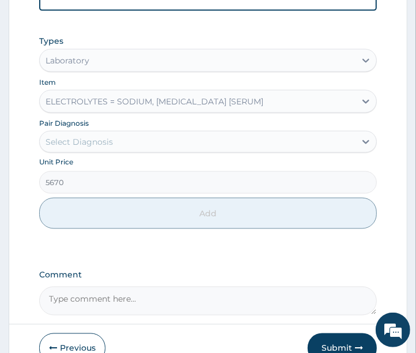
click at [89, 148] on div "Select Diagnosis" at bounding box center [79, 142] width 67 height 12
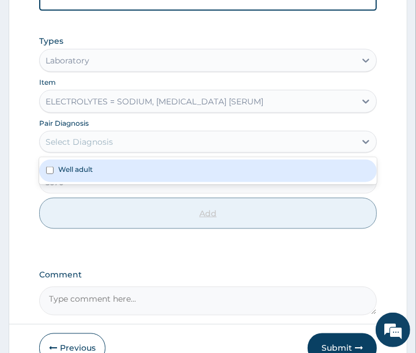
drag, startPoint x: 85, startPoint y: 180, endPoint x: 82, endPoint y: 212, distance: 31.9
click at [85, 174] on label "Well adult" at bounding box center [75, 169] width 35 height 10
checkbox input "true"
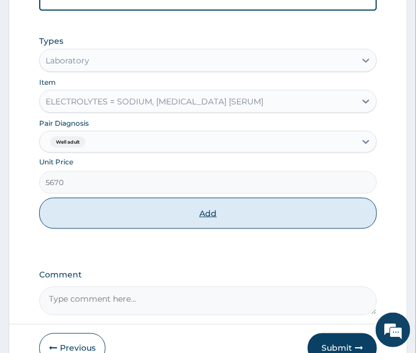
click at [72, 227] on button "Add" at bounding box center [208, 213] width 339 height 31
type input "0"
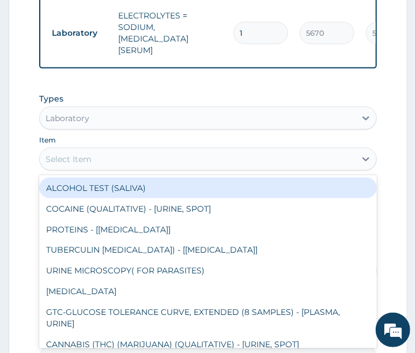
click at [105, 158] on div "Select Item" at bounding box center [198, 159] width 317 height 18
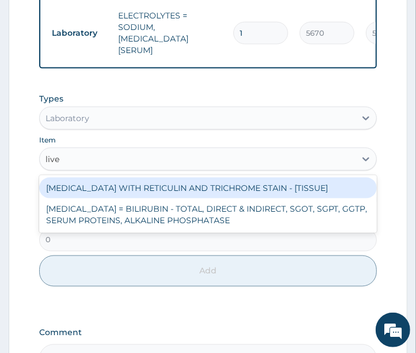
type input "liver"
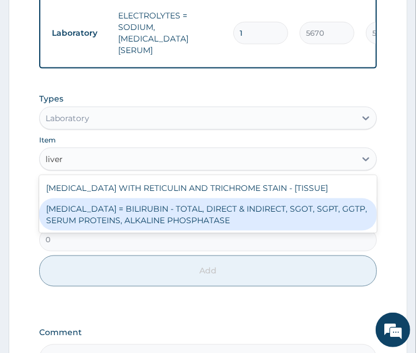
click at [102, 215] on div "LIVER FUNCTION TESTS = BILIRUBIN - TOTAL, DIRECT & INDIRECT, SGOT, SGPT, GGTP, …" at bounding box center [208, 214] width 339 height 32
type input "10480"
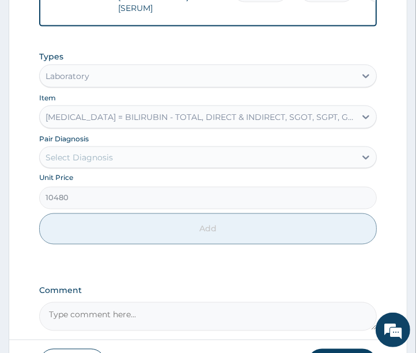
scroll to position [761, 0]
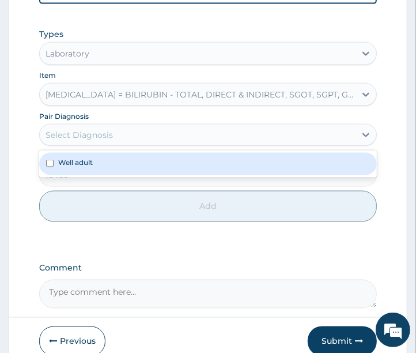
drag, startPoint x: 88, startPoint y: 129, endPoint x: 85, endPoint y: 160, distance: 30.7
click at [88, 131] on div "Select Diagnosis" at bounding box center [79, 135] width 67 height 12
click at [79, 168] on div "Well adult" at bounding box center [208, 164] width 339 height 22
checkbox input "true"
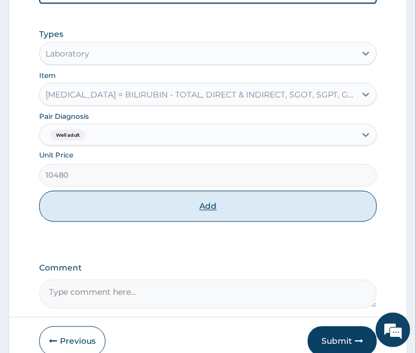
click at [76, 208] on button "Add" at bounding box center [208, 206] width 339 height 31
type input "0"
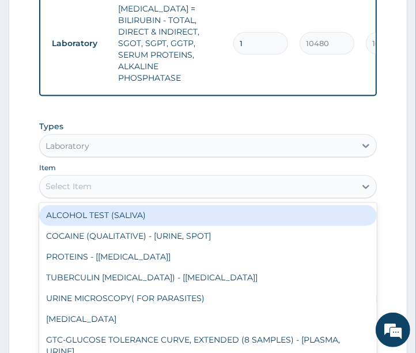
click at [87, 187] on div "Select Item" at bounding box center [69, 187] width 46 height 12
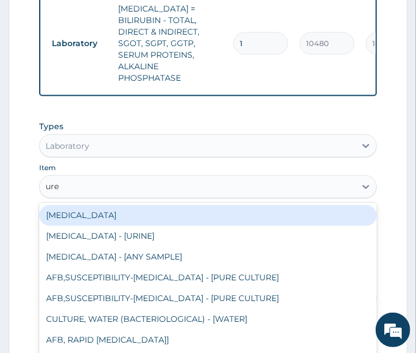
type input "urea"
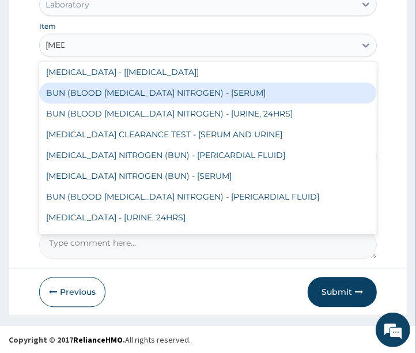
scroll to position [112, 0]
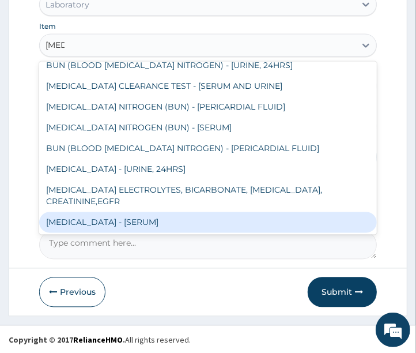
click at [88, 220] on div "UREA - [SERUM]" at bounding box center [208, 222] width 339 height 21
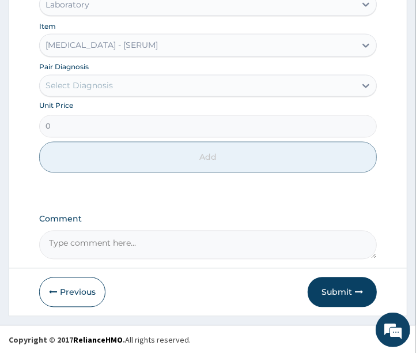
type input "2800"
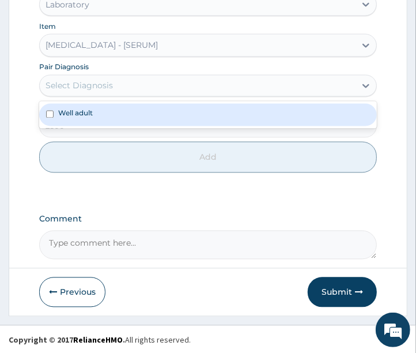
click at [93, 85] on div "Select Diagnosis" at bounding box center [79, 86] width 67 height 12
click at [88, 111] on label "Well adult" at bounding box center [75, 113] width 35 height 10
checkbox input "true"
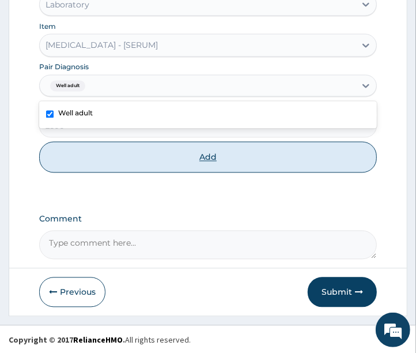
click at [73, 158] on button "Add" at bounding box center [208, 157] width 339 height 31
type input "0"
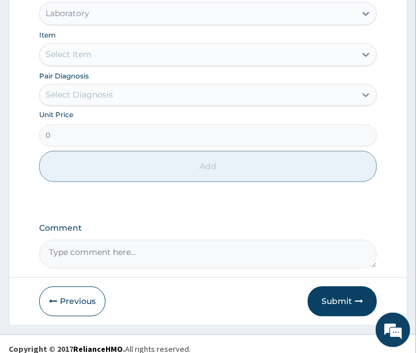
scroll to position [940, 0]
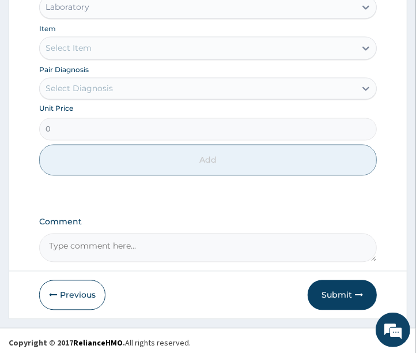
click at [107, 44] on div "Select Item" at bounding box center [198, 48] width 317 height 18
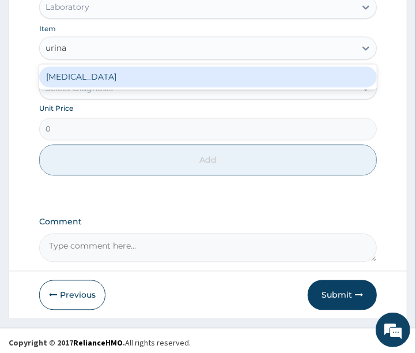
type input "urinal"
click at [80, 78] on div "URINALYSIS" at bounding box center [208, 76] width 339 height 21
type input "2100"
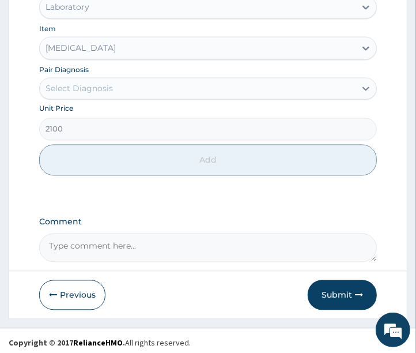
click at [77, 85] on div "Select Diagnosis" at bounding box center [79, 88] width 67 height 12
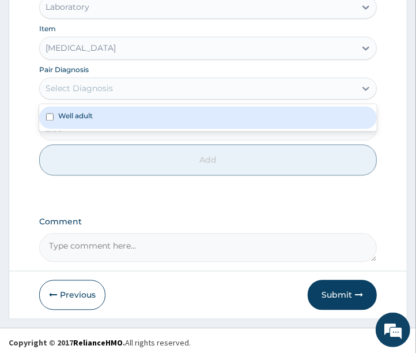
click at [66, 115] on label "Well adult" at bounding box center [75, 116] width 35 height 10
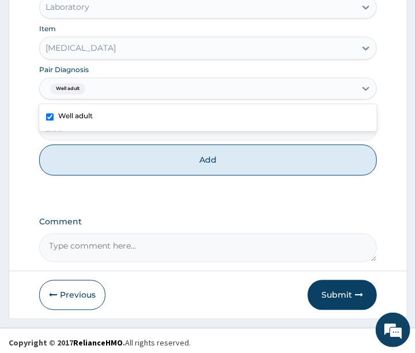
click at [62, 111] on label "Well adult" at bounding box center [75, 116] width 35 height 10
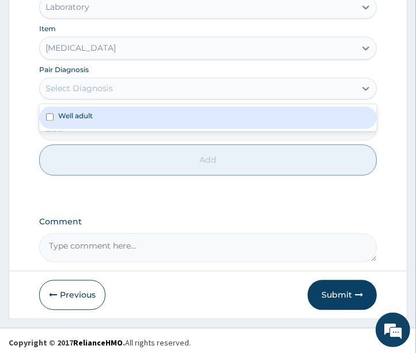
click at [67, 118] on label "Well adult" at bounding box center [75, 116] width 35 height 10
checkbox input "true"
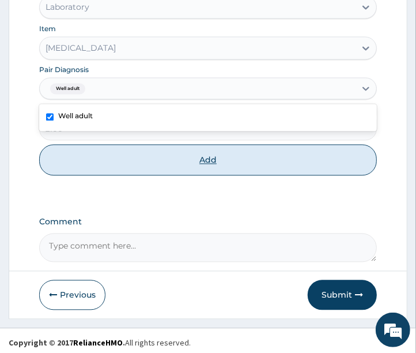
click at [75, 158] on button "Add" at bounding box center [208, 159] width 339 height 31
type input "0"
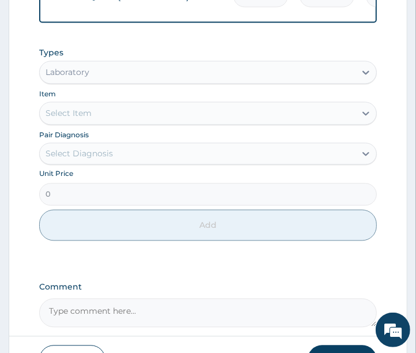
scroll to position [915, 0]
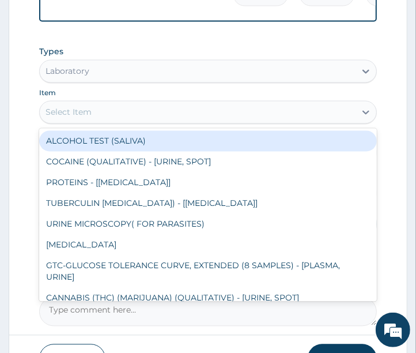
click at [107, 107] on div "Select Item" at bounding box center [198, 112] width 317 height 18
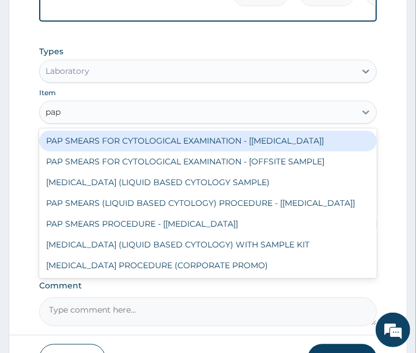
type input "pap"
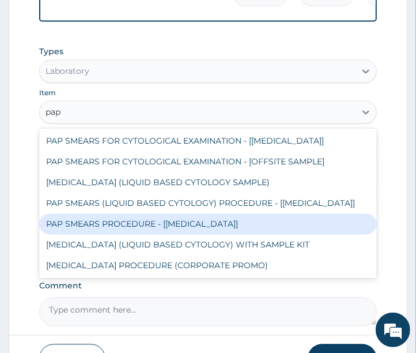
click at [113, 220] on div "PAP SMEARS PROCEDURE - [PAP SMEAR]" at bounding box center [208, 224] width 339 height 21
type input "14640"
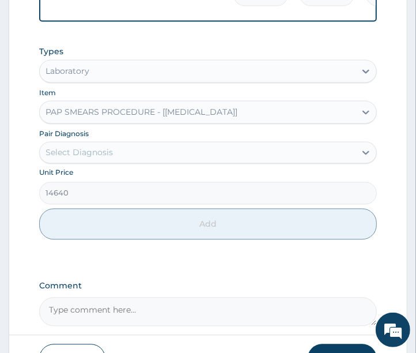
click at [107, 151] on div "Select Diagnosis" at bounding box center [79, 153] width 67 height 12
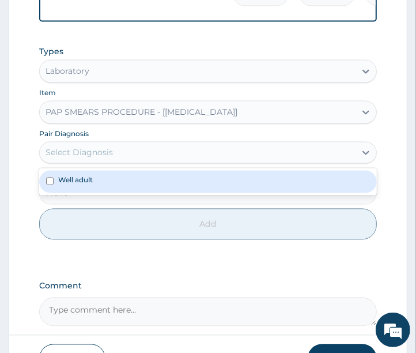
click at [96, 175] on div "Well adult" at bounding box center [208, 182] width 339 height 22
checkbox input "true"
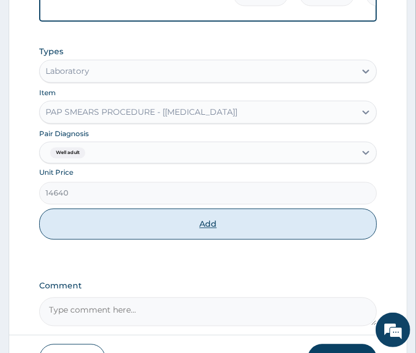
click at [91, 221] on button "Add" at bounding box center [208, 224] width 339 height 31
type input "0"
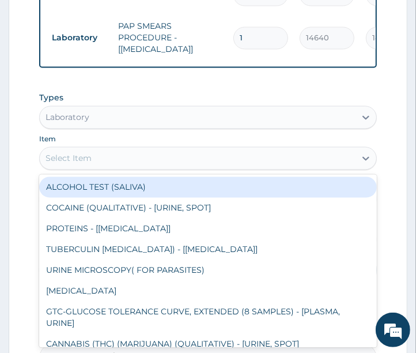
click at [76, 153] on div "Select Item" at bounding box center [69, 159] width 46 height 12
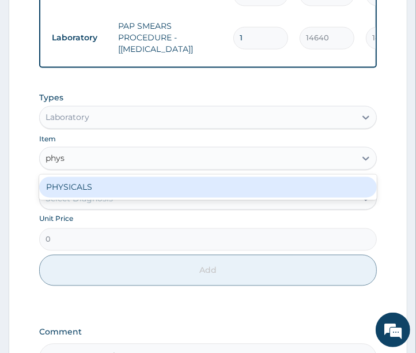
type input "physi"
click at [67, 182] on div "PHYSICALS" at bounding box center [208, 187] width 339 height 21
type input "2000"
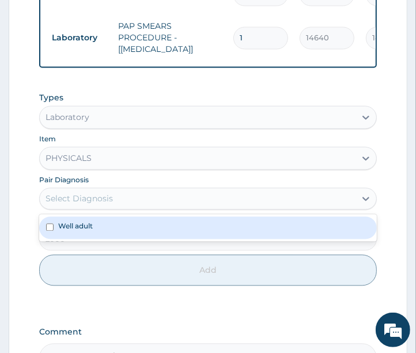
click at [62, 193] on div "Select Diagnosis" at bounding box center [79, 199] width 67 height 12
click at [58, 223] on label "Well adult" at bounding box center [75, 226] width 35 height 10
checkbox input "true"
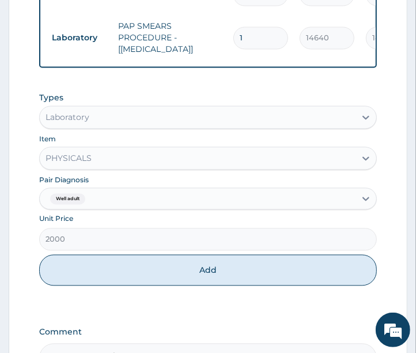
click at [67, 262] on button "Add" at bounding box center [208, 270] width 339 height 31
type input "0"
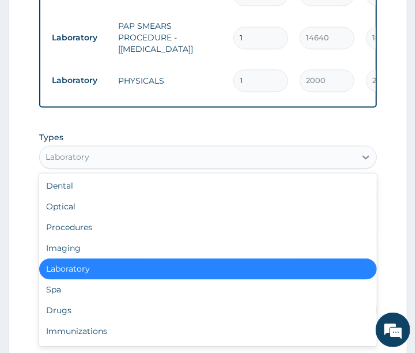
click at [77, 156] on div "Laboratory" at bounding box center [68, 158] width 44 height 12
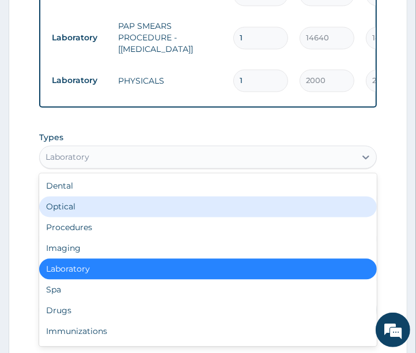
click at [79, 210] on div "Optical" at bounding box center [208, 207] width 339 height 21
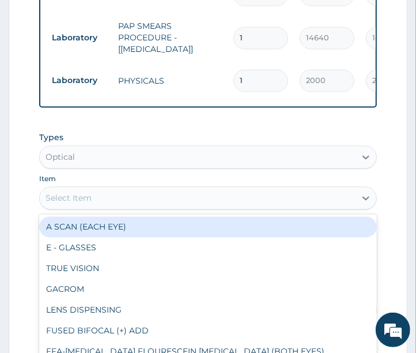
click at [83, 203] on div "Select Item" at bounding box center [198, 198] width 317 height 18
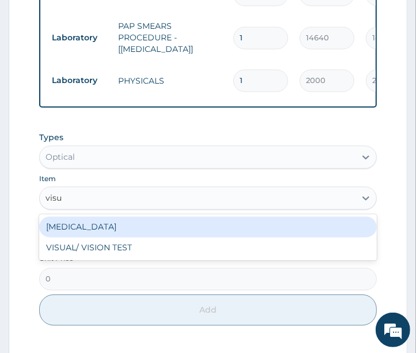
type input "visua"
click at [82, 224] on div "VISUAL ACUITY" at bounding box center [208, 227] width 339 height 21
type input "500"
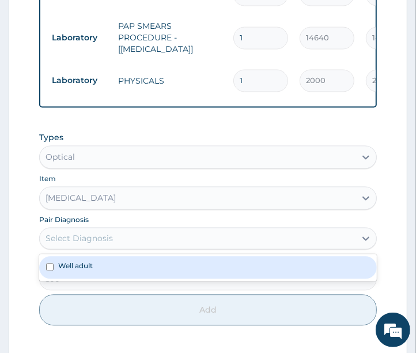
drag, startPoint x: 84, startPoint y: 235, endPoint x: 81, endPoint y: 268, distance: 33.1
click at [85, 240] on div "Select Diagnosis" at bounding box center [79, 239] width 67 height 12
click at [81, 268] on label "Well adult" at bounding box center [75, 266] width 35 height 10
checkbox input "true"
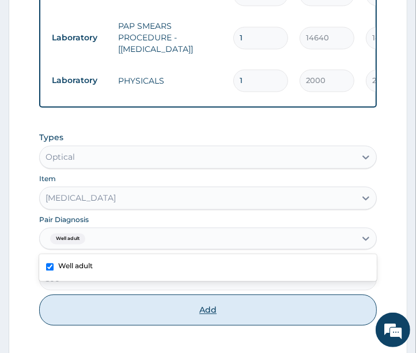
click at [76, 302] on button "Add" at bounding box center [208, 310] width 339 height 31
type input "0"
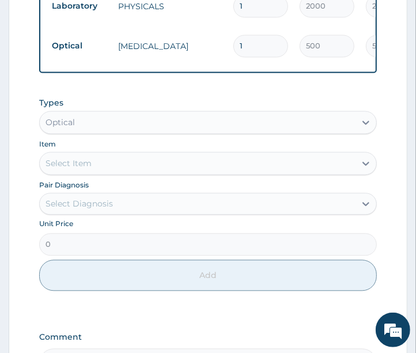
scroll to position [1109, 0]
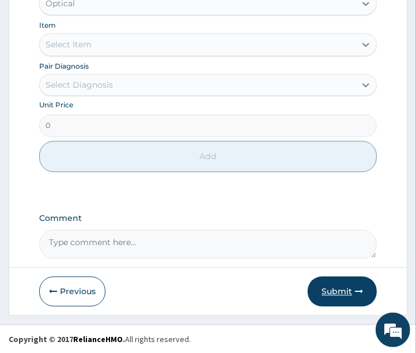
click at [339, 290] on button "Submit" at bounding box center [342, 291] width 69 height 30
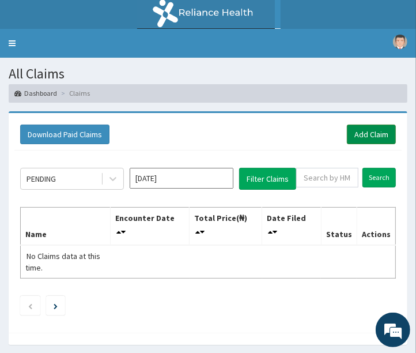
click at [372, 134] on link "Add Claim" at bounding box center [371, 135] width 49 height 20
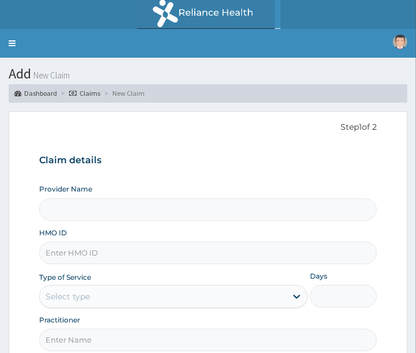
type input "Clinix Healthcare"
click at [98, 256] on input "HMO ID" at bounding box center [208, 253] width 339 height 22
paste input "REL/10585/A"
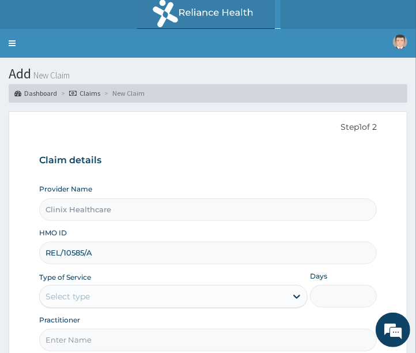
type input "REL/10585/A"
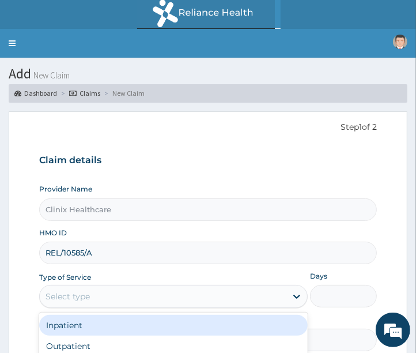
click at [102, 292] on div "Select type" at bounding box center [163, 296] width 247 height 18
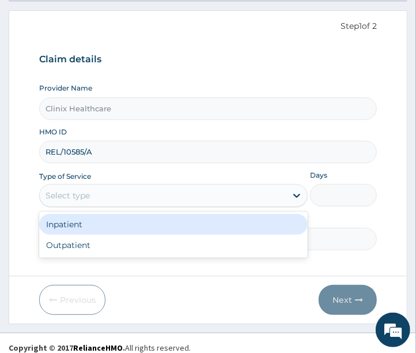
scroll to position [110, 0]
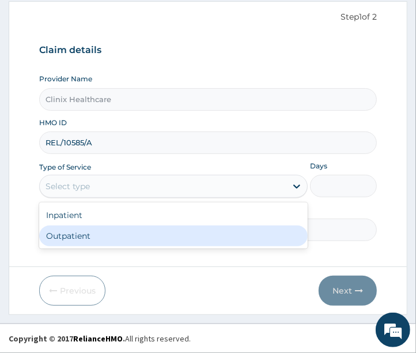
click at [78, 238] on div "Outpatient" at bounding box center [173, 235] width 269 height 21
type input "1"
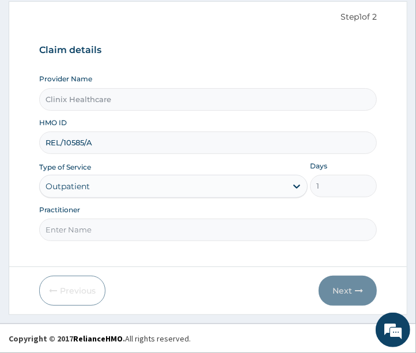
click at [77, 235] on input "Practitioner" at bounding box center [208, 230] width 339 height 22
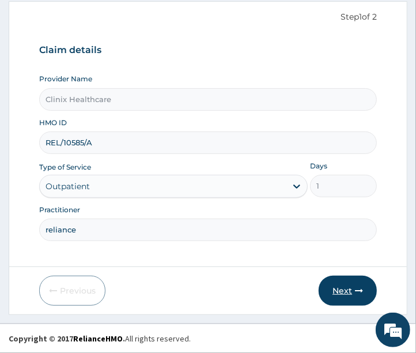
type input "reliance"
click at [339, 290] on button "Next" at bounding box center [348, 291] width 58 height 30
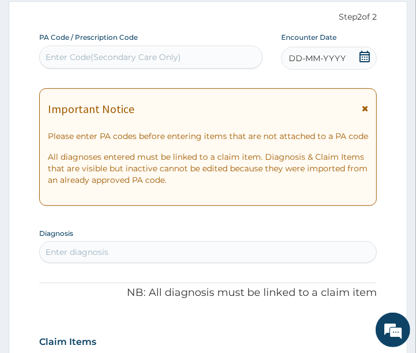
click at [302, 54] on span "DD-MM-YYYY" at bounding box center [317, 58] width 57 height 12
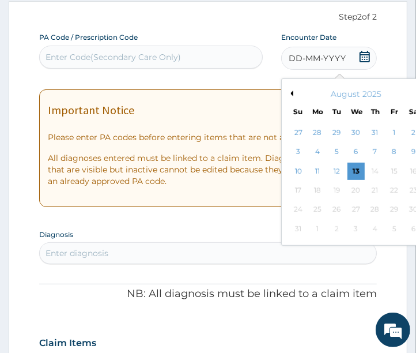
click at [291, 93] on button "Previous Month" at bounding box center [291, 94] width 6 height 6
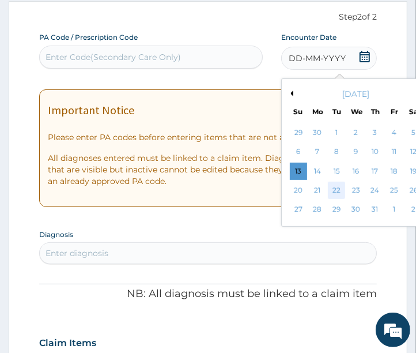
click at [345, 193] on div "22" at bounding box center [336, 190] width 17 height 17
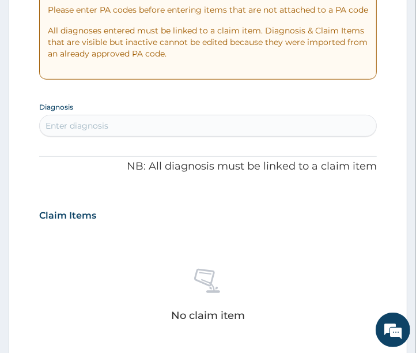
scroll to position [238, 0]
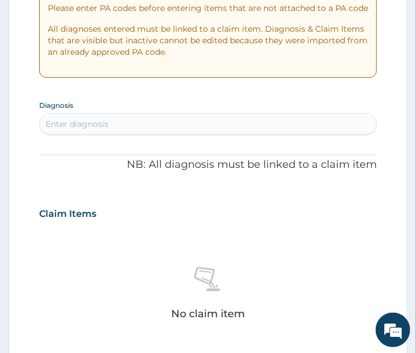
click at [120, 123] on div "Enter diagnosis" at bounding box center [208, 124] width 337 height 18
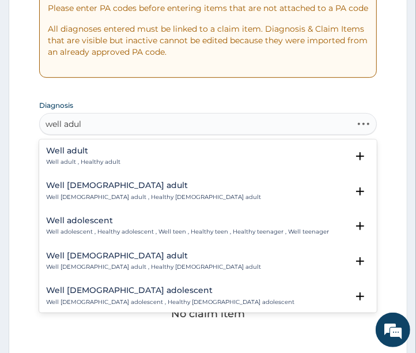
type input "well adult"
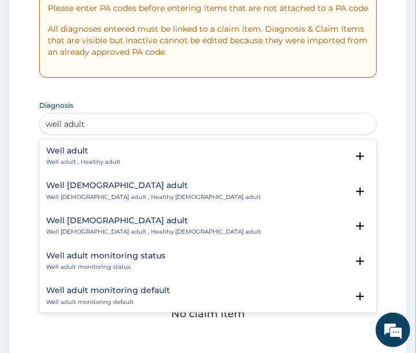
click at [82, 153] on h4 "Well adult" at bounding box center [83, 150] width 74 height 9
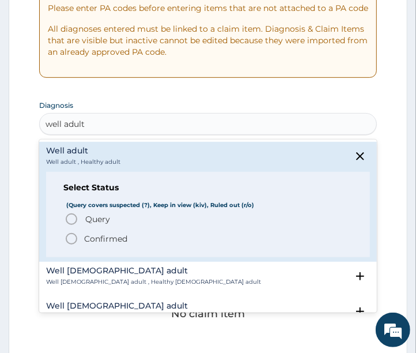
click at [70, 223] on icon "status option query" at bounding box center [72, 219] width 14 height 14
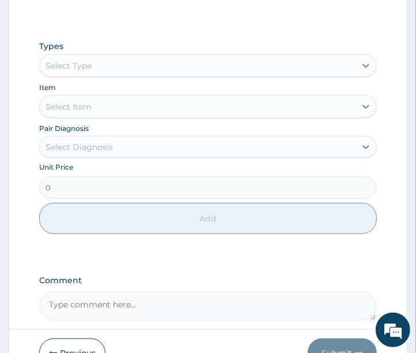
scroll to position [558, 0]
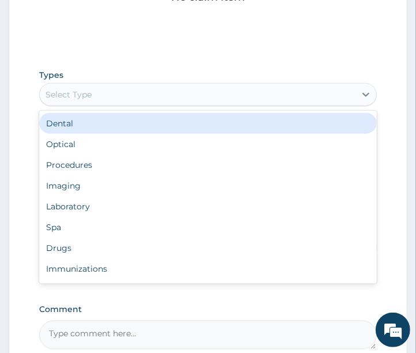
click at [141, 99] on div "Select Type" at bounding box center [198, 94] width 317 height 18
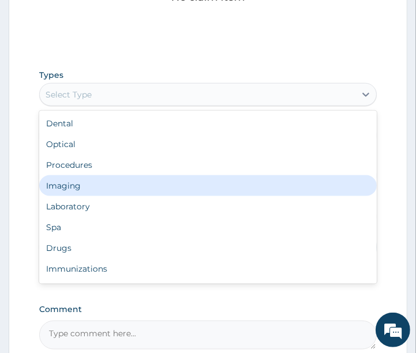
click at [69, 183] on div "Imaging" at bounding box center [208, 185] width 339 height 21
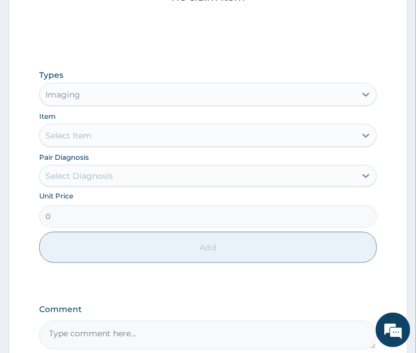
click at [110, 136] on div "Select Item" at bounding box center [198, 135] width 317 height 18
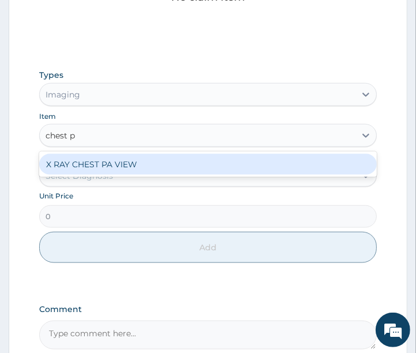
type input "chest pa"
click at [99, 163] on div "X RAY CHEST PA VIEW" at bounding box center [208, 164] width 339 height 21
type input "6200"
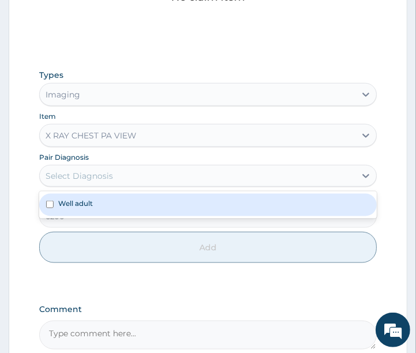
click at [84, 181] on div "Select Diagnosis" at bounding box center [79, 176] width 67 height 12
click at [65, 209] on div "Well adult" at bounding box center [208, 205] width 339 height 22
checkbox input "true"
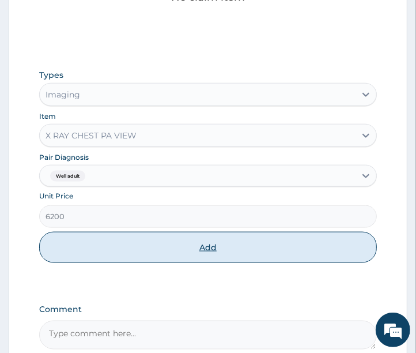
click at [55, 246] on button "Add" at bounding box center [208, 247] width 339 height 31
type input "0"
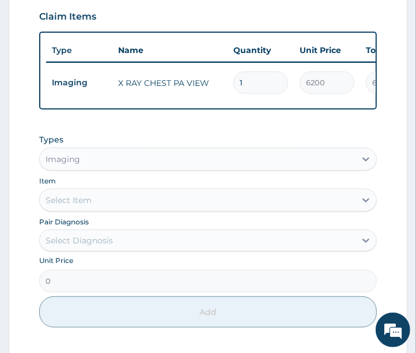
scroll to position [473, 0]
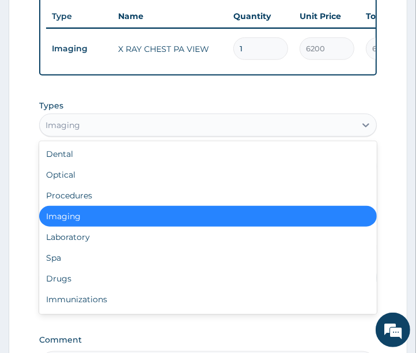
click at [129, 134] on div "Imaging" at bounding box center [198, 125] width 317 height 18
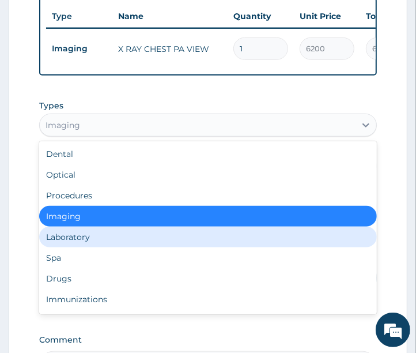
click at [82, 246] on div "Laboratory" at bounding box center [208, 237] width 339 height 21
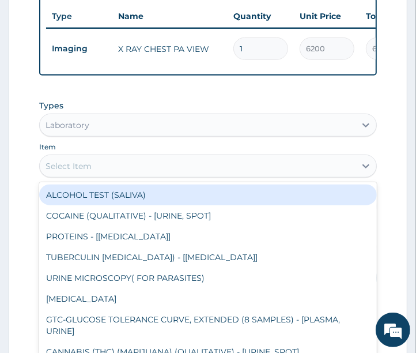
click at [89, 172] on div "Select Item" at bounding box center [69, 166] width 46 height 12
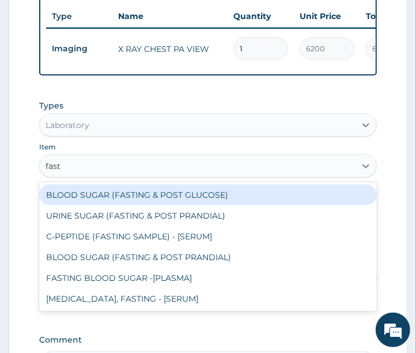
type input "fasti"
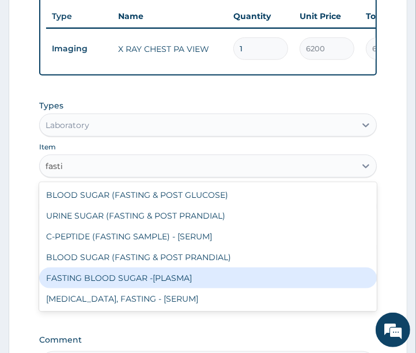
click at [83, 288] on div "FASTING BLOOD SUGAR -[PLASMA]" at bounding box center [208, 278] width 339 height 21
type input "1500"
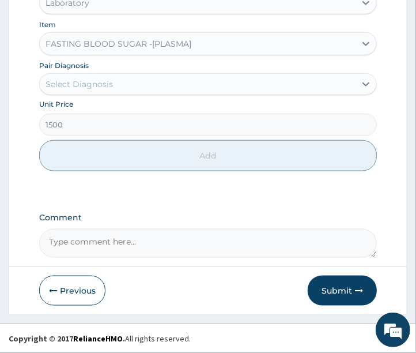
scroll to position [601, 0]
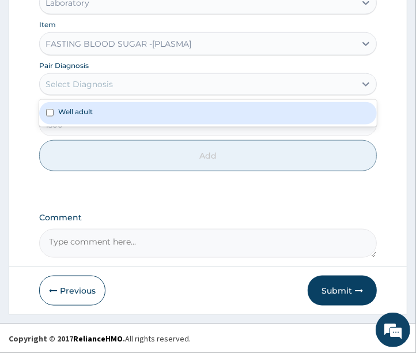
click at [127, 88] on div "Select Diagnosis" at bounding box center [198, 84] width 317 height 18
click at [114, 118] on div "Well adult" at bounding box center [208, 113] width 339 height 22
checkbox input "true"
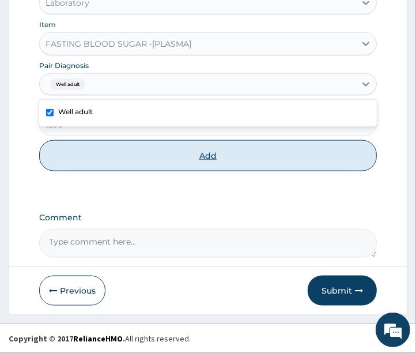
click at [93, 158] on button "Add" at bounding box center [208, 155] width 339 height 31
type input "0"
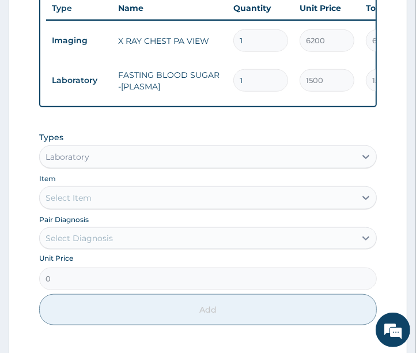
scroll to position [512, 0]
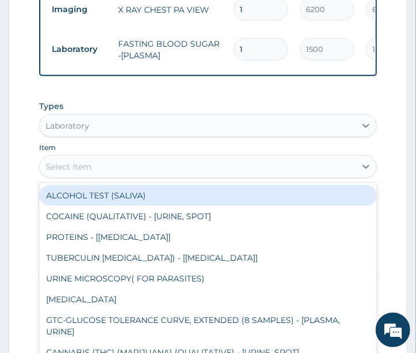
click at [84, 172] on div "Select Item" at bounding box center [69, 167] width 46 height 12
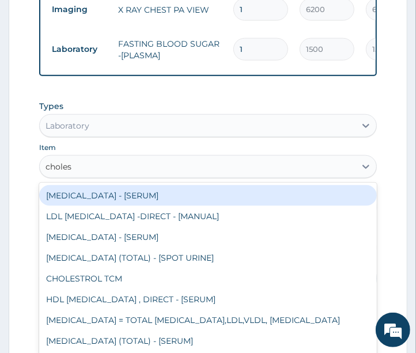
type input "cholest"
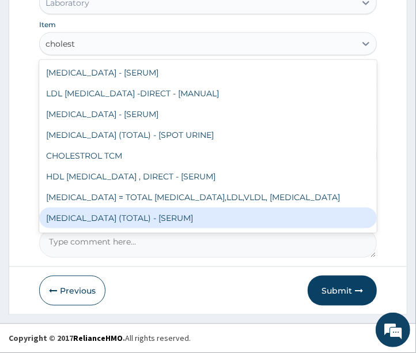
scroll to position [18, 0]
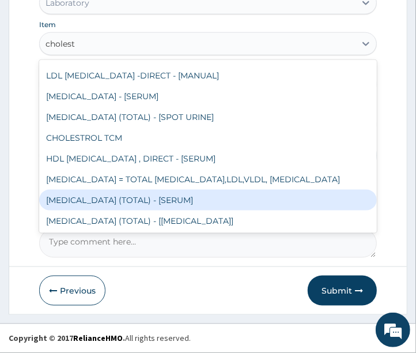
click at [114, 200] on div "CHOLESTEROL (TOTAL) - [SERUM]" at bounding box center [208, 200] width 339 height 21
type input "3000"
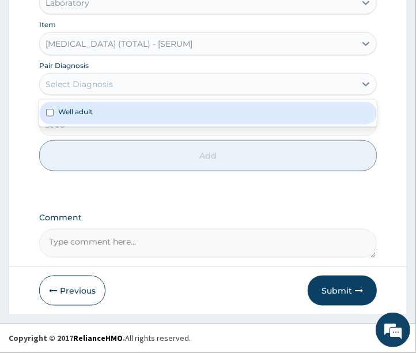
click at [111, 91] on div "Select Diagnosis" at bounding box center [198, 84] width 317 height 18
click at [106, 112] on div "Well adult" at bounding box center [208, 113] width 339 height 22
checkbox input "true"
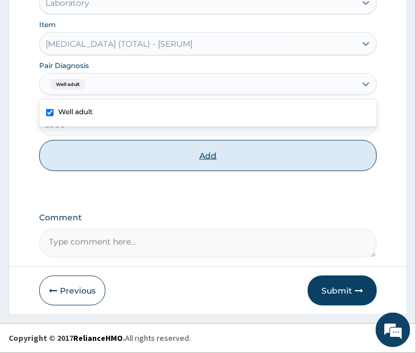
click at [88, 166] on button "Add" at bounding box center [208, 155] width 339 height 31
type input "0"
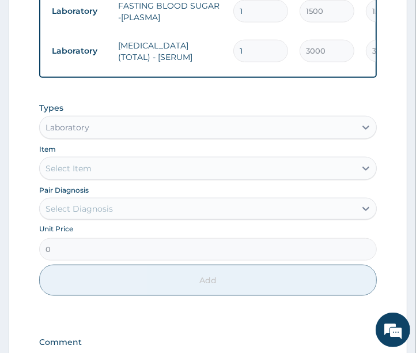
scroll to position [552, 0]
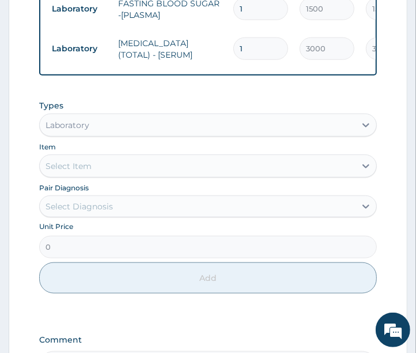
click at [106, 175] on div "Select Item" at bounding box center [198, 166] width 317 height 18
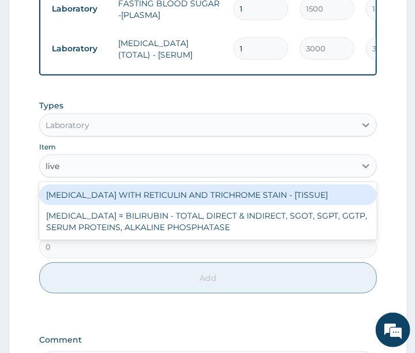
type input "liver"
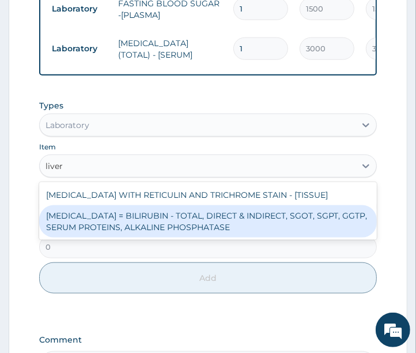
click at [103, 232] on div "LIVER FUNCTION TESTS = BILIRUBIN - TOTAL, DIRECT & INDIRECT, SGOT, SGPT, GGTP, …" at bounding box center [208, 221] width 339 height 32
type input "10480"
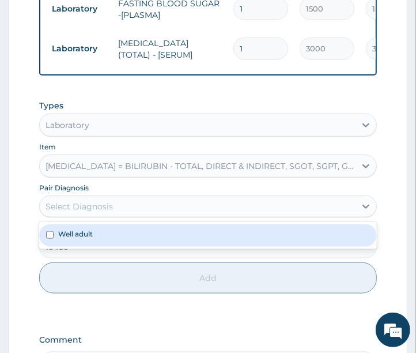
click at [104, 210] on div "Select Diagnosis" at bounding box center [79, 207] width 67 height 12
click at [74, 239] on label "Well adult" at bounding box center [75, 234] width 35 height 10
checkbox input "true"
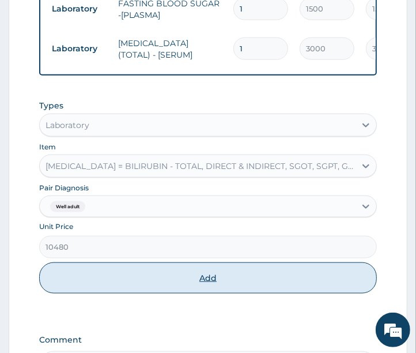
click at [85, 279] on button "Add" at bounding box center [208, 277] width 339 height 31
type input "0"
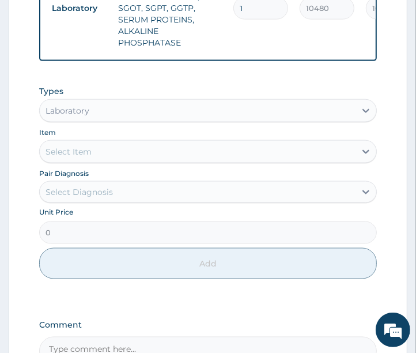
scroll to position [745, 0]
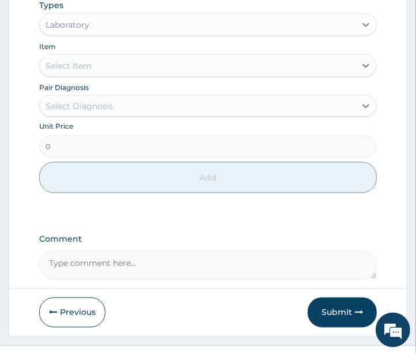
click at [77, 67] on div "Select Item" at bounding box center [198, 66] width 317 height 18
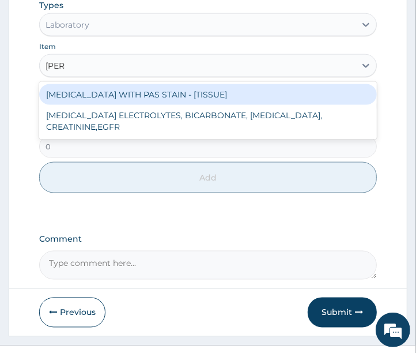
type input "renal"
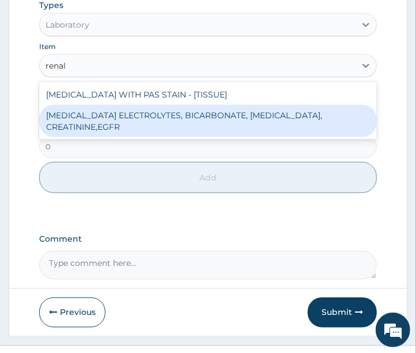
click at [67, 129] on div "RENAL FUNCTION TESTS ELECTROLYTES, BICARBONATE, UREA, CREATININE,EGFR" at bounding box center [208, 121] width 339 height 32
type input "9520"
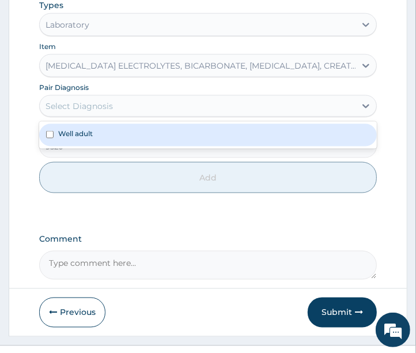
click at [78, 112] on div "Select Diagnosis" at bounding box center [79, 106] width 67 height 12
click at [81, 138] on label "Well adult" at bounding box center [75, 134] width 35 height 10
checkbox input "true"
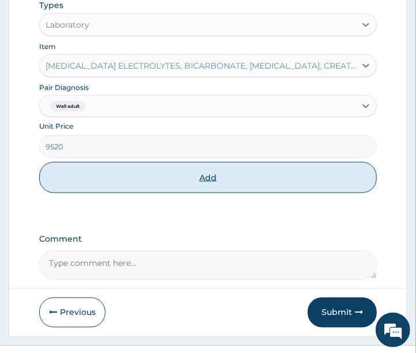
click at [88, 189] on button "Add" at bounding box center [208, 177] width 339 height 31
type input "0"
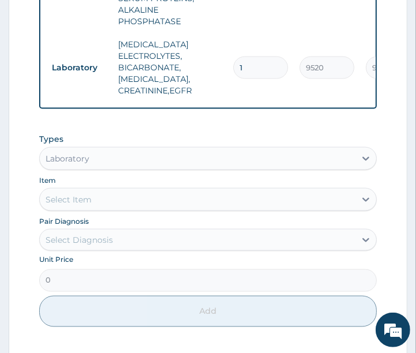
scroll to position [694, 0]
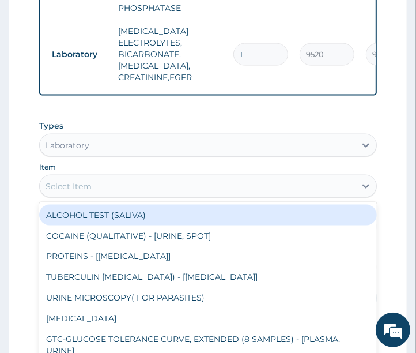
click at [101, 183] on div "Select Item" at bounding box center [198, 186] width 317 height 18
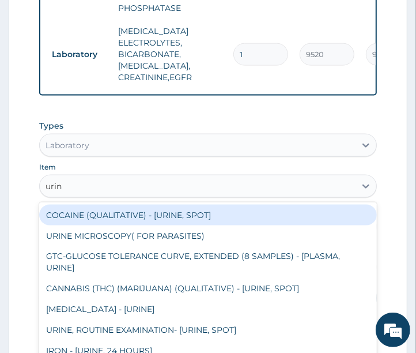
type input "urina"
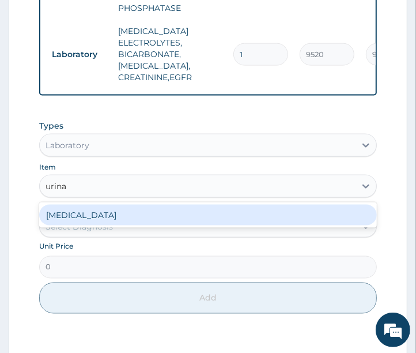
click at [84, 209] on div "URINALYSIS" at bounding box center [208, 215] width 339 height 21
type input "2100"
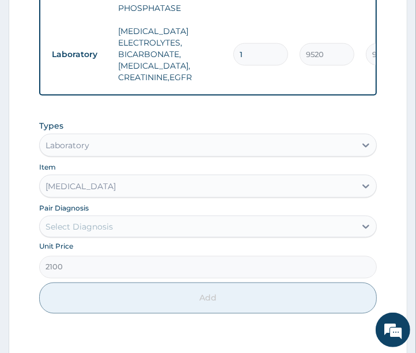
click at [78, 225] on div "Select Diagnosis" at bounding box center [79, 227] width 67 height 12
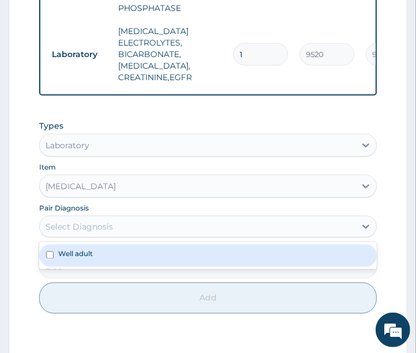
click at [74, 251] on label "Well adult" at bounding box center [75, 254] width 35 height 10
checkbox input "true"
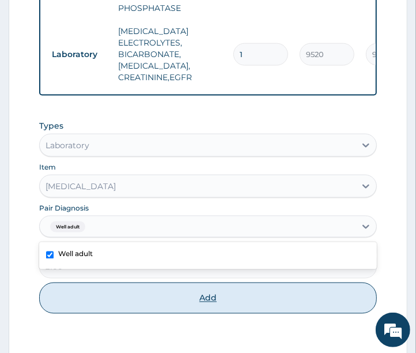
click at [92, 289] on button "Add" at bounding box center [208, 298] width 339 height 31
type input "0"
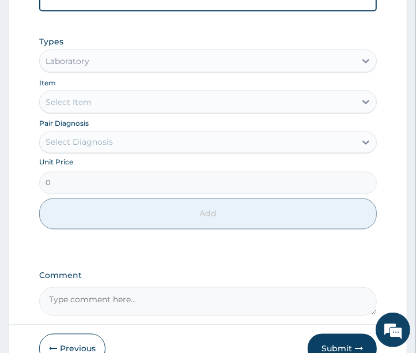
scroll to position [822, 0]
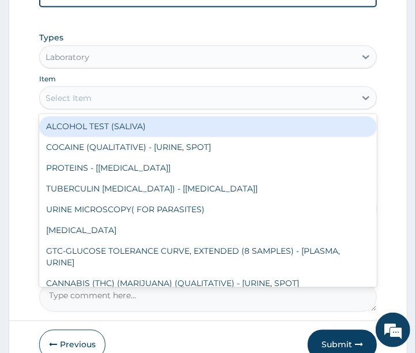
click at [104, 93] on div "Select Item" at bounding box center [198, 98] width 317 height 18
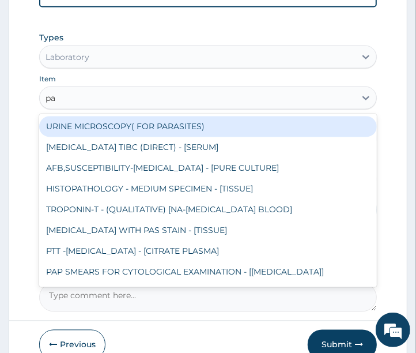
type input "pap"
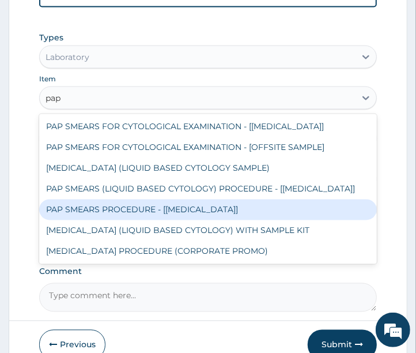
click at [125, 206] on div "PAP SMEARS PROCEDURE - [PAP SMEAR]" at bounding box center [208, 210] width 339 height 21
type input "14640"
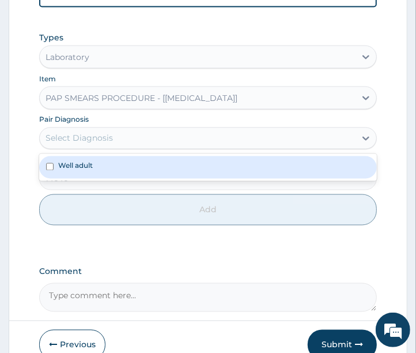
click at [106, 133] on div "Select Diagnosis" at bounding box center [79, 139] width 67 height 12
click at [92, 164] on label "Well adult" at bounding box center [75, 166] width 35 height 10
checkbox input "true"
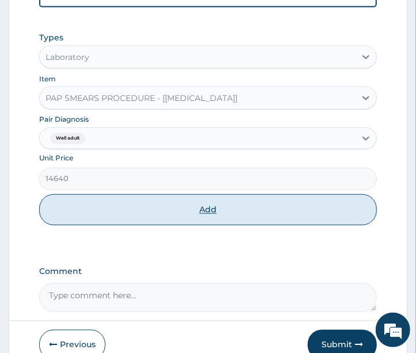
click at [100, 200] on button "Add" at bounding box center [208, 209] width 339 height 31
type input "0"
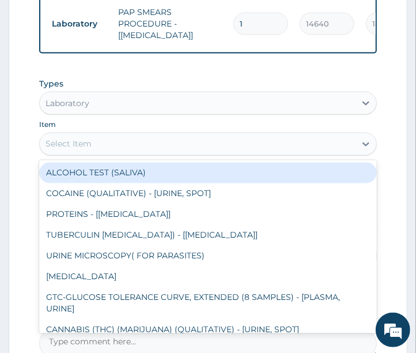
click at [108, 146] on div "Select Item" at bounding box center [198, 144] width 317 height 18
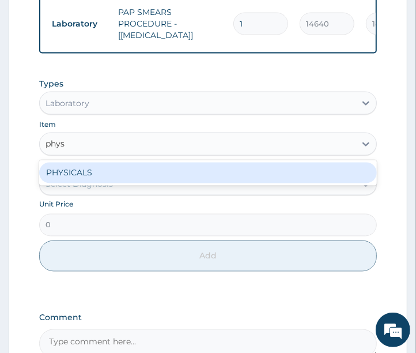
type input "physi"
click at [87, 171] on div "PHYSICALS" at bounding box center [208, 173] width 339 height 21
type input "2000"
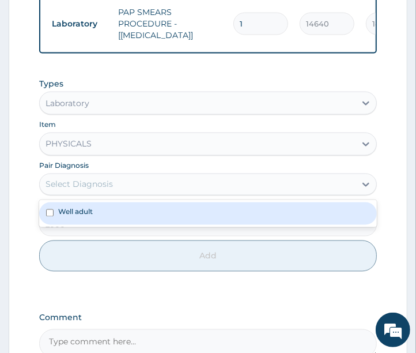
click at [91, 183] on div "Select Diagnosis" at bounding box center [79, 185] width 67 height 12
click at [87, 204] on div "Well adult" at bounding box center [208, 213] width 339 height 22
checkbox input "true"
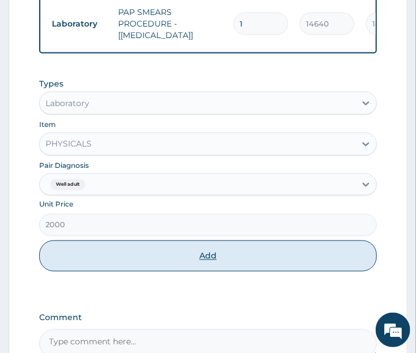
click at [89, 246] on button "Add" at bounding box center [208, 255] width 339 height 31
type input "0"
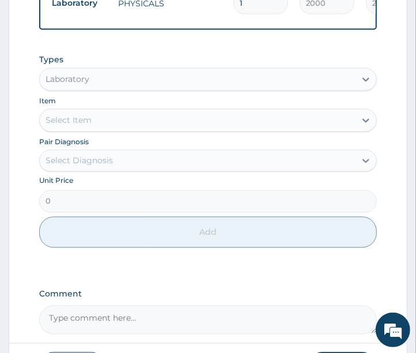
scroll to position [886, 0]
click at [141, 73] on div "Laboratory" at bounding box center [198, 79] width 317 height 18
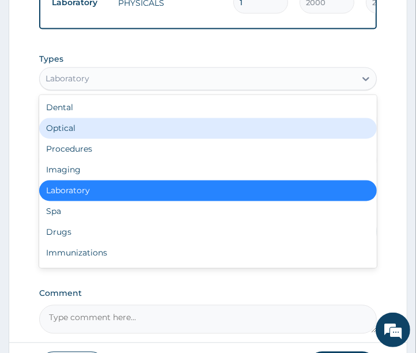
click at [93, 130] on div "Optical" at bounding box center [208, 128] width 339 height 21
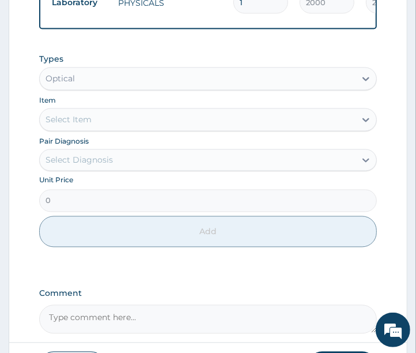
click at [95, 123] on div "Select Item" at bounding box center [198, 120] width 317 height 18
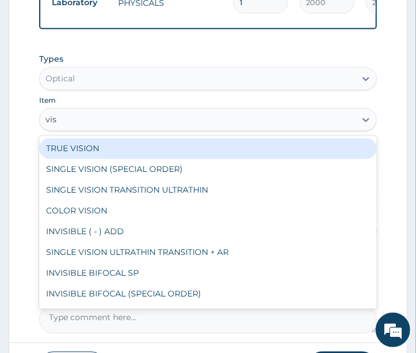
type input "visu"
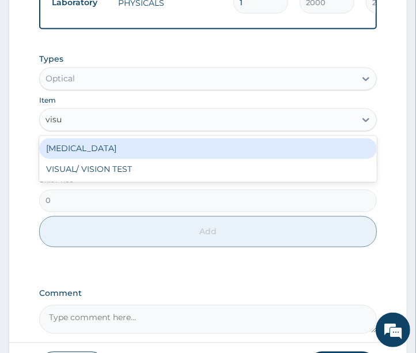
click at [113, 147] on div "VISUAL ACUITY" at bounding box center [208, 148] width 339 height 21
type input "500"
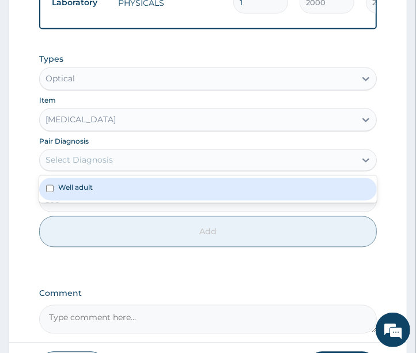
click at [114, 163] on div "Select Diagnosis" at bounding box center [198, 160] width 317 height 18
drag, startPoint x: 95, startPoint y: 192, endPoint x: 91, endPoint y: 209, distance: 17.2
click at [95, 193] on div "Well adult" at bounding box center [208, 189] width 339 height 22
checkbox input "true"
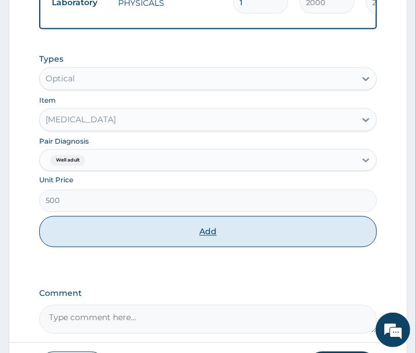
click at [93, 227] on button "Add" at bounding box center [208, 231] width 339 height 31
type input "0"
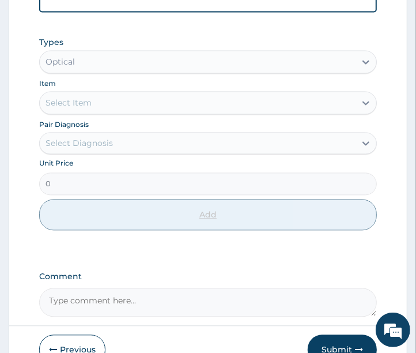
scroll to position [1000, 0]
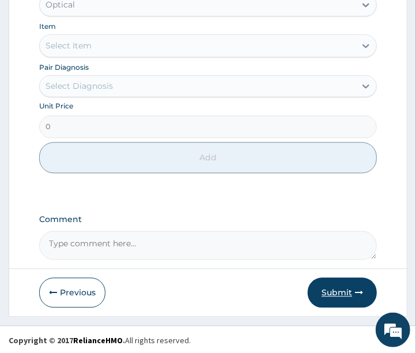
click at [340, 291] on button "Submit" at bounding box center [342, 292] width 69 height 30
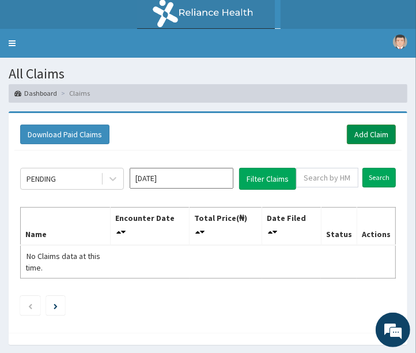
click at [353, 130] on link "Add Claim" at bounding box center [371, 135] width 49 height 20
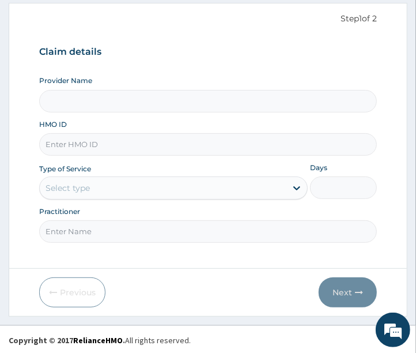
scroll to position [110, 0]
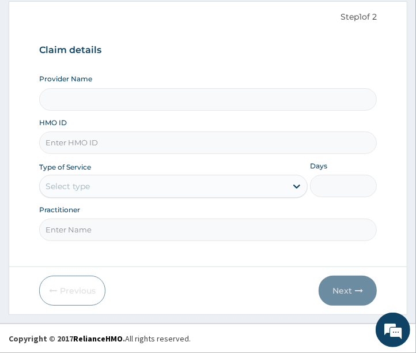
click at [102, 145] on input "HMO ID" at bounding box center [208, 142] width 339 height 22
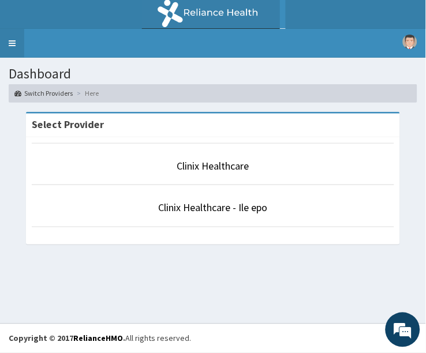
click at [12, 44] on link "Toggle navigation" at bounding box center [12, 43] width 24 height 29
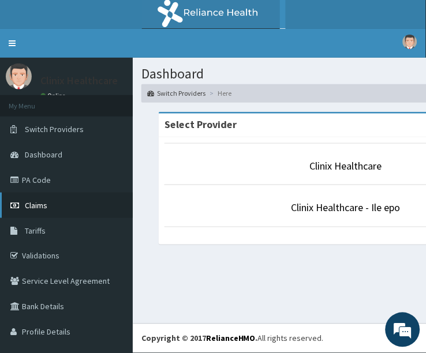
click at [33, 202] on span "Claims" at bounding box center [36, 205] width 22 height 10
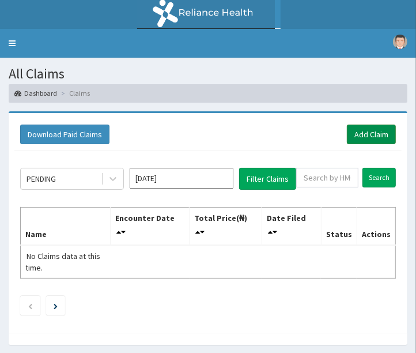
click at [369, 136] on link "Add Claim" at bounding box center [371, 135] width 49 height 20
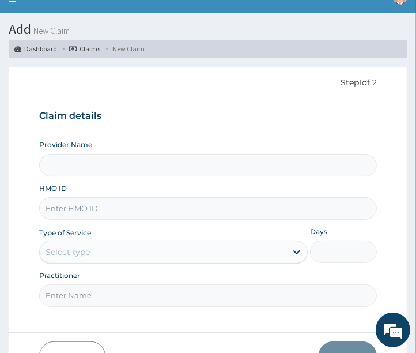
scroll to position [110, 0]
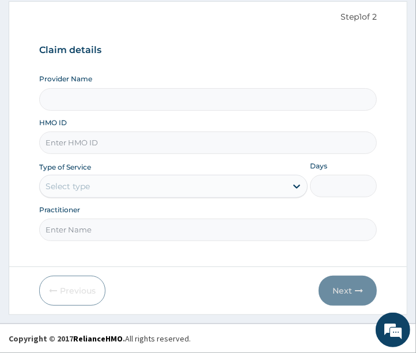
type input "Clinix Healthcare"
click at [126, 144] on input "HMO ID" at bounding box center [208, 142] width 339 height 22
paste input "XMF/10002/A"
type input "XMF/10002/A"
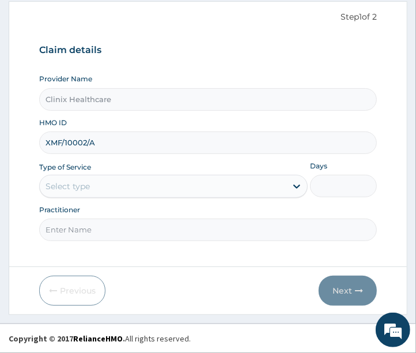
click at [170, 193] on div "Select type" at bounding box center [163, 186] width 247 height 18
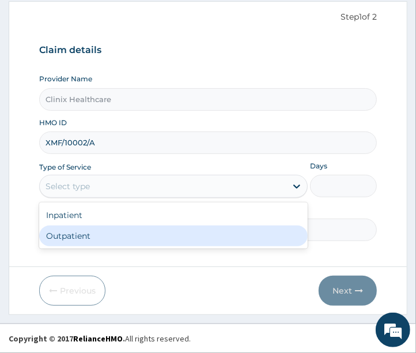
click at [129, 234] on div "Outpatient" at bounding box center [173, 235] width 269 height 21
type input "1"
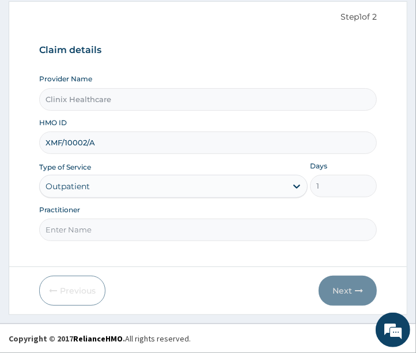
click at [125, 231] on input "Practitioner" at bounding box center [208, 230] width 339 height 22
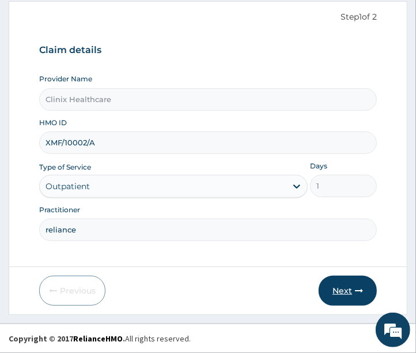
type input "reliance"
click at [345, 295] on button "Next" at bounding box center [348, 291] width 58 height 30
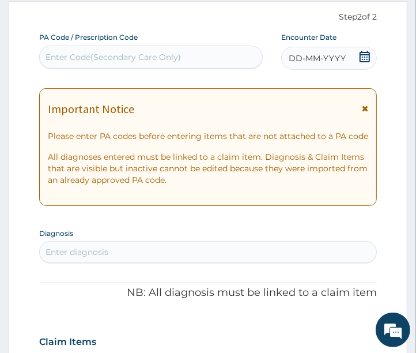
click at [125, 58] on div "Enter Code(Secondary Care Only)" at bounding box center [114, 57] width 136 height 12
paste input "PA/8112A9"
type input "PA/8112A9"
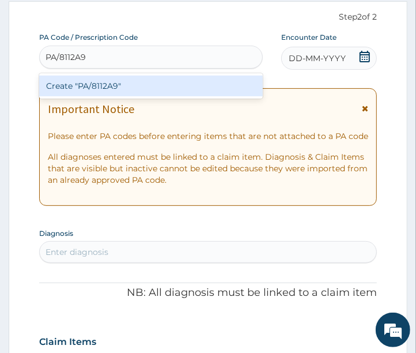
click at [112, 90] on div "Create "PA/8112A9"" at bounding box center [151, 86] width 224 height 21
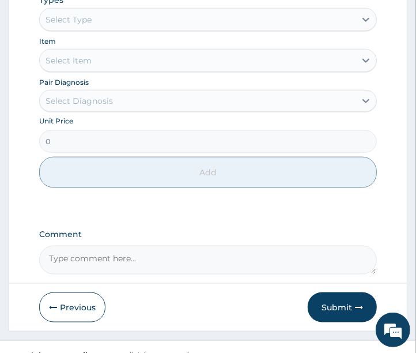
scroll to position [601, 0]
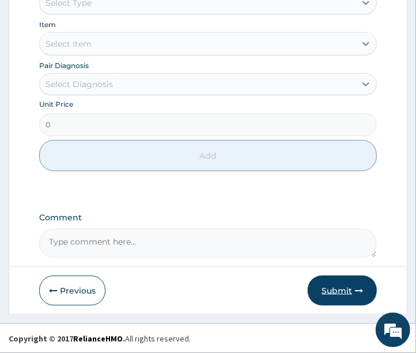
click at [328, 292] on button "Submit" at bounding box center [342, 291] width 69 height 30
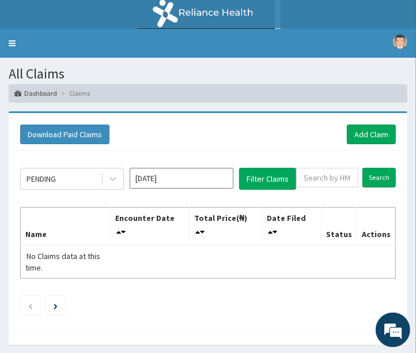
click at [136, 133] on div "Download Paid Claims Add Claim" at bounding box center [208, 135] width 376 height 20
